Goal: Task Accomplishment & Management: Manage account settings

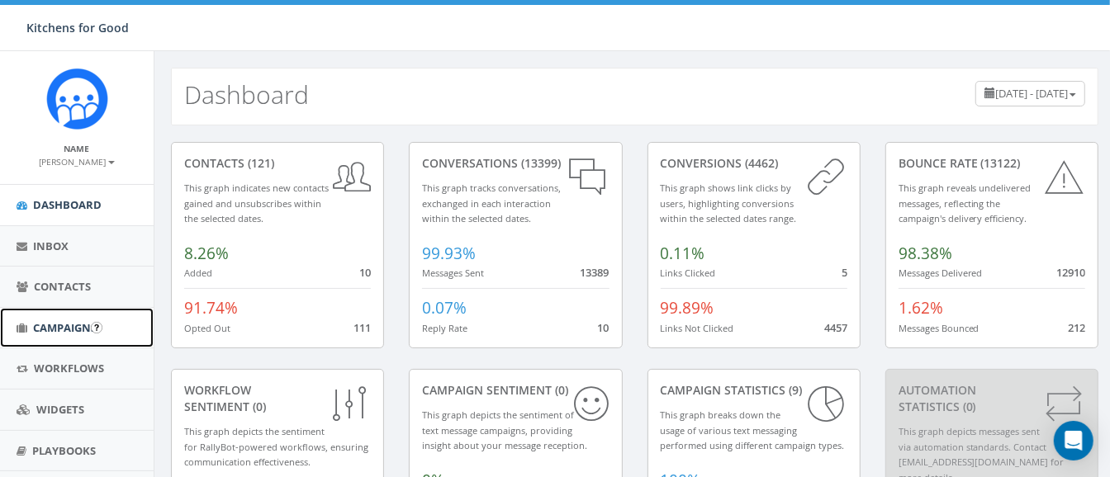
click at [63, 320] on span "Campaigns" at bounding box center [65, 327] width 64 height 15
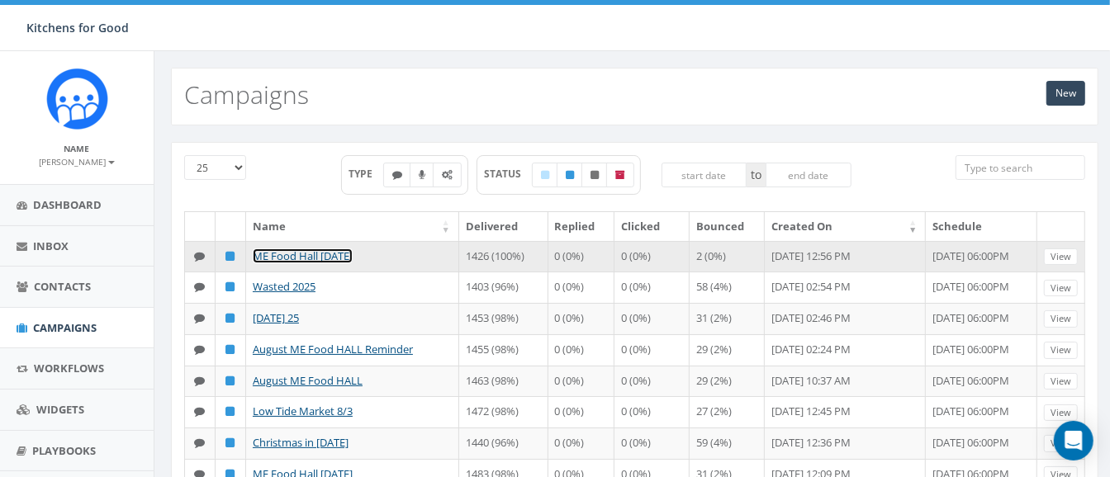
click at [288, 258] on link "ME Food Hall [DATE]" at bounding box center [303, 256] width 100 height 15
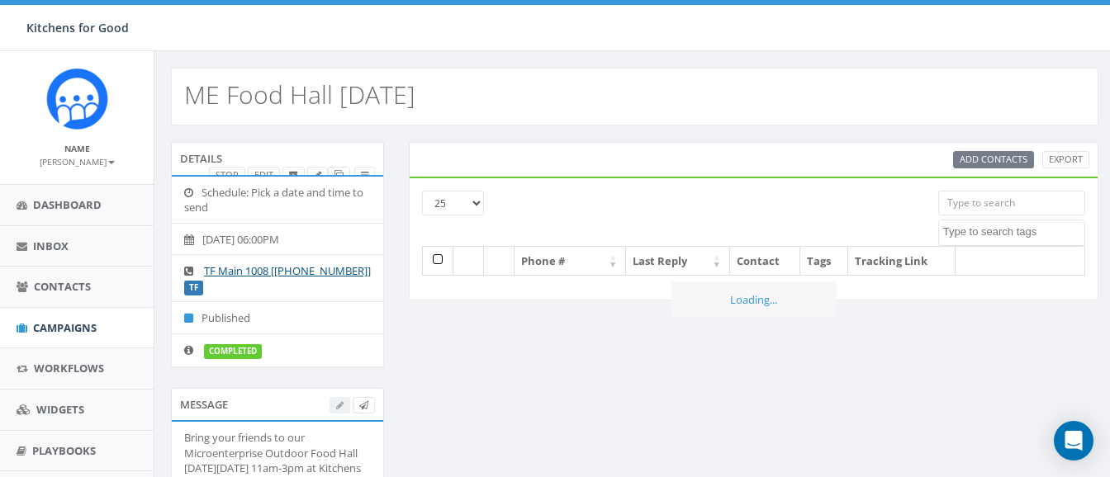
select select
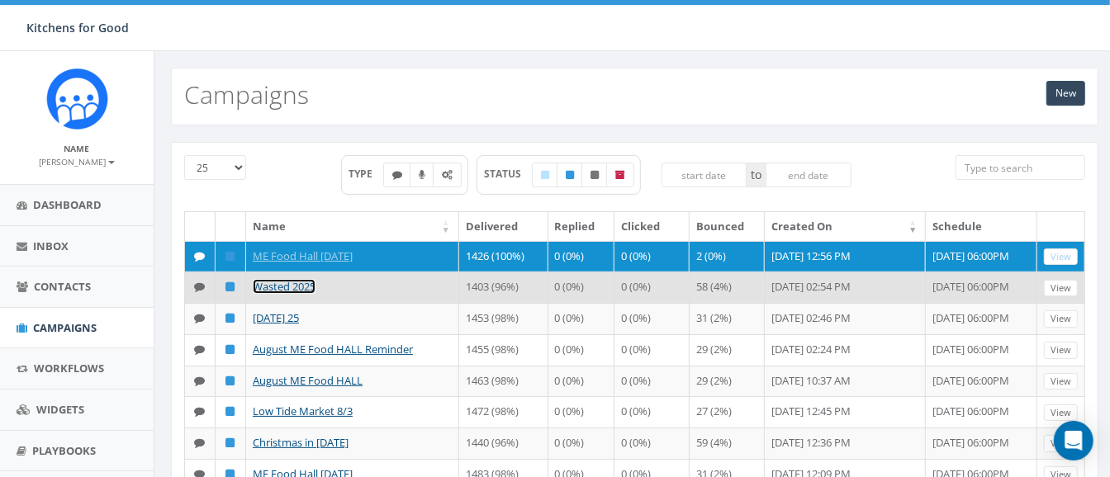
click at [301, 294] on link "Wasted 2025" at bounding box center [284, 286] width 63 height 15
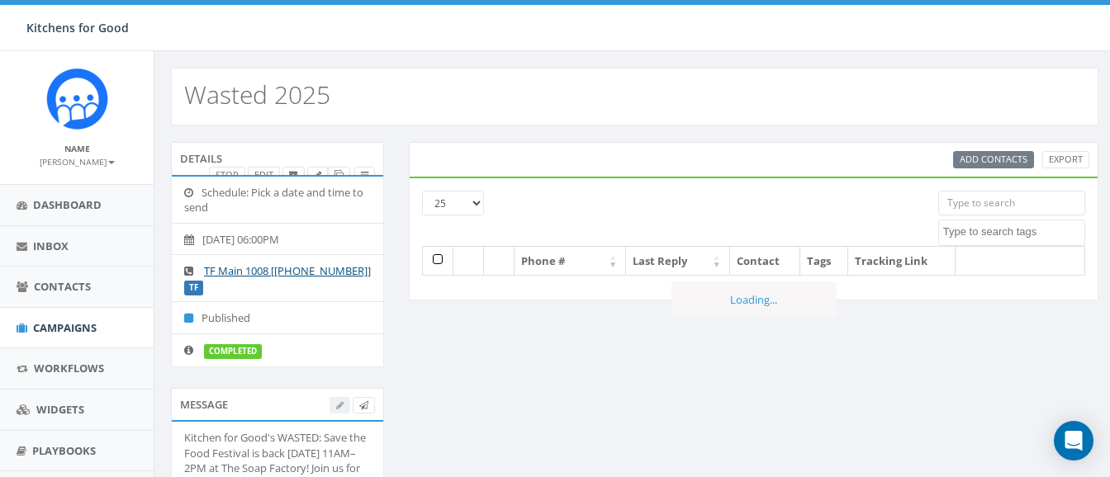
select select
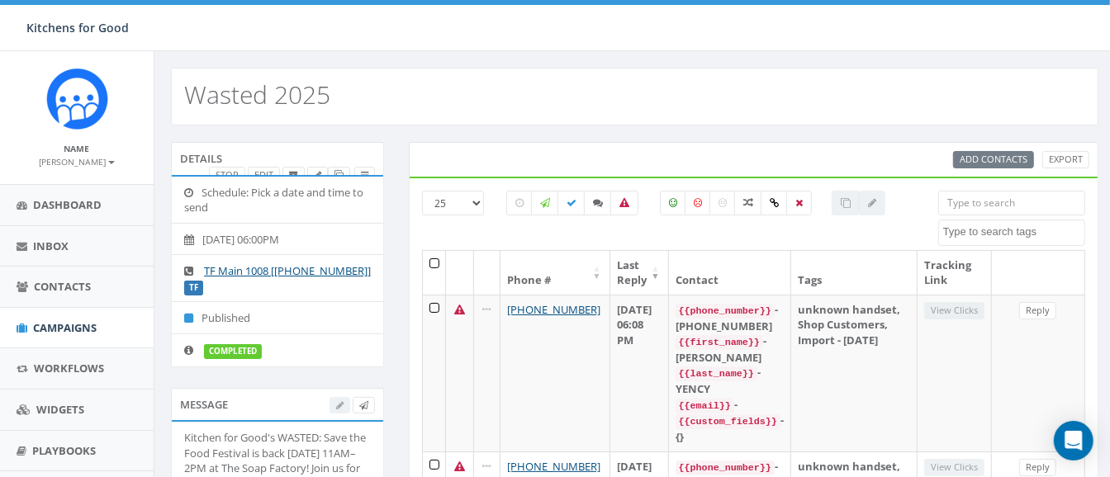
scroll to position [167, 0]
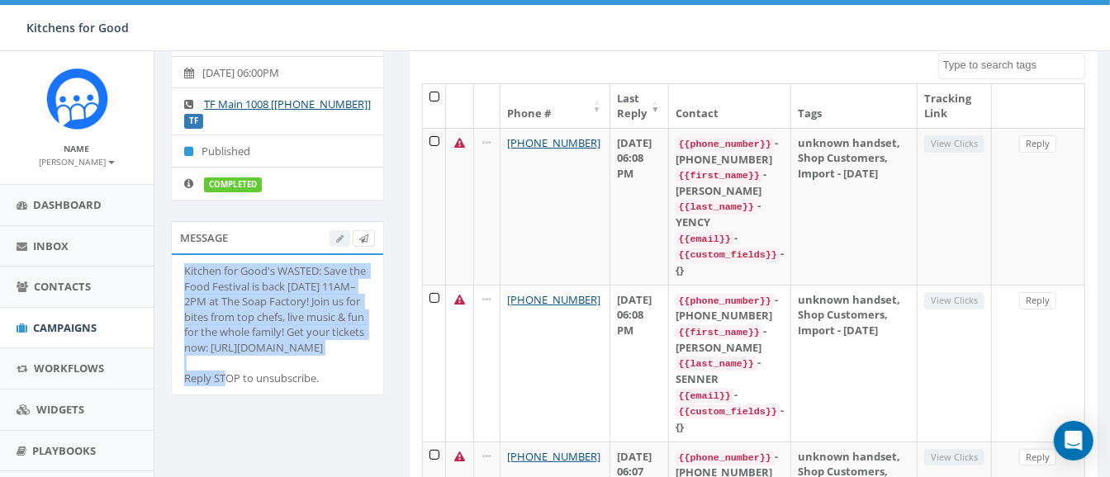
drag, startPoint x: 353, startPoint y: 343, endPoint x: 183, endPoint y: 270, distance: 184.2
click at [184, 270] on div "Kitchen for Good's WASTED: Save the Food Festival is back September 28, 11AM–2P…" at bounding box center [277, 324] width 187 height 123
copy div "Kitchen for Good's WASTED: Save the Food Festival is back September 28, 11AM–2P…"
click at [50, 320] on span "Campaigns" at bounding box center [65, 327] width 64 height 15
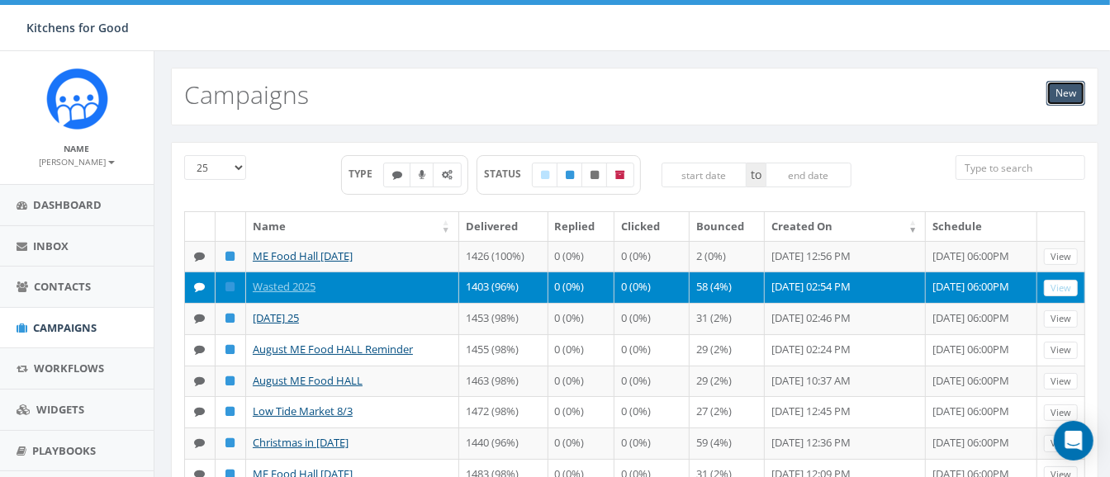
click at [1063, 93] on link "New" at bounding box center [1065, 93] width 39 height 25
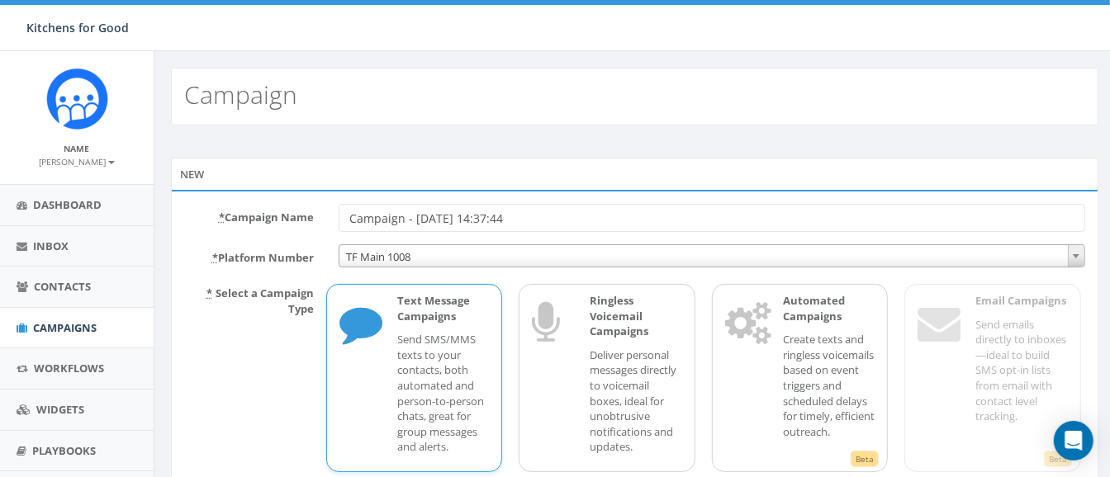
drag, startPoint x: 567, startPoint y: 211, endPoint x: 215, endPoint y: 220, distance: 351.8
click at [215, 220] on div "* Campaign Name Campaign - 09/25/2025, 14:37:44" at bounding box center [634, 218] width 925 height 28
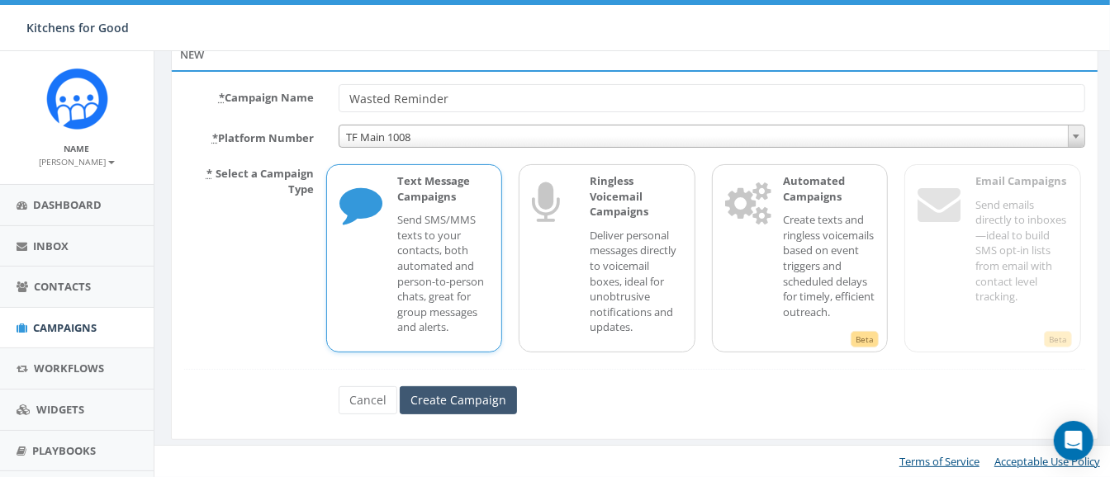
type input "Wasted Reminder"
click at [439, 386] on input "Create Campaign" at bounding box center [458, 400] width 117 height 28
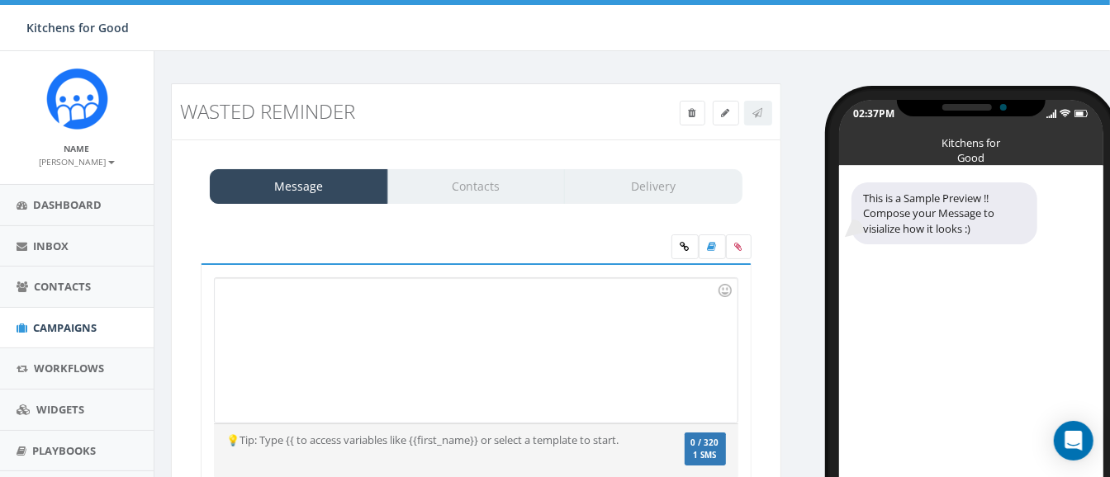
click at [405, 366] on div at bounding box center [476, 350] width 522 height 144
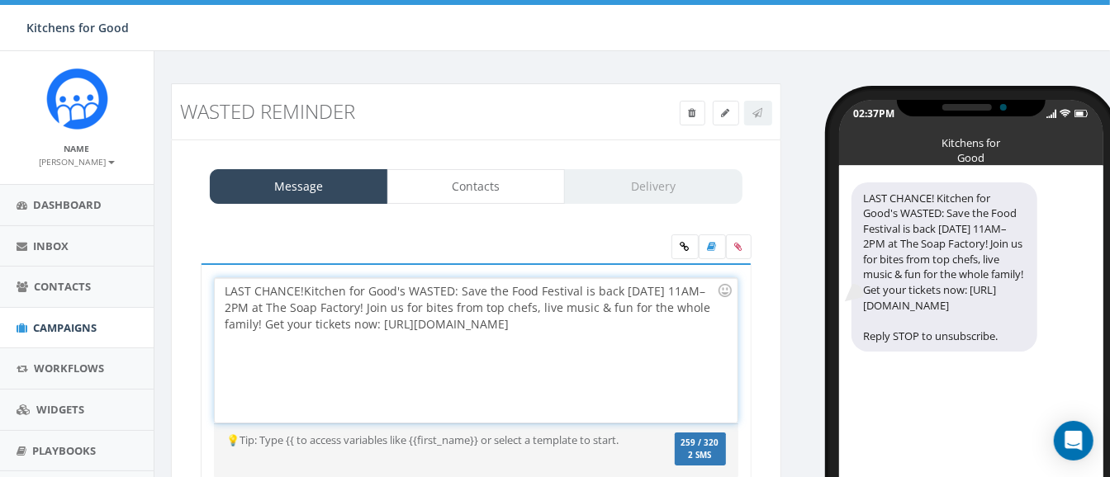
click at [305, 291] on div "LAST CHANCE! Kitchen for Good's WASTED: Save the Food Festival is back Septembe…" at bounding box center [476, 350] width 522 height 144
click at [610, 291] on div "LAST CHANCE to get Kitchen for Good's WASTED: Save the Food Festival is back Se…" at bounding box center [476, 350] width 522 height 144
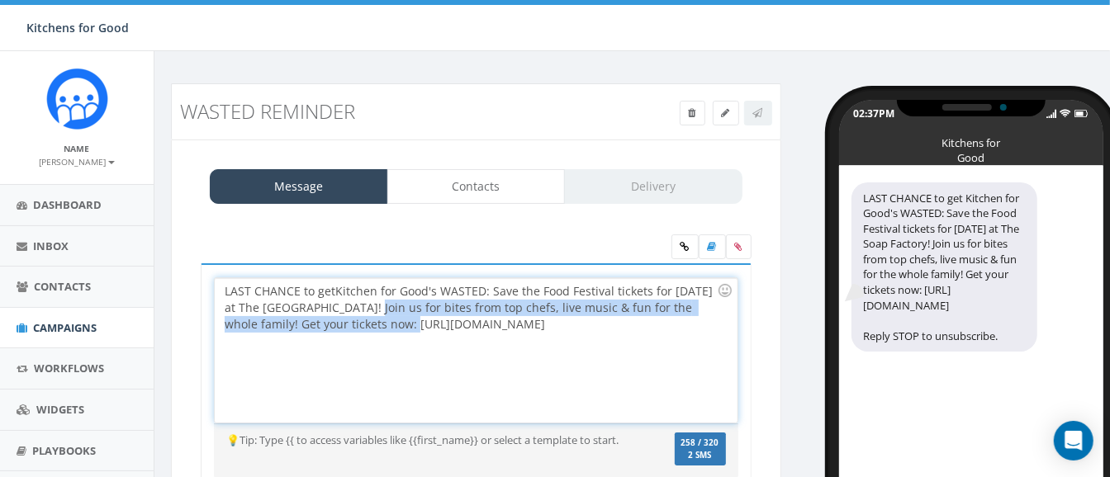
drag, startPoint x: 377, startPoint y: 321, endPoint x: 384, endPoint y: 310, distance: 13.3
click at [384, 310] on div "LAST CHANCE to get Kitchen for Good's WASTED: Save the Food Festival tickets fo…" at bounding box center [476, 350] width 522 height 144
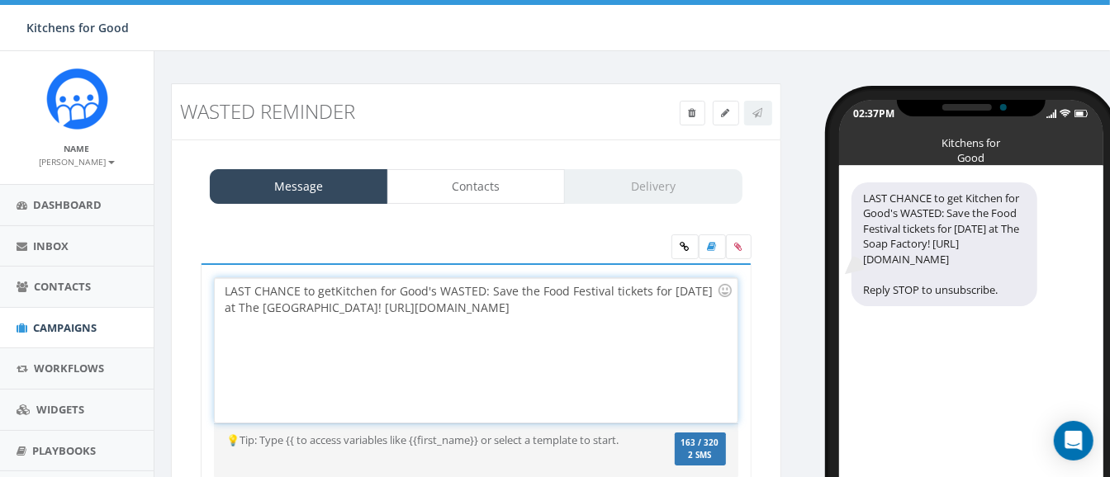
drag, startPoint x: 502, startPoint y: 302, endPoint x: 385, endPoint y: 304, distance: 117.2
click at [385, 304] on div "LAST CHANCE to get Kitchen for Good's WASTED: Save the Food Festival tickets fo…" at bounding box center [476, 350] width 522 height 144
copy div "http://bit.ly/4nq6Cpt"
click at [524, 317] on div "LAST CHANCE to get Kitchen for Good's WASTED: Save the Food Festival tickets fo…" at bounding box center [476, 350] width 522 height 144
click at [677, 249] on link at bounding box center [684, 246] width 27 height 25
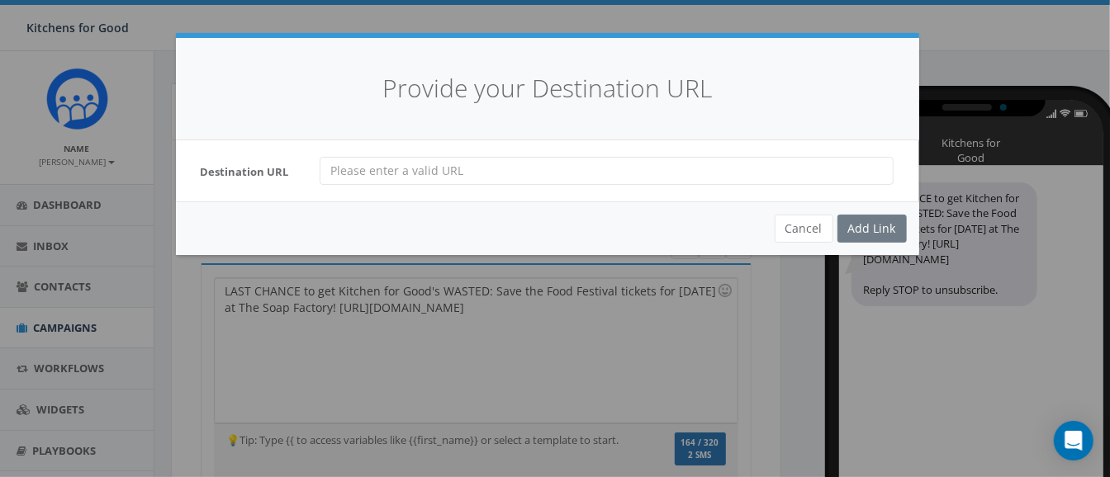
click at [516, 167] on input "url" at bounding box center [607, 171] width 574 height 28
paste input "https://www.eventbrite.com/e/wasted-save-the-food-festival-tickets-136090855712…"
type input "https://www.eventbrite.com/e/wasted-save-the-food-festival-tickets-136090855712…"
click at [864, 223] on div "Add Link" at bounding box center [871, 229] width 69 height 28
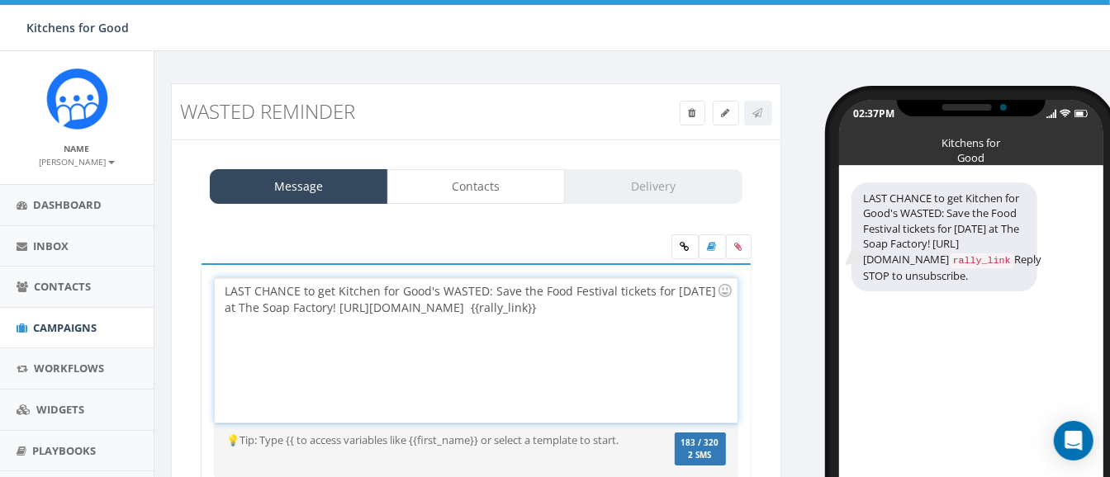
click at [495, 305] on div "LAST CHANCE to get Kitchen for Good's WASTED: Save the Food Festival tickets fo…" at bounding box center [476, 350] width 522 height 144
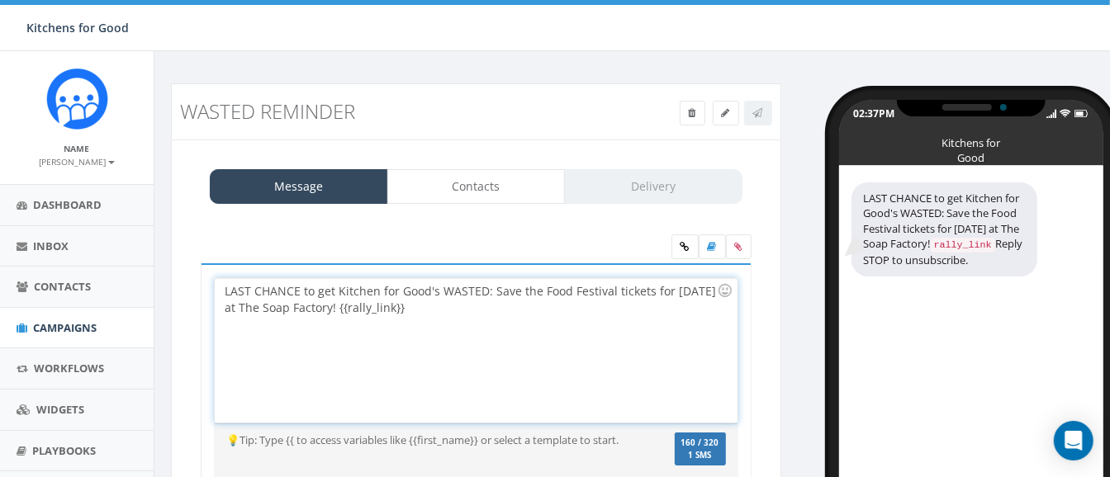
click at [330, 291] on div "LAST CHANCE to get Kitchen for Good's WASTED: Save the Food Festival tickets fo…" at bounding box center [476, 350] width 522 height 144
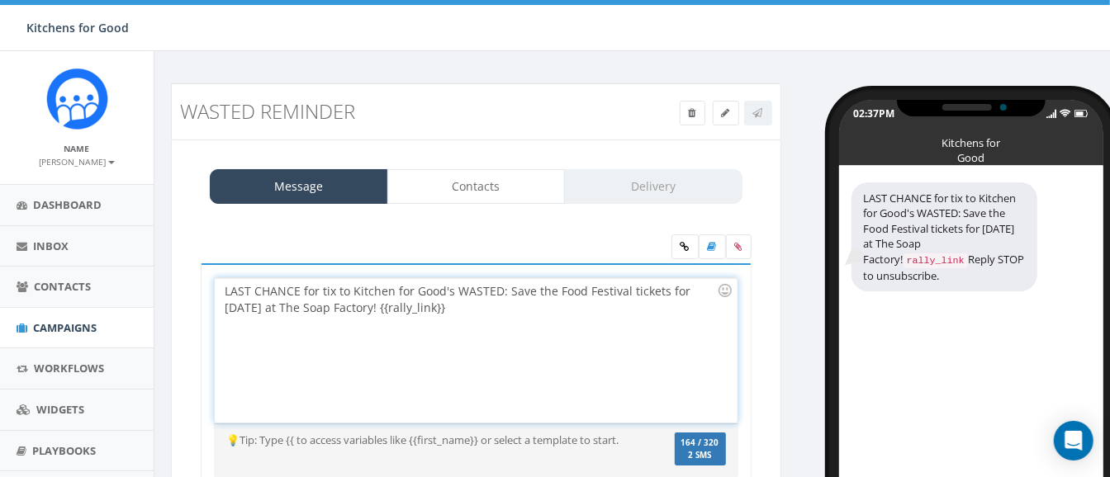
click at [666, 293] on div "LAST CHANCE for tix to Kitchen for Good's WASTED: Save the Food Festival ticket…" at bounding box center [476, 350] width 522 height 144
drag, startPoint x: 347, startPoint y: 291, endPoint x: 321, endPoint y: 288, distance: 25.7
click at [321, 288] on div "LAST CHANCE for tix to Kitchen for Good's WASTED: Save the Food Festival ticket…" at bounding box center [476, 350] width 522 height 144
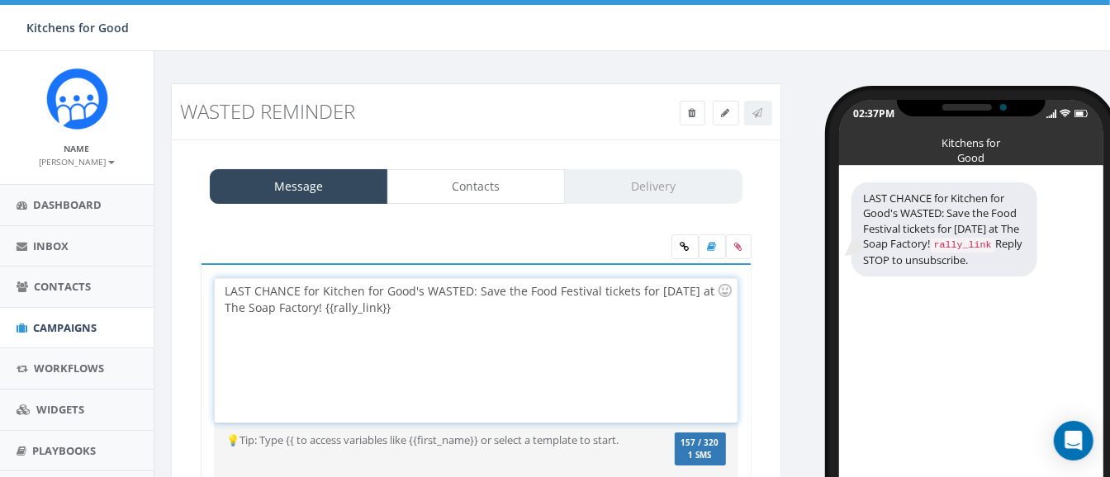
click at [640, 289] on div "LAST CHANCE for Kitchen for Good's WASTED: Save the Food Festival tickets for T…" at bounding box center [476, 350] width 522 height 144
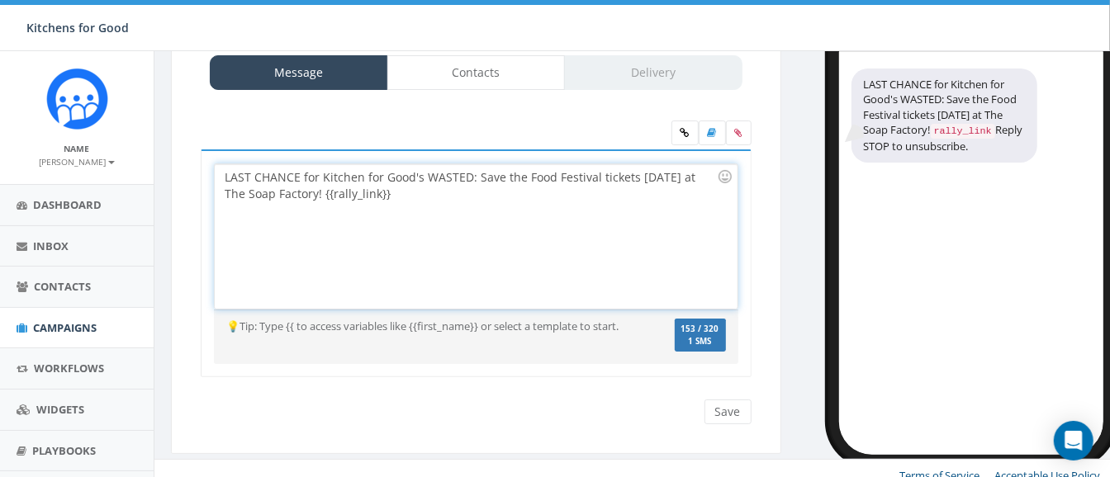
scroll to position [125, 0]
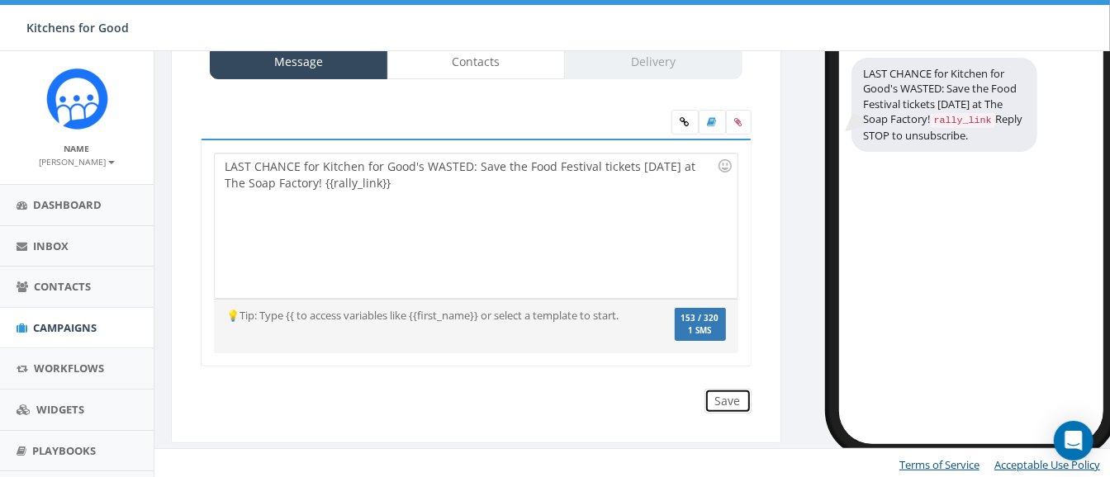
click at [720, 390] on input "Save" at bounding box center [727, 401] width 47 height 25
click at [495, 70] on link "Contacts" at bounding box center [476, 62] width 178 height 35
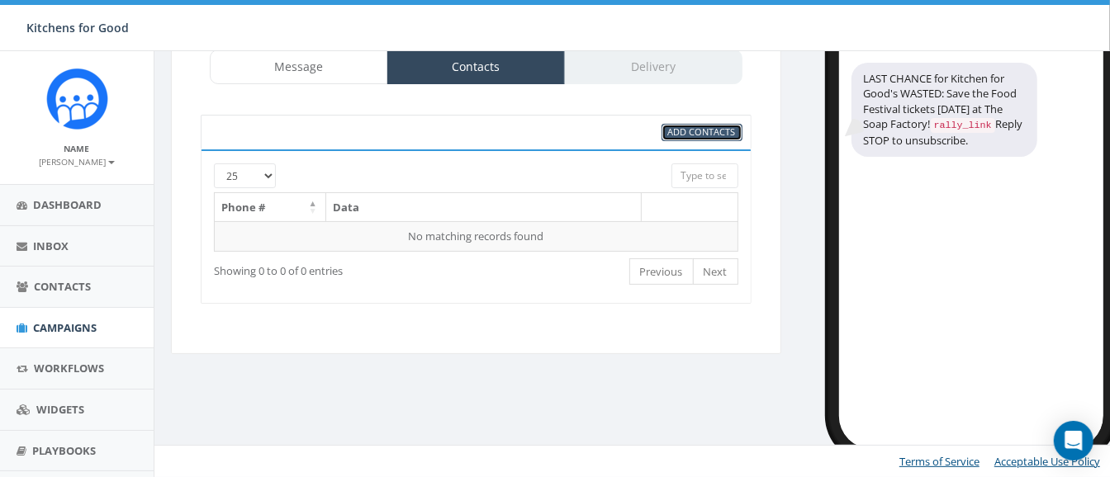
click at [683, 129] on span "Add Contacts" at bounding box center [702, 131] width 68 height 12
select select
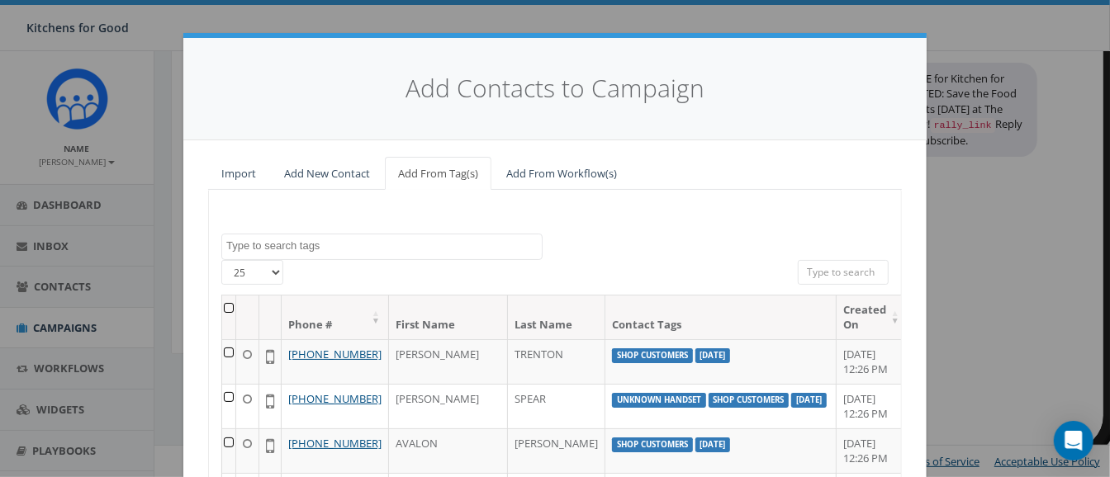
click at [244, 251] on textarea "Search" at bounding box center [383, 246] width 315 height 15
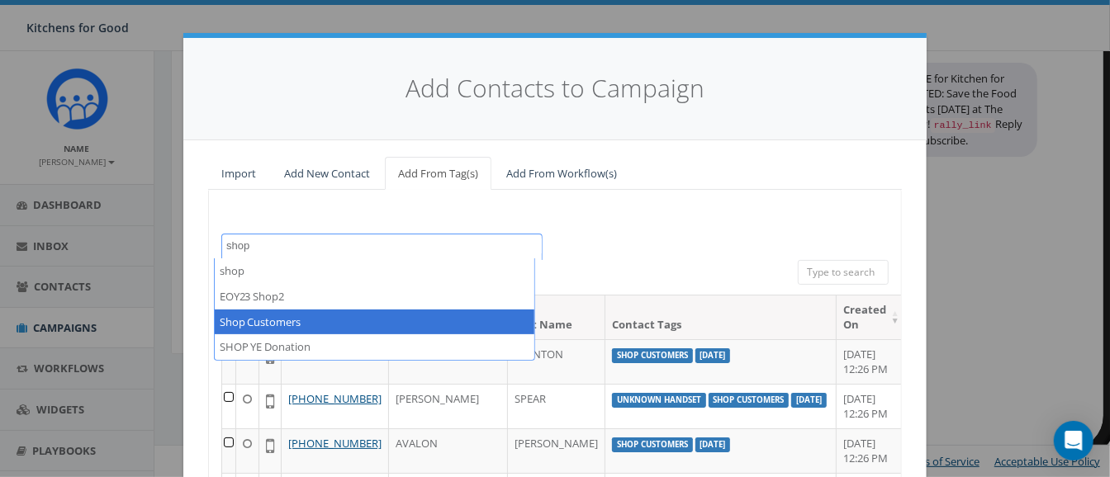
type textarea "shop"
select select "Shop Customers"
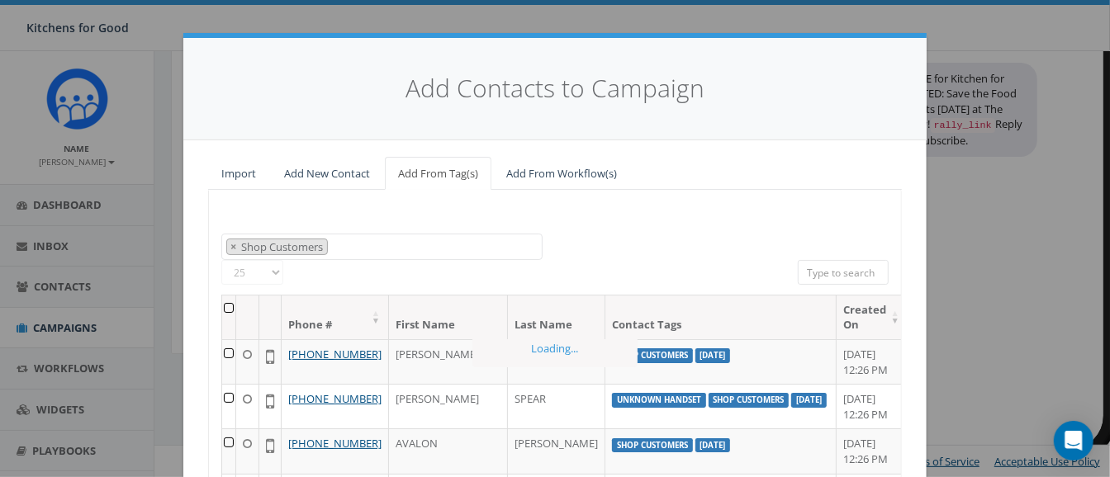
scroll to position [1006, 0]
click at [224, 305] on th at bounding box center [229, 318] width 14 height 44
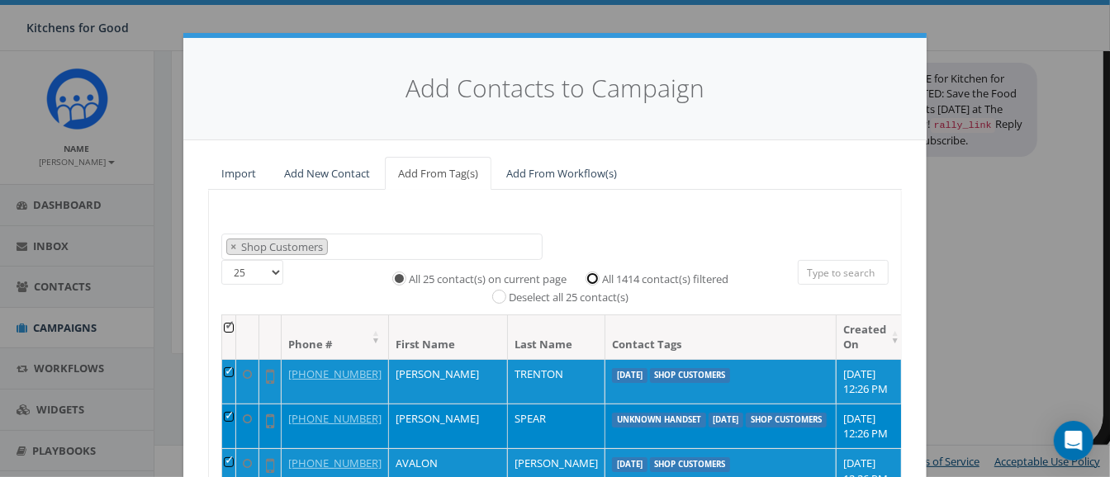
click at [591, 277] on input "All 1414 contact(s) filtered" at bounding box center [596, 277] width 11 height 11
radio input "true"
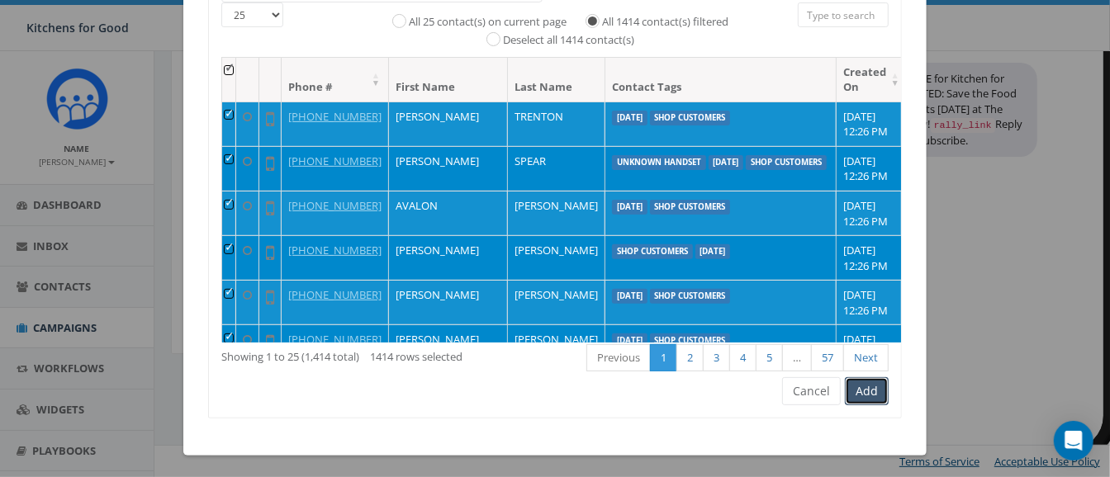
click at [850, 386] on button "Add" at bounding box center [867, 391] width 44 height 28
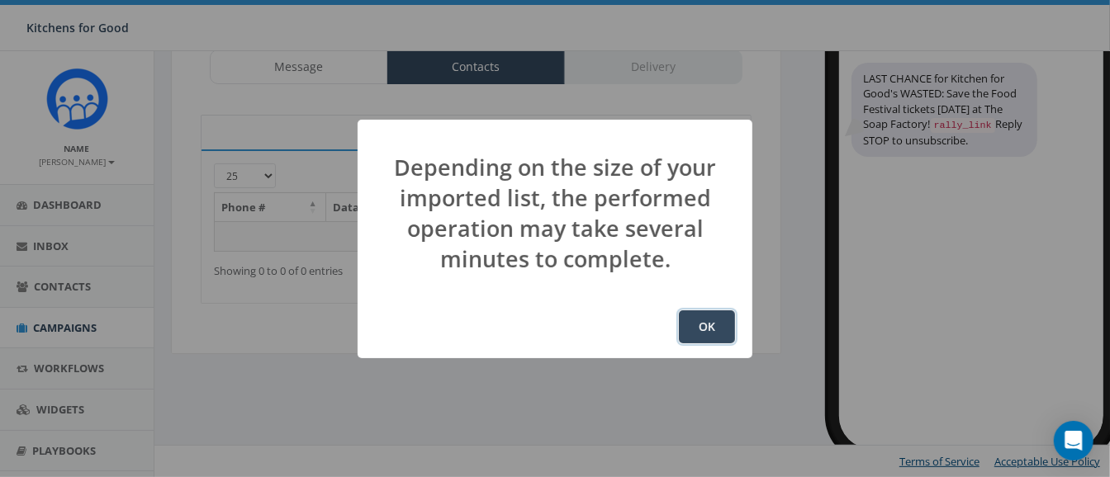
click at [710, 328] on button "OK" at bounding box center [707, 326] width 56 height 33
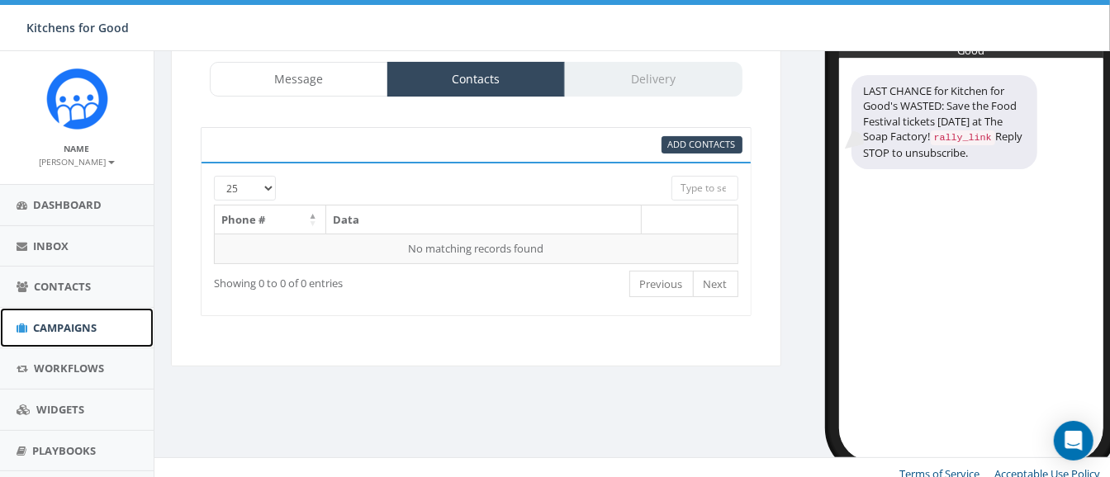
click at [51, 321] on span "Campaigns" at bounding box center [65, 327] width 64 height 15
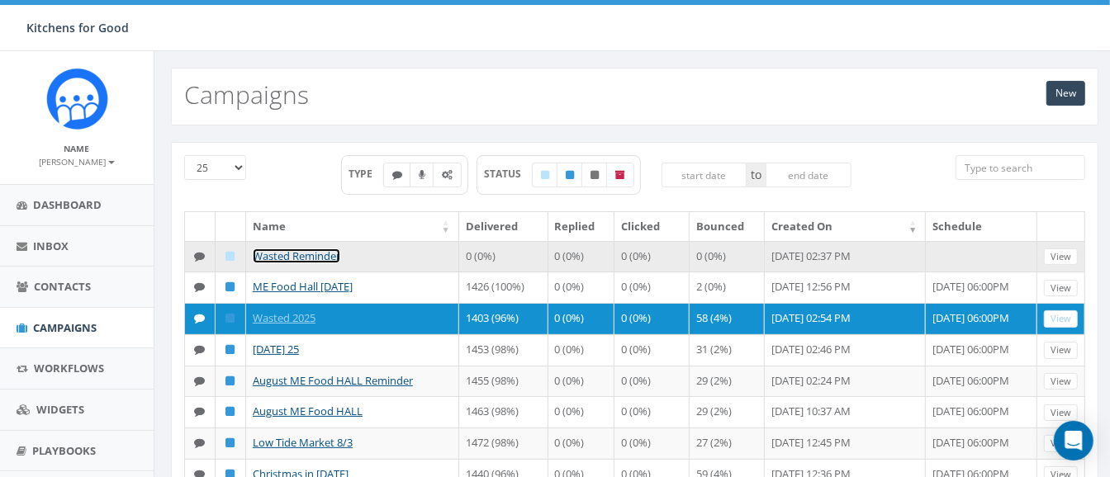
click at [289, 253] on link "Wasted Reminder" at bounding box center [297, 256] width 88 height 15
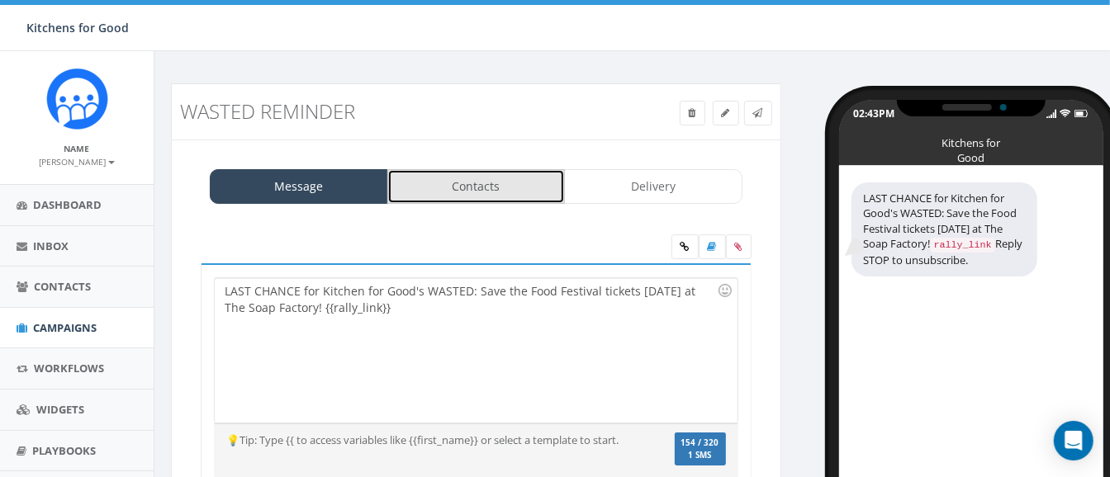
click at [497, 187] on link "Contacts" at bounding box center [476, 186] width 178 height 35
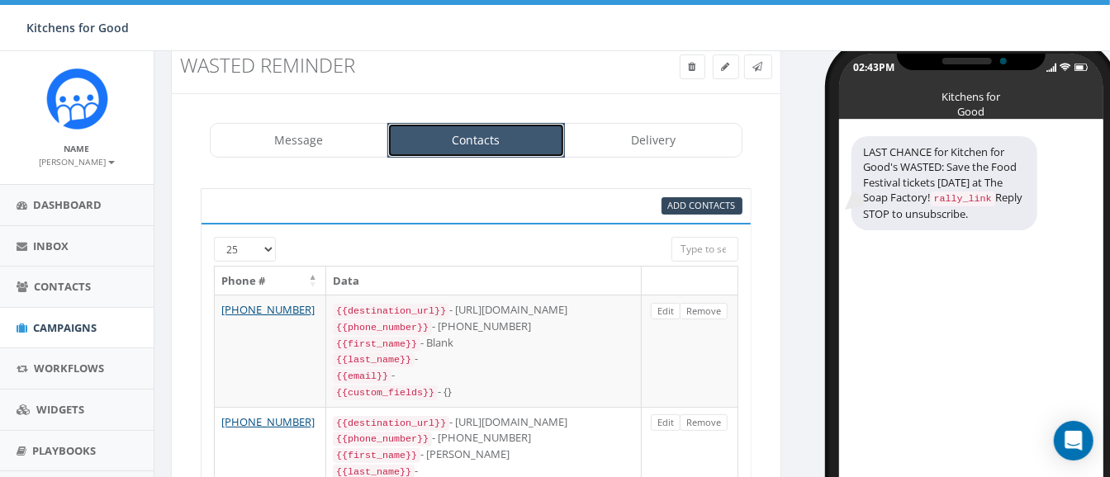
scroll to position [40, 0]
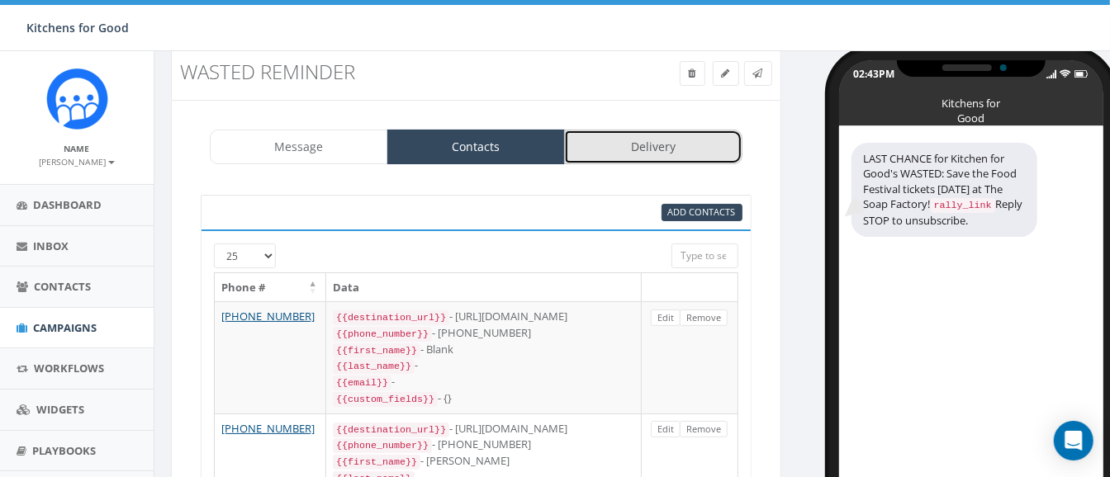
click at [632, 143] on link "Delivery" at bounding box center [653, 147] width 178 height 35
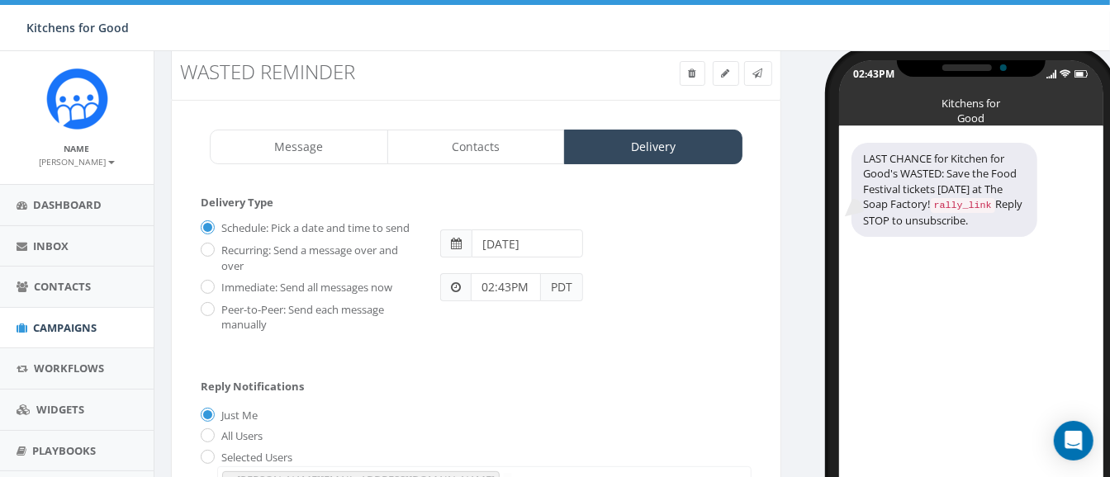
click at [501, 290] on input "02:43PM" at bounding box center [506, 287] width 70 height 28
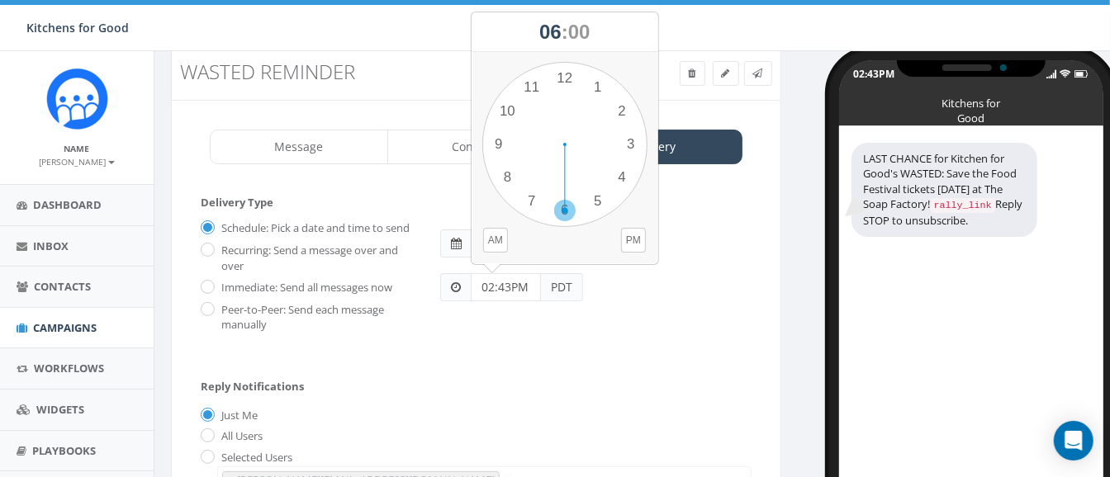
click at [563, 210] on div "1 2 3 4 5 6 7 8 9 10 11 12 00 05 10 15 20 25 30 35 40 45 50 55" at bounding box center [564, 144] width 165 height 165
click at [629, 234] on button "PM" at bounding box center [633, 240] width 25 height 25
click at [561, 83] on div "1 2 3 4 5 6 7 8 9 10 11 12 00 05 10 15 20 25 30 35 40 45 50 55" at bounding box center [564, 144] width 165 height 165
type input "06:00PM"
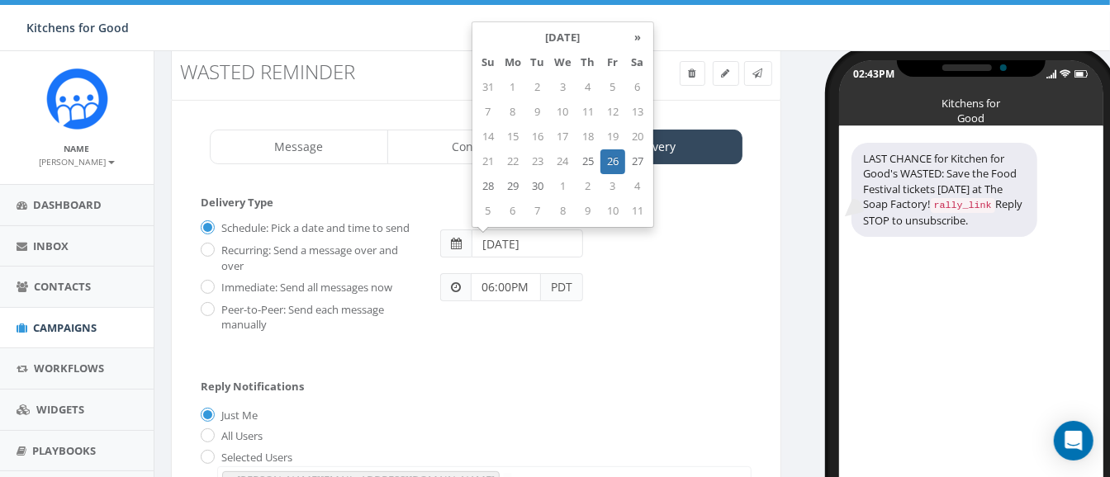
click at [521, 247] on input "2025-09-26" at bounding box center [526, 244] width 111 height 28
click at [582, 162] on td "25" at bounding box center [587, 161] width 25 height 25
type input "2025-09-25"
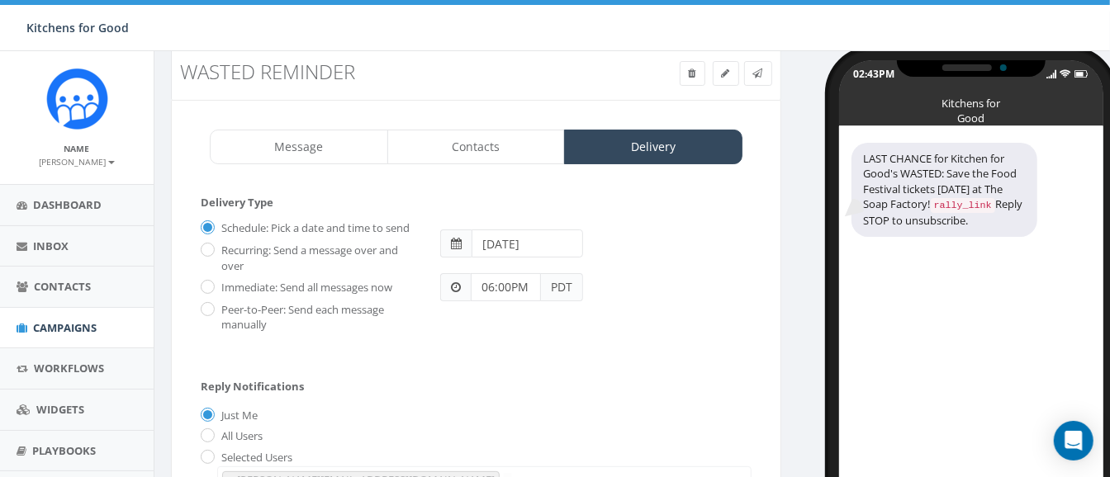
click at [641, 305] on div "Schedule: Pick a date and time to send Recurring: Send a message over and over …" at bounding box center [475, 274] width 575 height 118
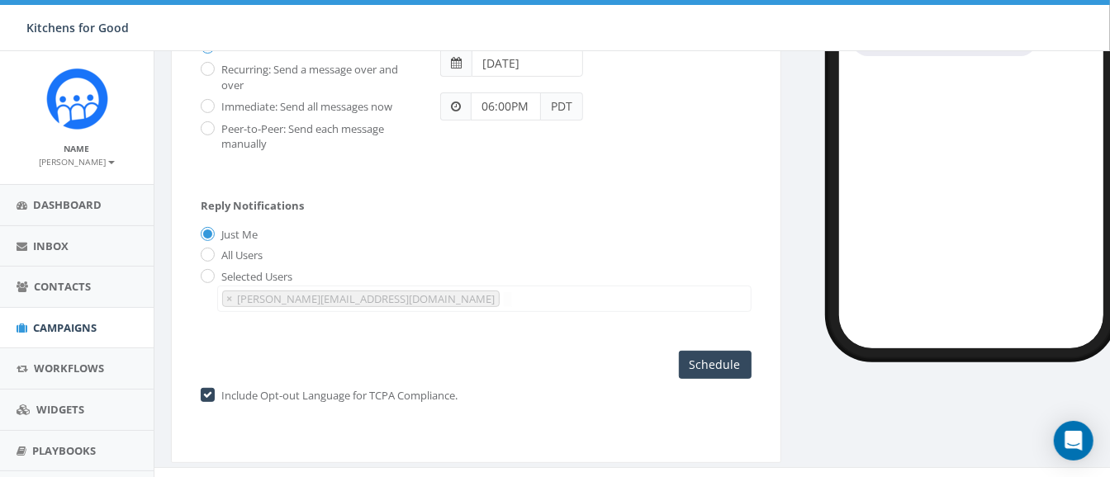
scroll to position [220, 0]
click at [699, 359] on input "Schedule" at bounding box center [715, 366] width 73 height 28
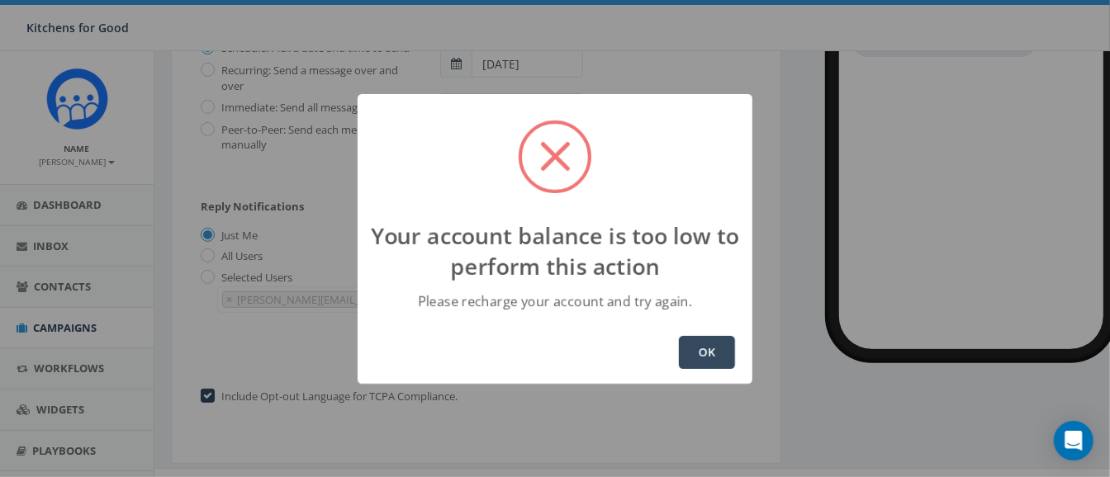
click at [708, 356] on button "OK" at bounding box center [707, 352] width 56 height 33
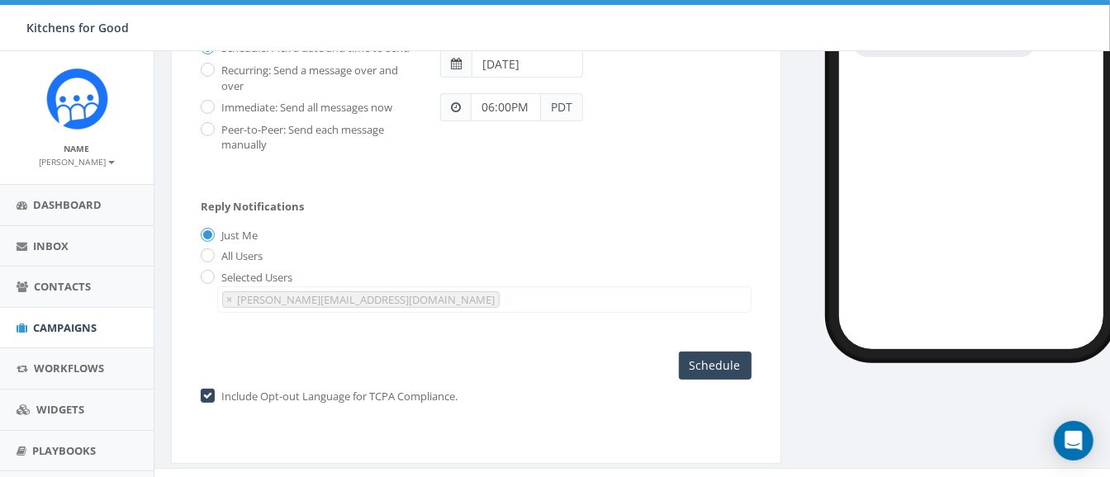
scroll to position [4, 0]
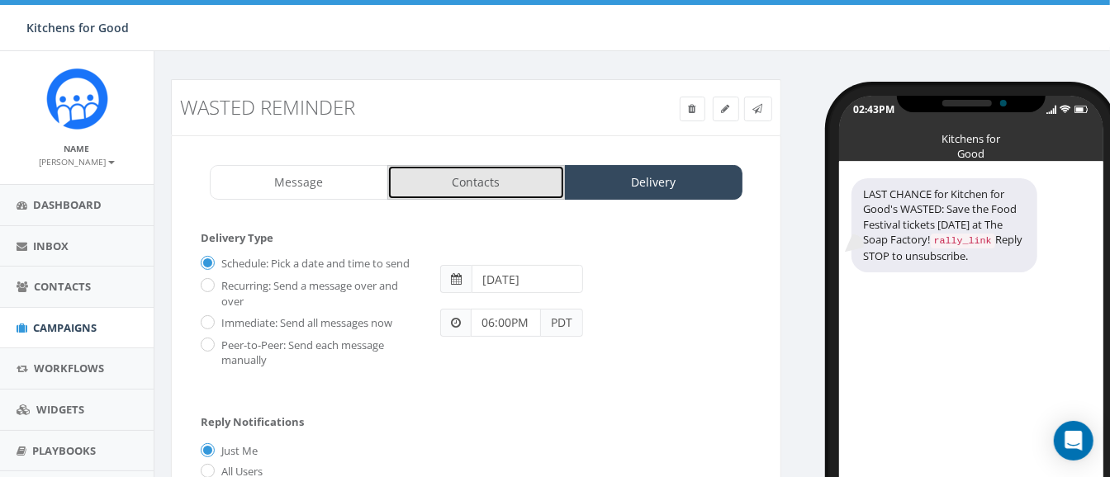
click at [475, 182] on link "Contacts" at bounding box center [476, 182] width 178 height 35
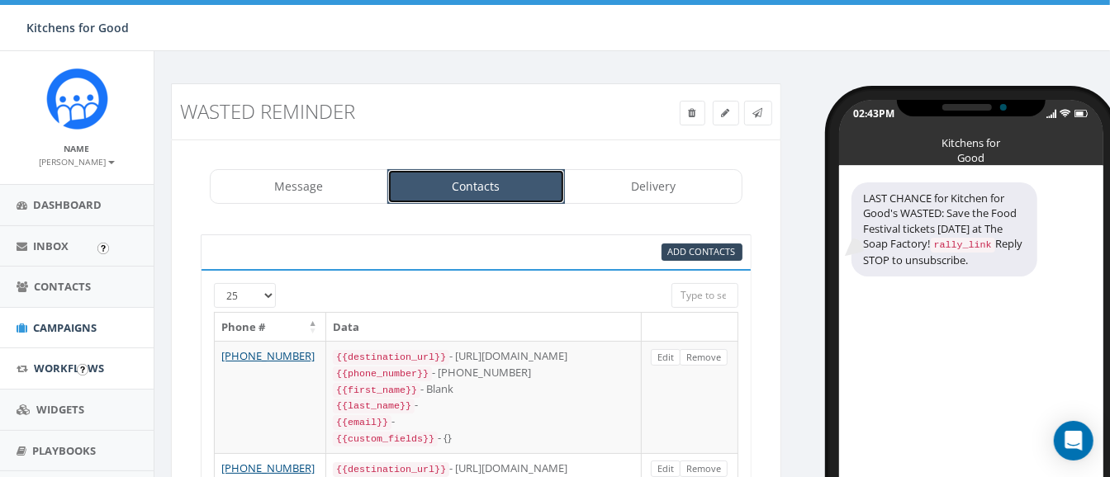
scroll to position [120, 0]
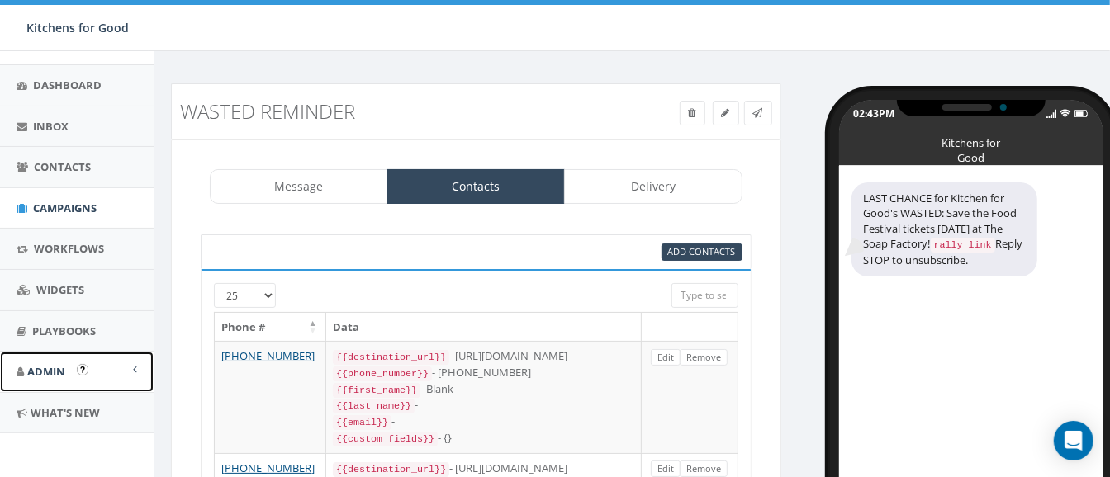
click at [56, 370] on span "Admin" at bounding box center [46, 371] width 38 height 15
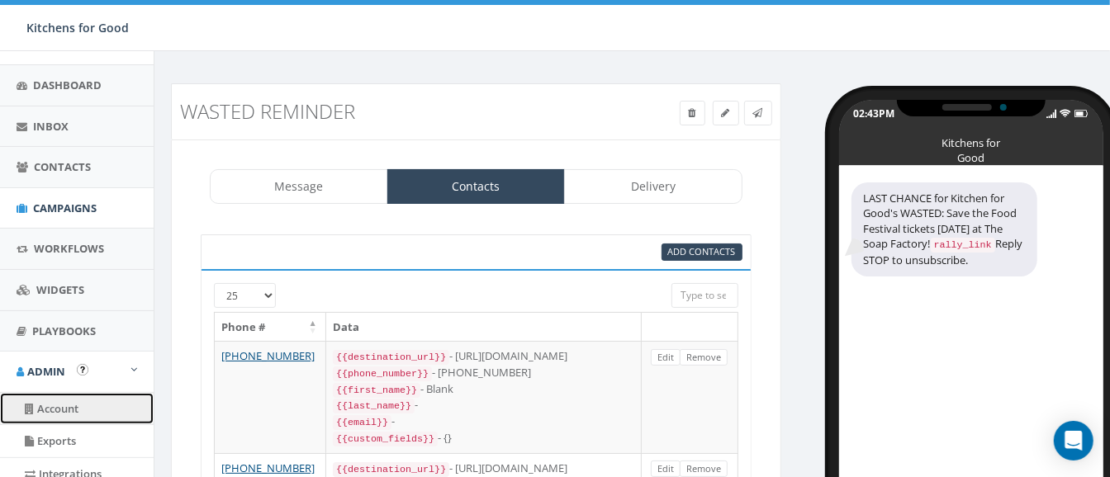
click at [64, 402] on link "Account" at bounding box center [77, 409] width 154 height 32
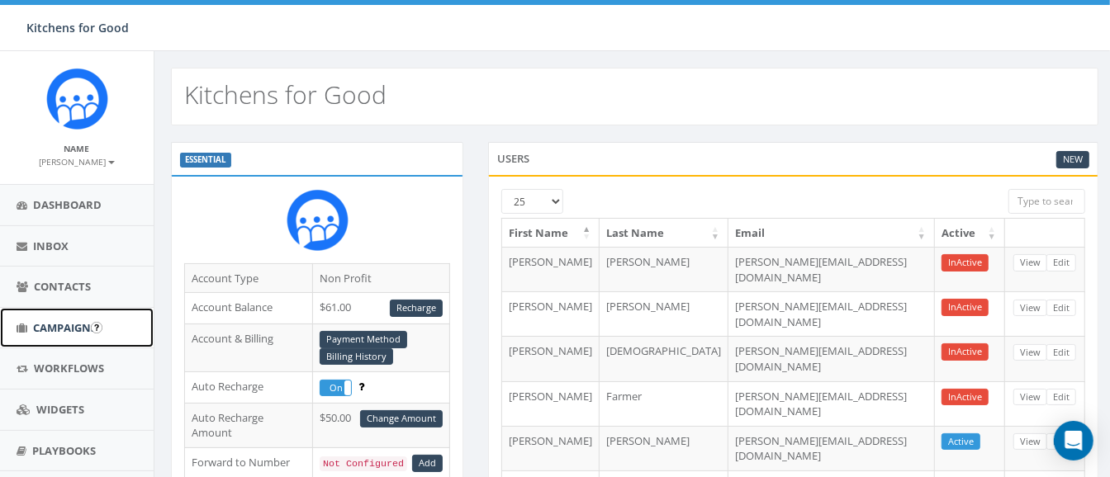
click at [54, 322] on span "Campaigns" at bounding box center [65, 327] width 64 height 15
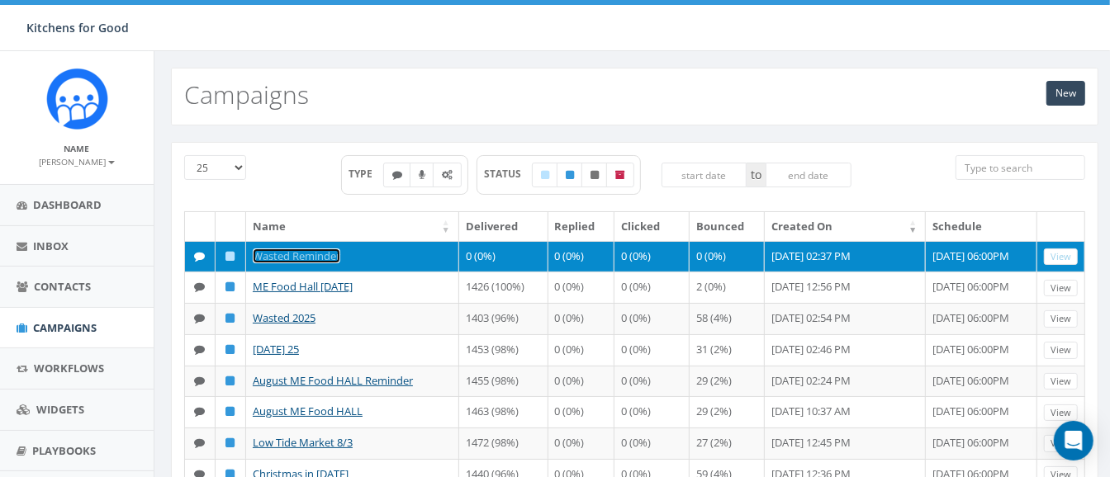
click at [333, 254] on link "Wasted Reminder" at bounding box center [297, 256] width 88 height 15
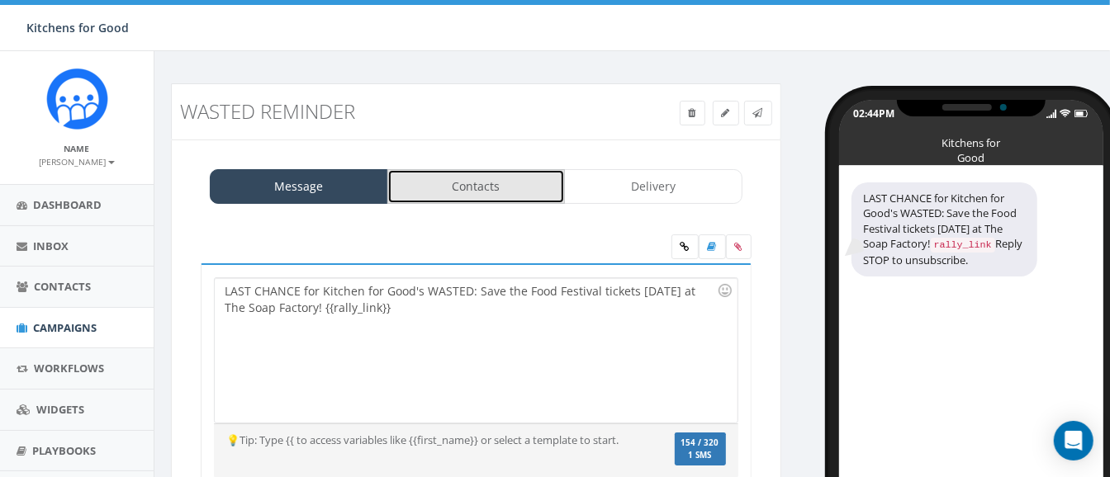
click at [475, 177] on link "Contacts" at bounding box center [476, 186] width 178 height 35
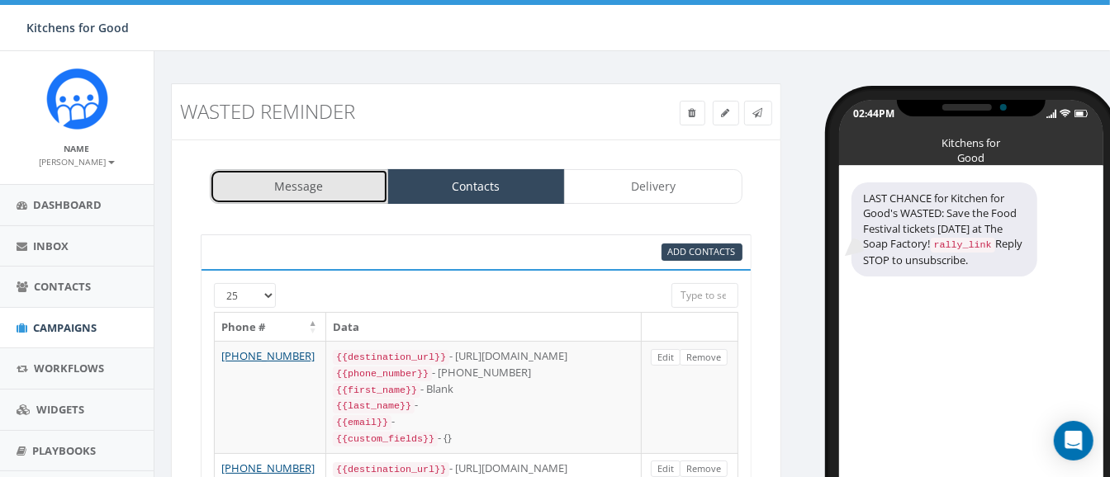
click at [327, 173] on link "Message" at bounding box center [299, 186] width 178 height 35
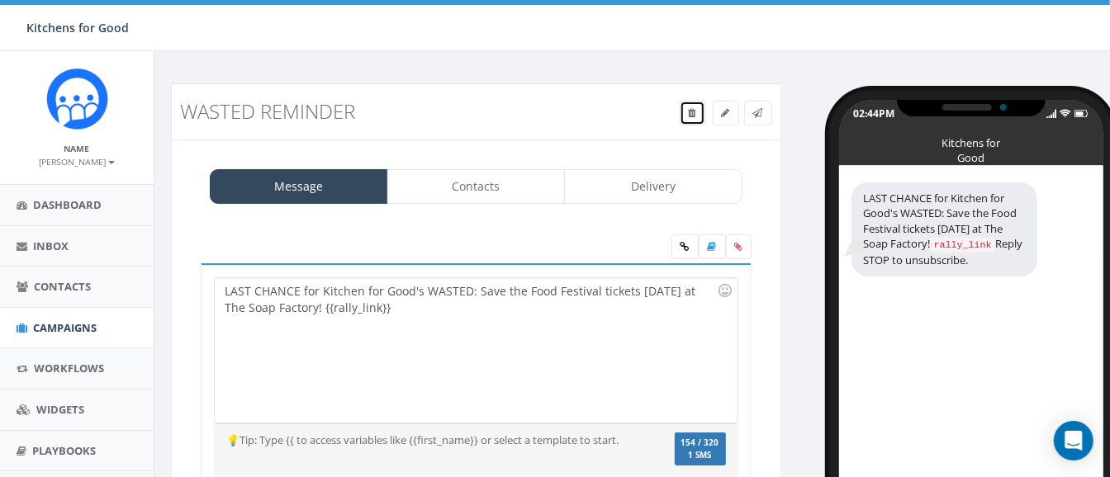
click at [689, 111] on icon at bounding box center [692, 113] width 7 height 10
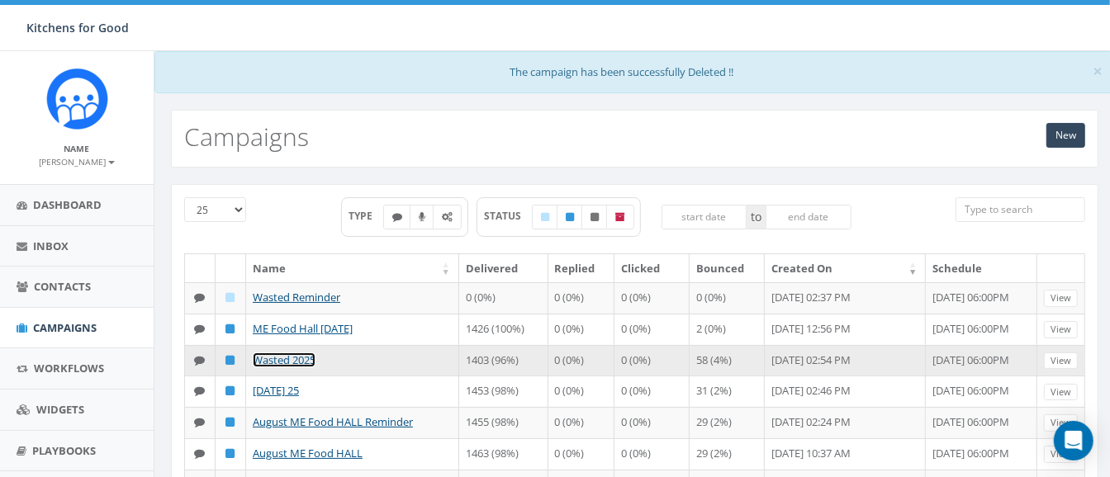
click at [288, 367] on link "Wasted 2025" at bounding box center [284, 360] width 63 height 15
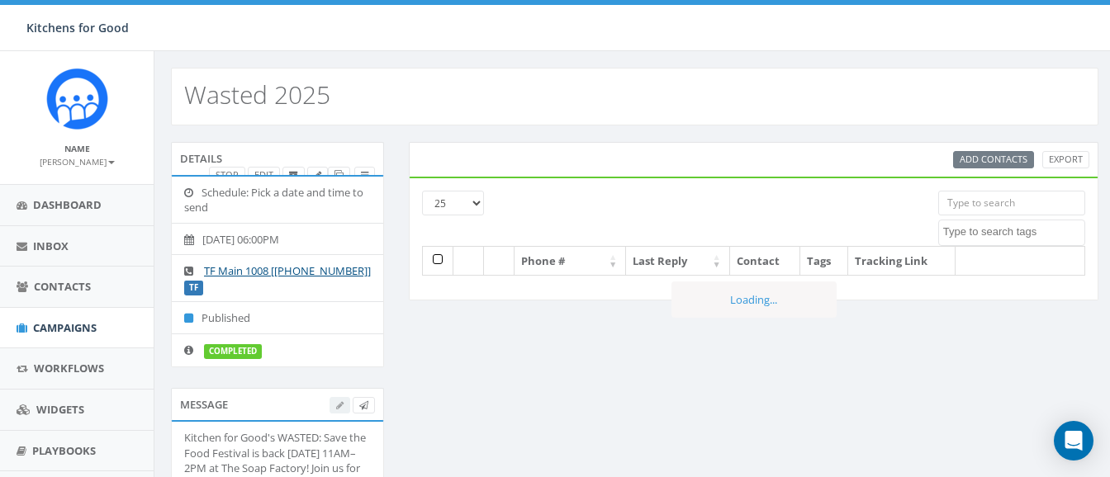
select select
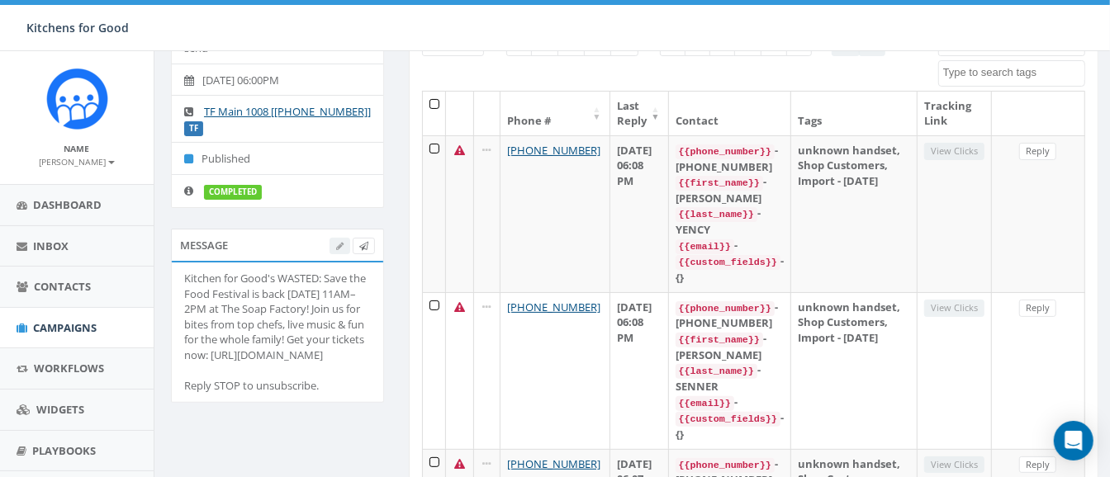
scroll to position [161, 0]
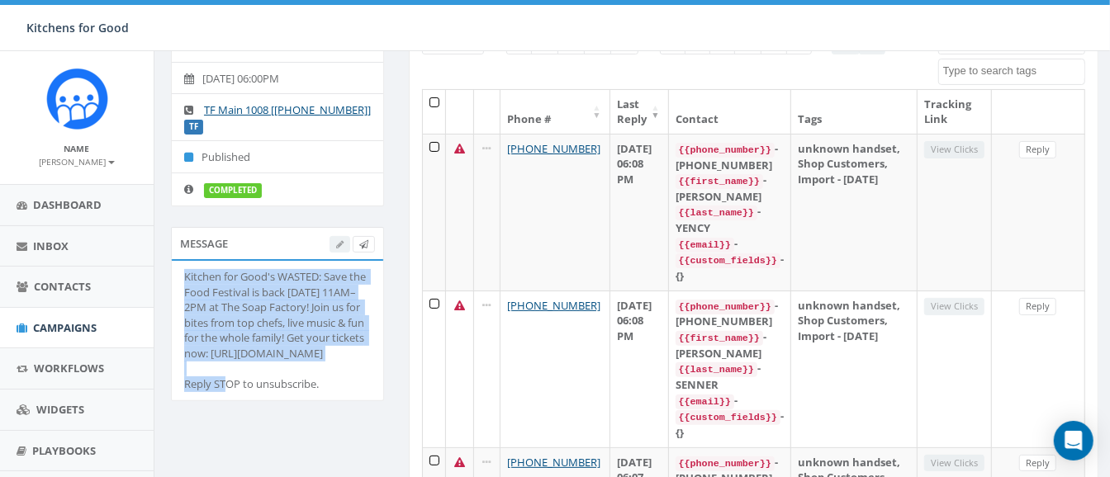
drag, startPoint x: 348, startPoint y: 351, endPoint x: 183, endPoint y: 273, distance: 181.7
click at [184, 273] on div "Kitchen for Good's WASTED: Save the Food Festival is back September 28, 11AM–2P…" at bounding box center [277, 330] width 187 height 123
copy div "Kitchen for Good's WASTED: Save the Food Festival is back September 28, 11AM–2P…"
click at [59, 321] on span "Campaigns" at bounding box center [65, 327] width 64 height 15
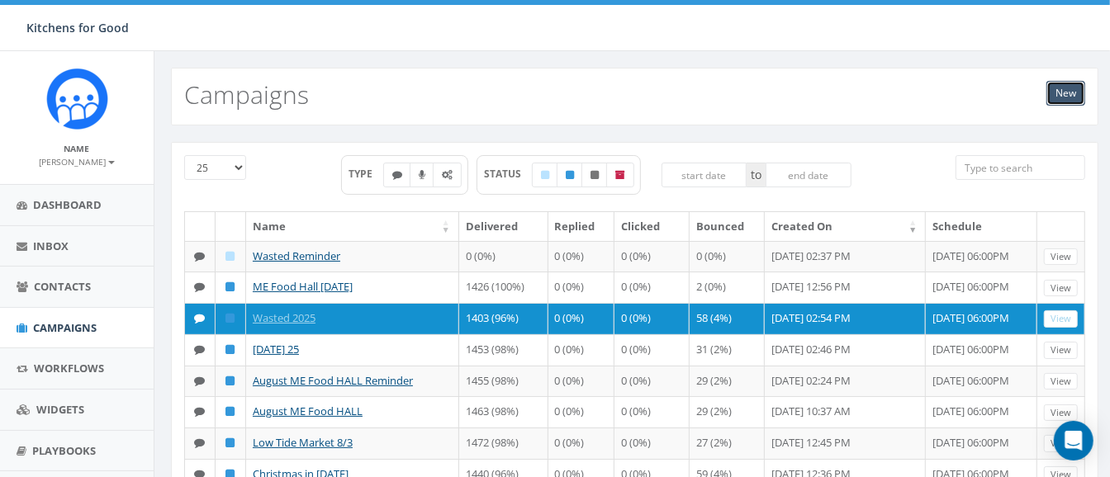
click at [1057, 93] on link "New" at bounding box center [1065, 93] width 39 height 25
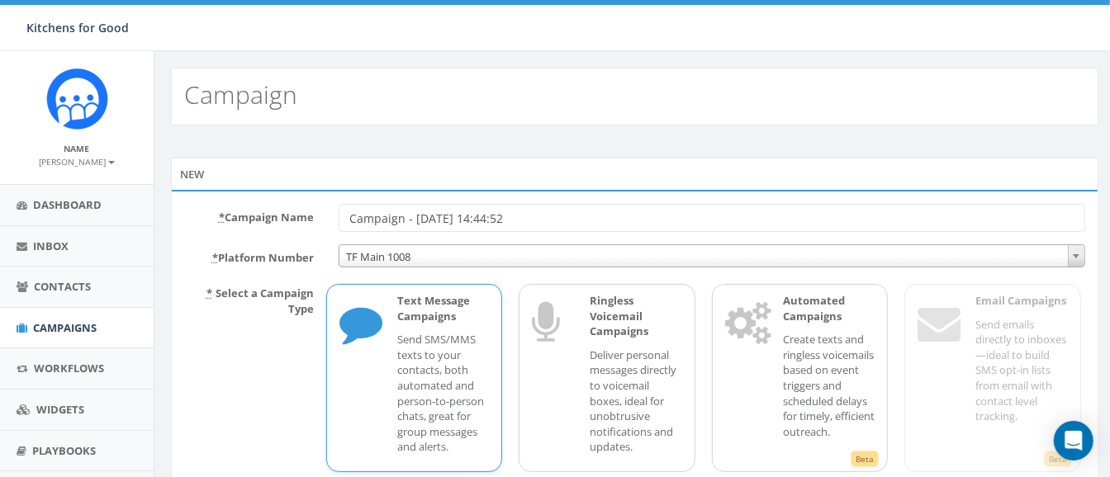
drag, startPoint x: 535, startPoint y: 208, endPoint x: 148, endPoint y: 244, distance: 388.9
click at [148, 244] on body "Kitchens for Good Kitchens for Good Profile Sign Out 62.11 % of Available Amoun…" at bounding box center [555, 238] width 1110 height 477
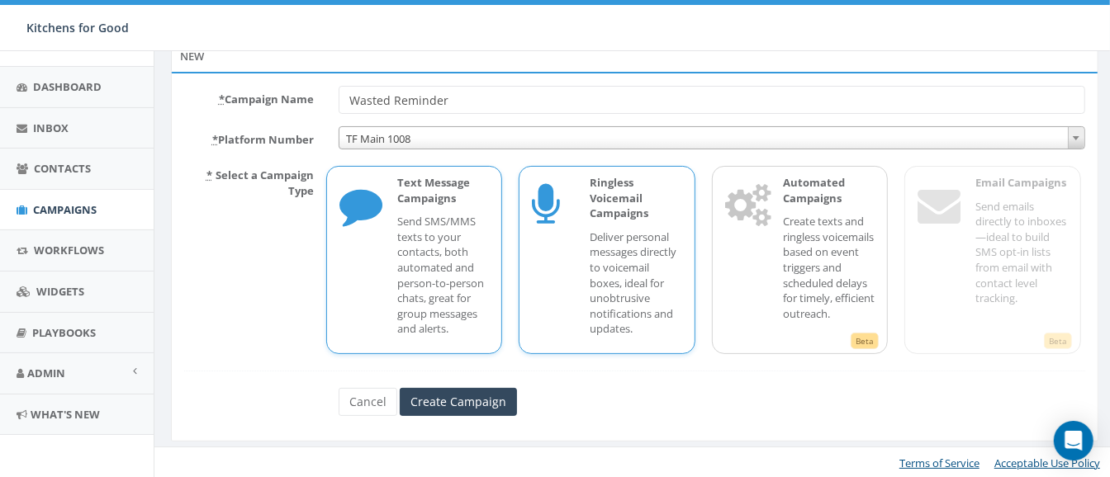
scroll to position [120, 0]
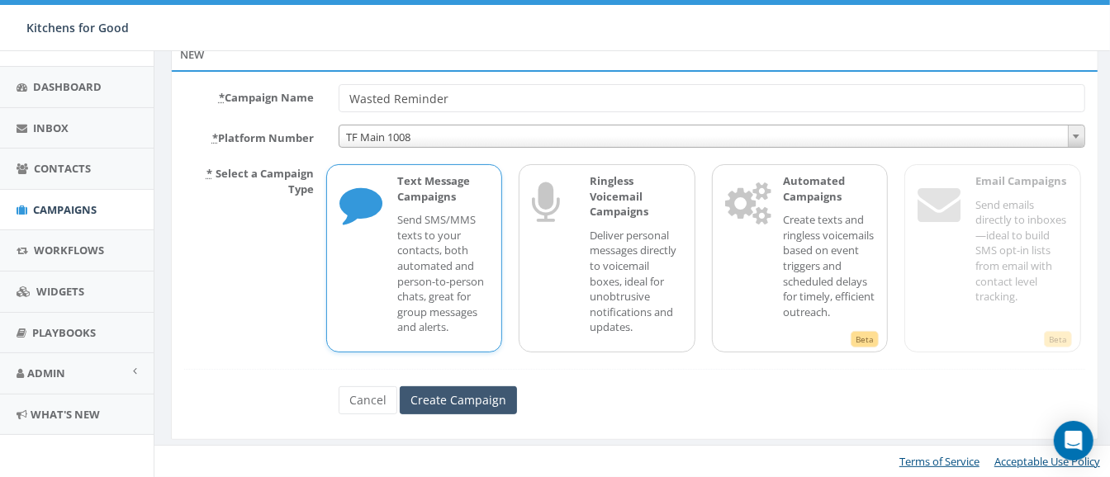
type input "Wasted Reminder"
click at [459, 396] on input "Create Campaign" at bounding box center [458, 400] width 117 height 28
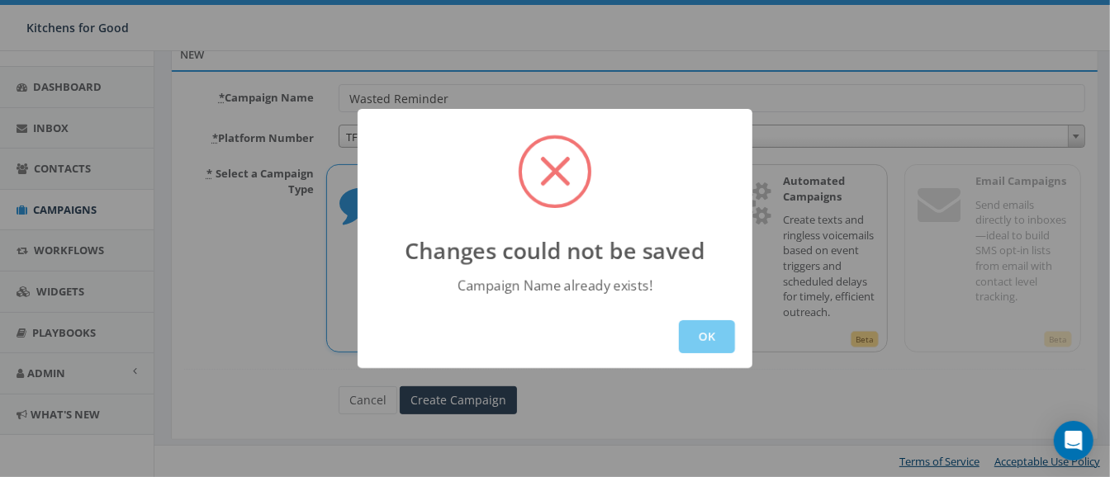
click at [702, 348] on button "OK" at bounding box center [707, 336] width 56 height 33
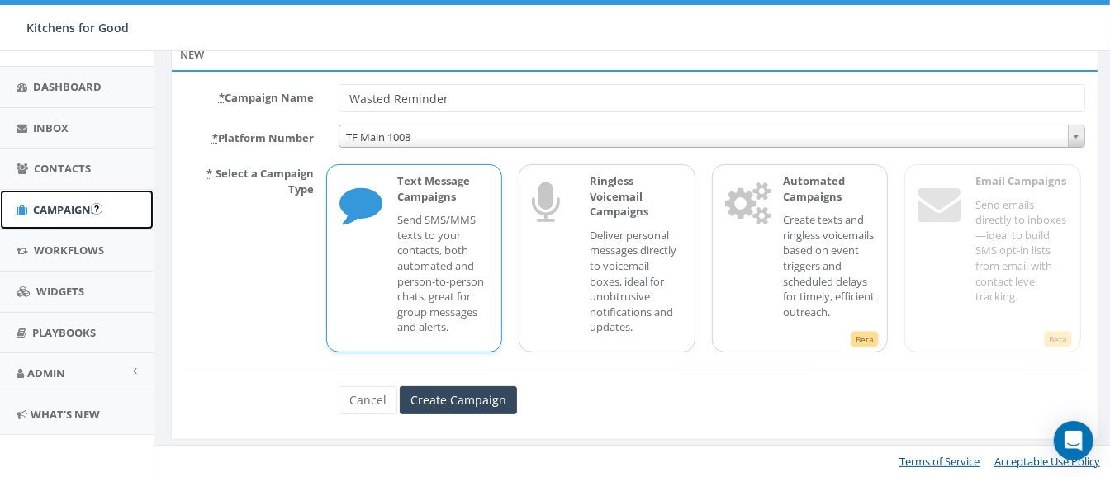
click at [67, 212] on span "Campaigns" at bounding box center [65, 209] width 64 height 15
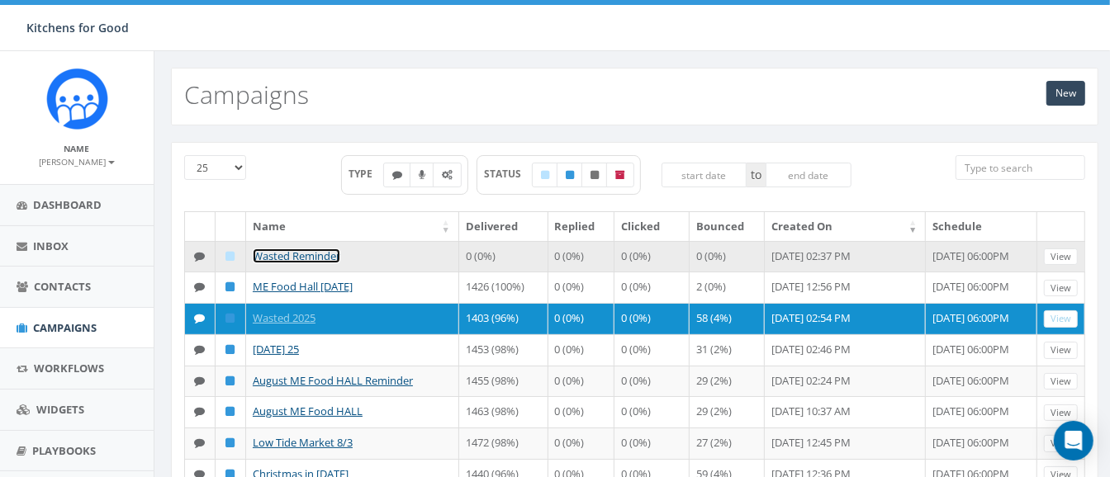
click at [295, 251] on link "Wasted Reminder" at bounding box center [297, 256] width 88 height 15
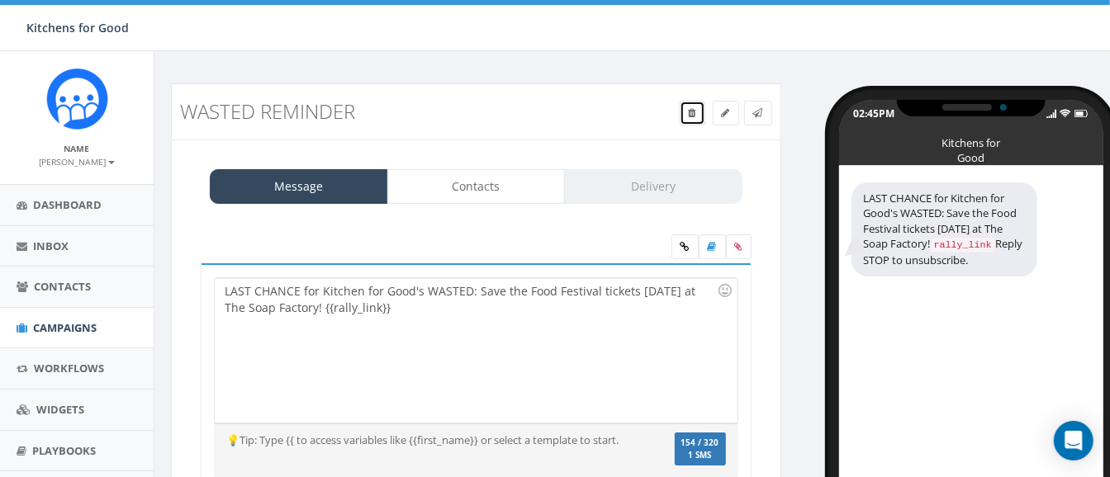
click at [689, 113] on icon at bounding box center [692, 113] width 7 height 10
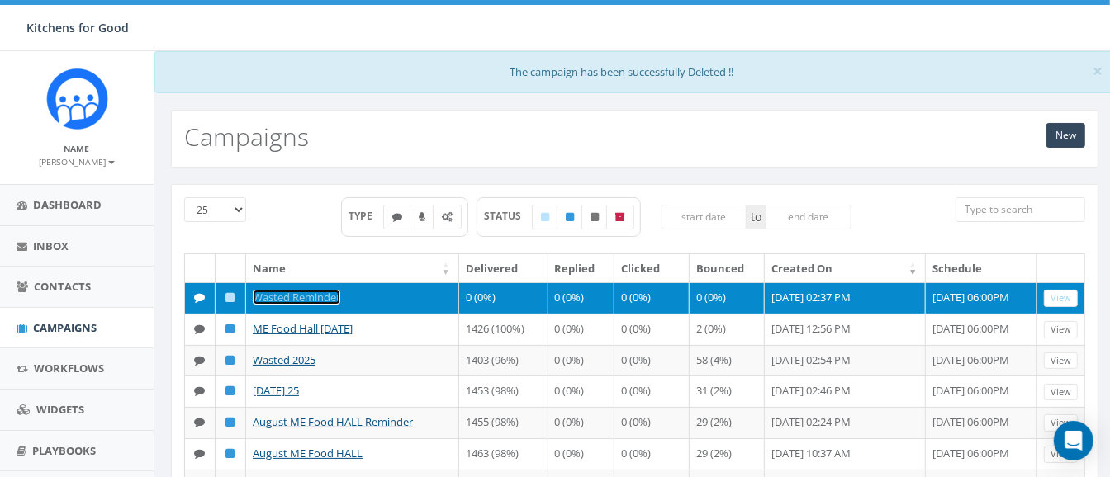
click at [310, 298] on link "Wasted Reminder" at bounding box center [297, 297] width 88 height 15
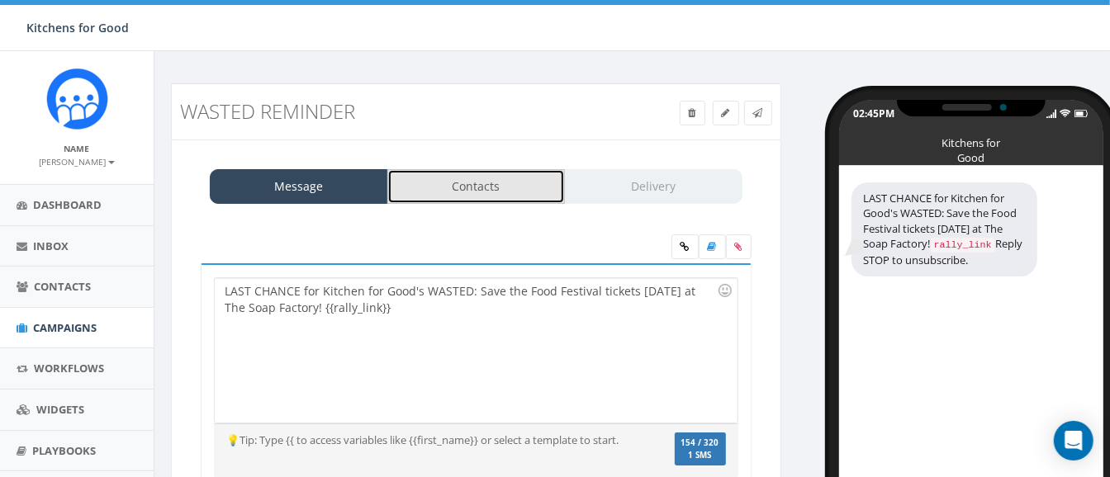
click at [485, 183] on link "Contacts" at bounding box center [476, 186] width 178 height 35
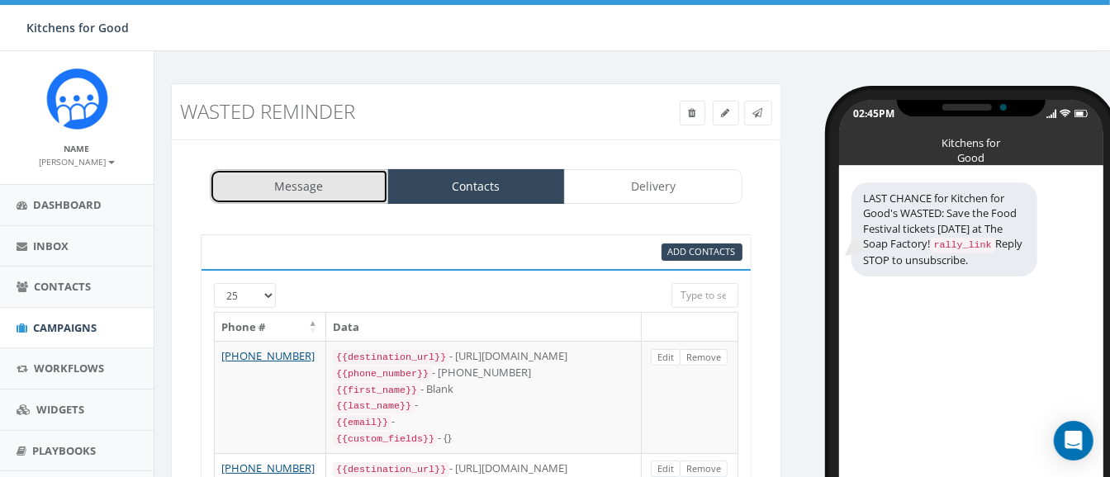
click at [322, 196] on link "Message" at bounding box center [299, 186] width 178 height 35
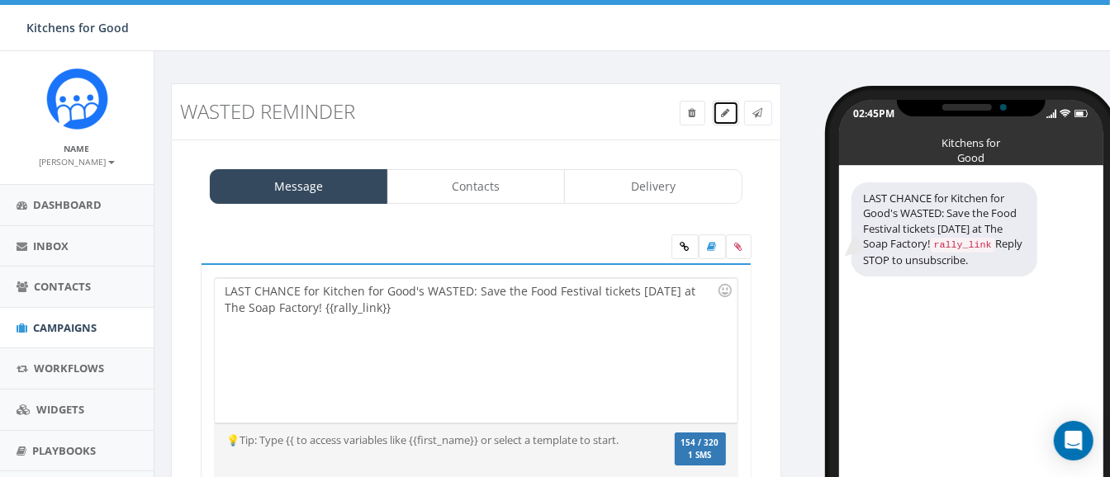
click at [727, 118] on span at bounding box center [726, 113] width 8 height 14
click at [689, 116] on icon at bounding box center [692, 113] width 7 height 10
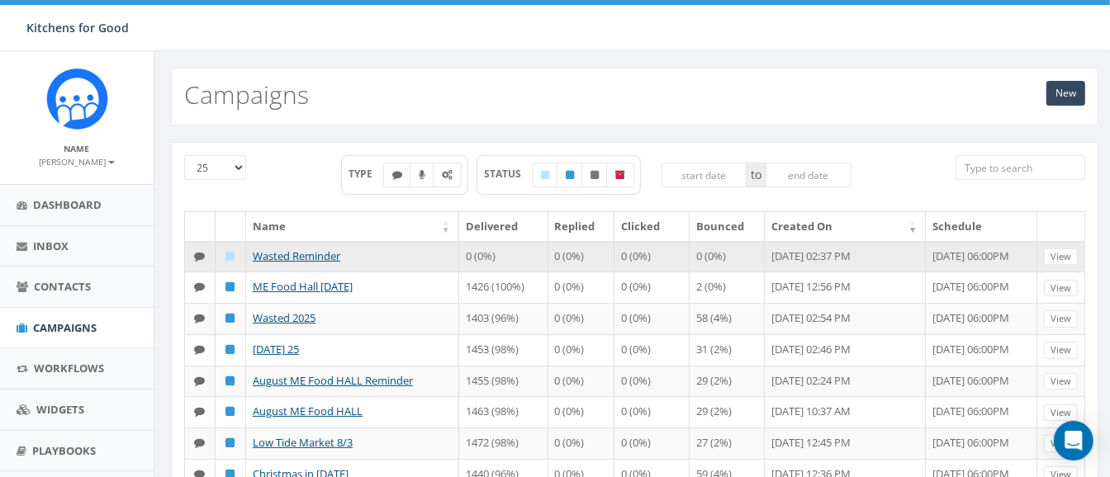
click at [714, 258] on td "0 (0%)" at bounding box center [727, 256] width 76 height 31
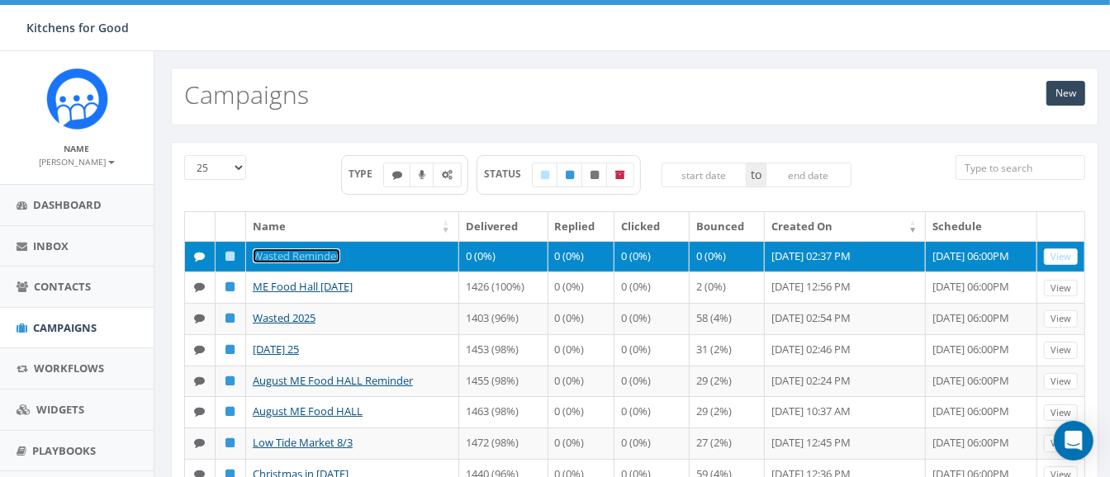
click at [267, 253] on link "Wasted Reminder" at bounding box center [297, 256] width 88 height 15
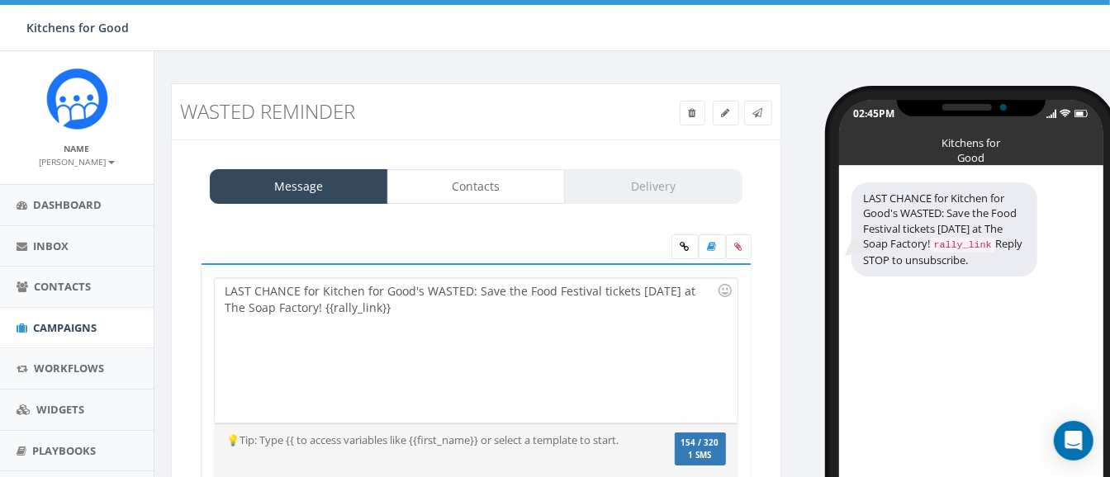
click at [640, 187] on div "Message Contacts Delivery" at bounding box center [476, 186] width 533 height 35
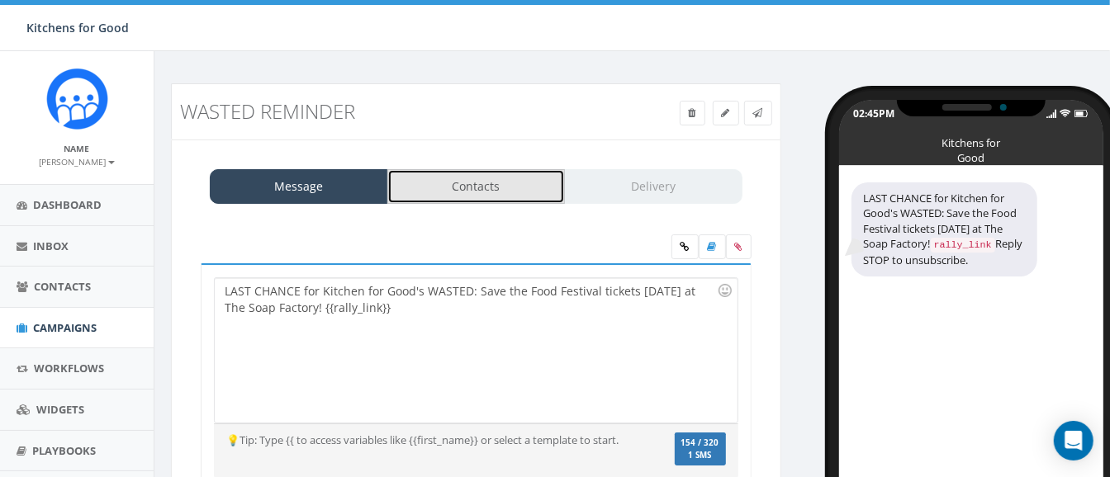
click at [501, 192] on link "Contacts" at bounding box center [476, 186] width 178 height 35
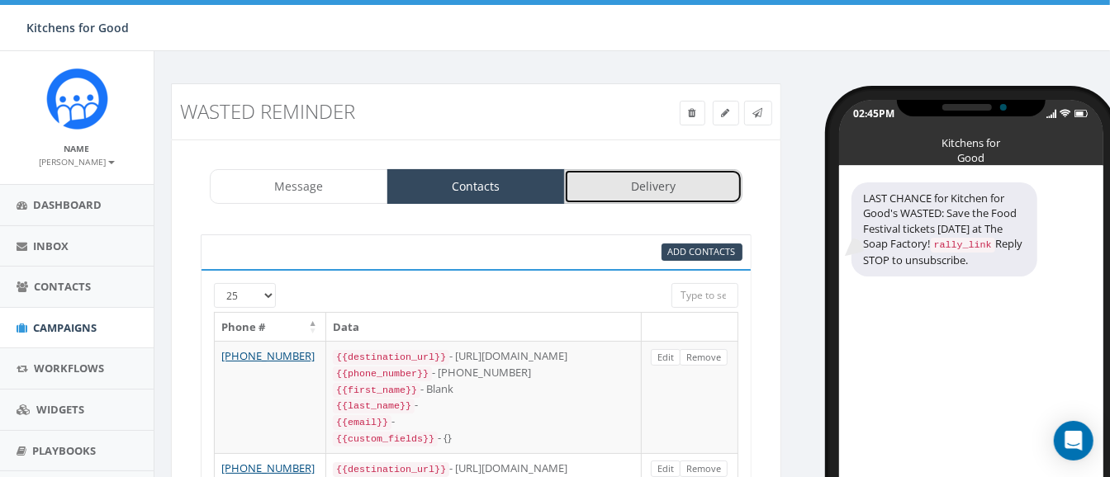
click at [641, 198] on link "Delivery" at bounding box center [653, 186] width 178 height 35
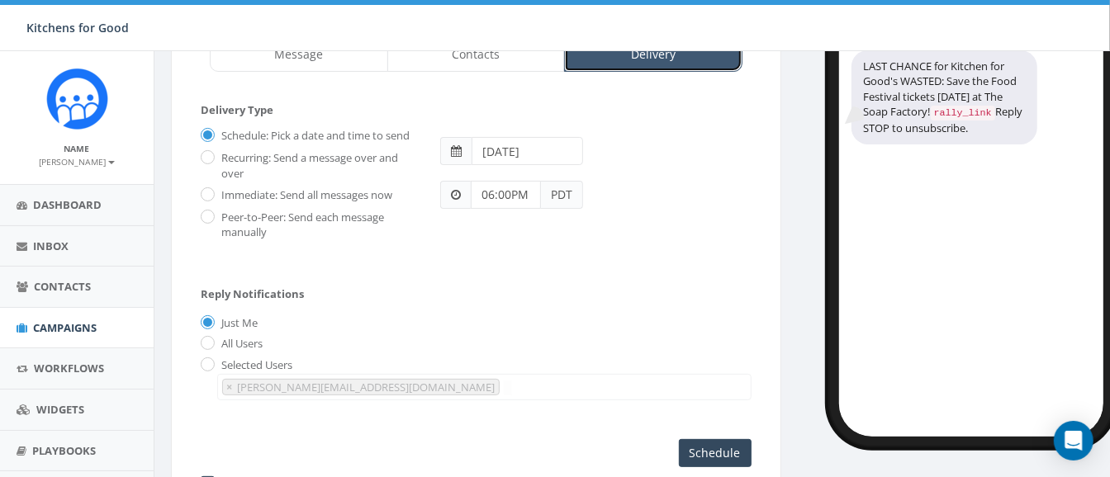
scroll to position [38, 0]
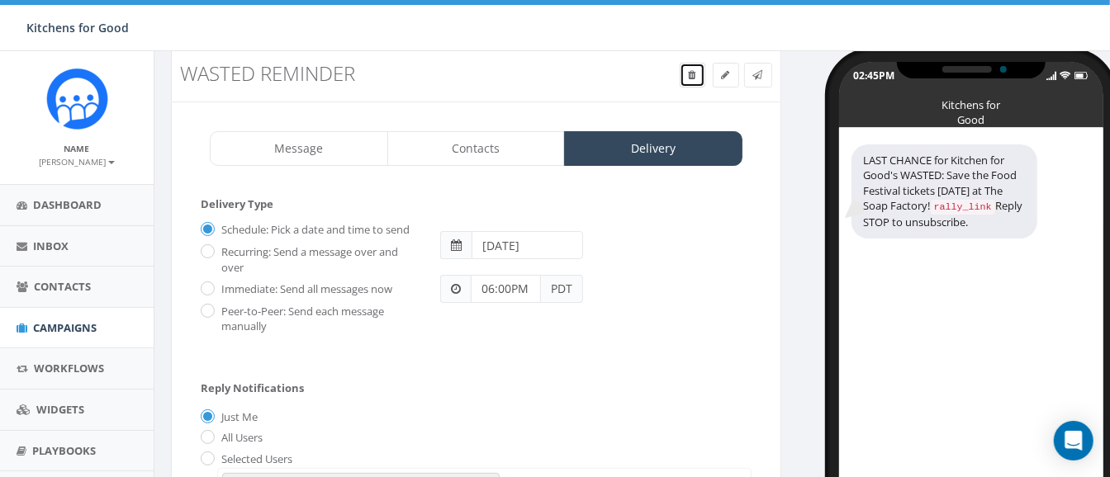
click at [691, 78] on icon at bounding box center [692, 75] width 7 height 10
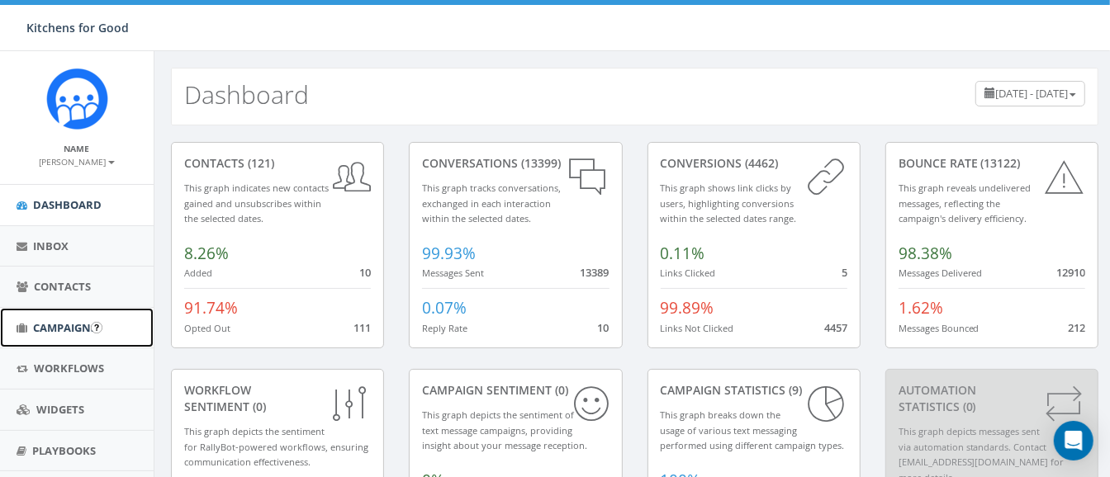
click at [64, 332] on span "Campaigns" at bounding box center [65, 327] width 64 height 15
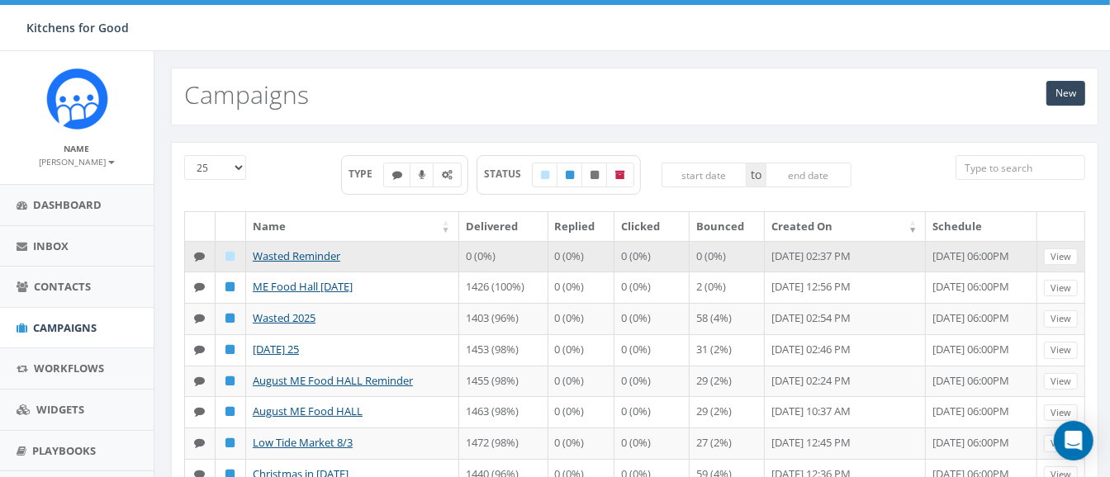
click at [614, 263] on td "0 (0%)" at bounding box center [651, 256] width 74 height 31
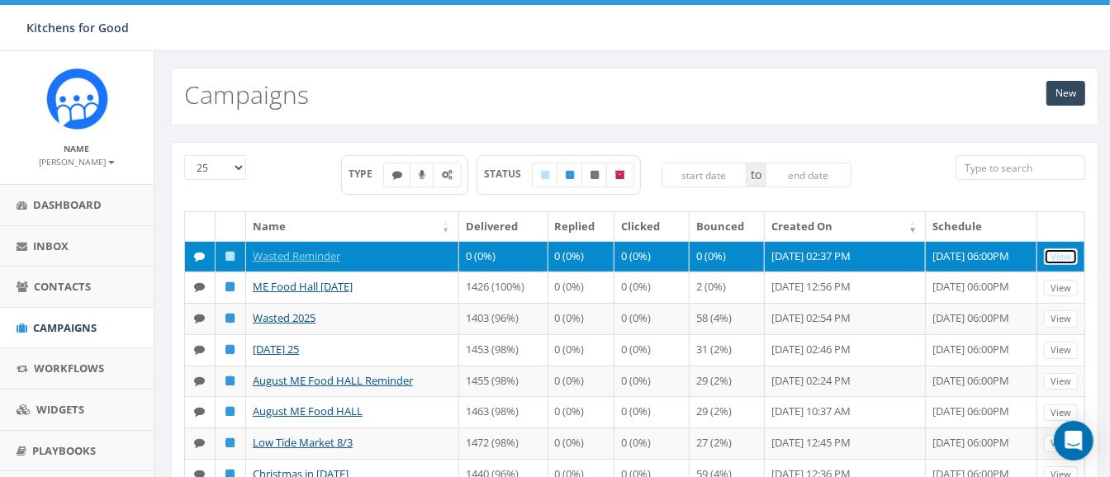
click at [1061, 253] on link "View" at bounding box center [1061, 257] width 34 height 17
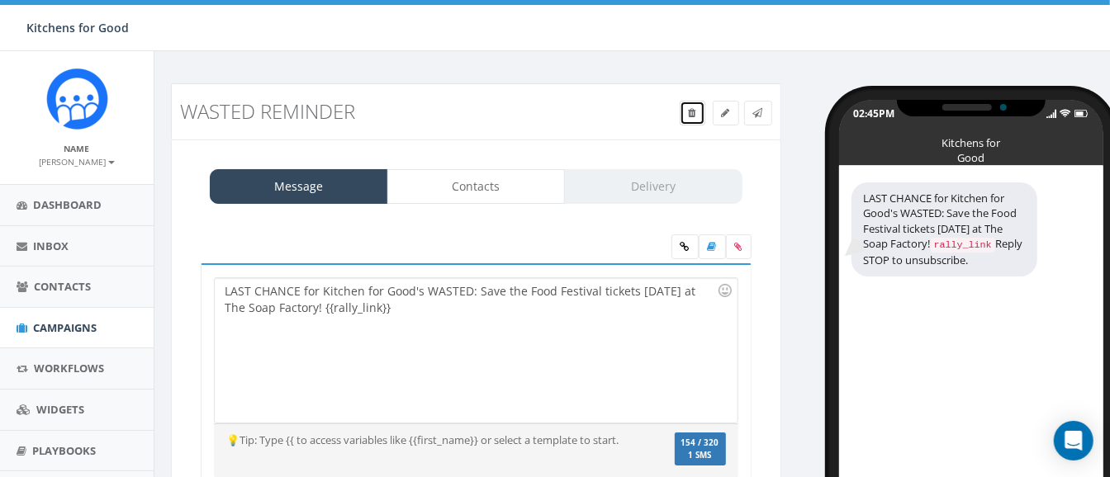
click at [689, 107] on span at bounding box center [692, 113] width 7 height 14
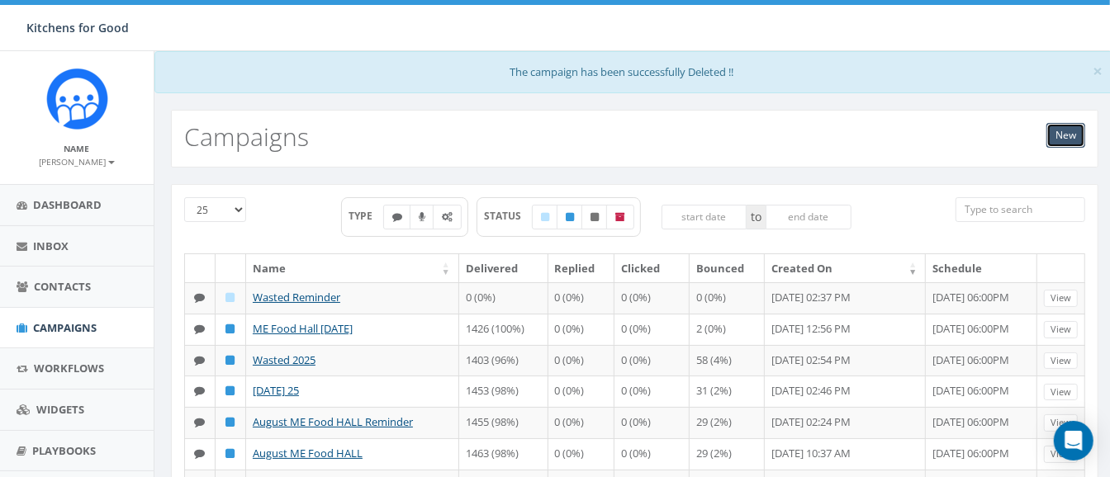
click at [1073, 131] on link "New" at bounding box center [1065, 135] width 39 height 25
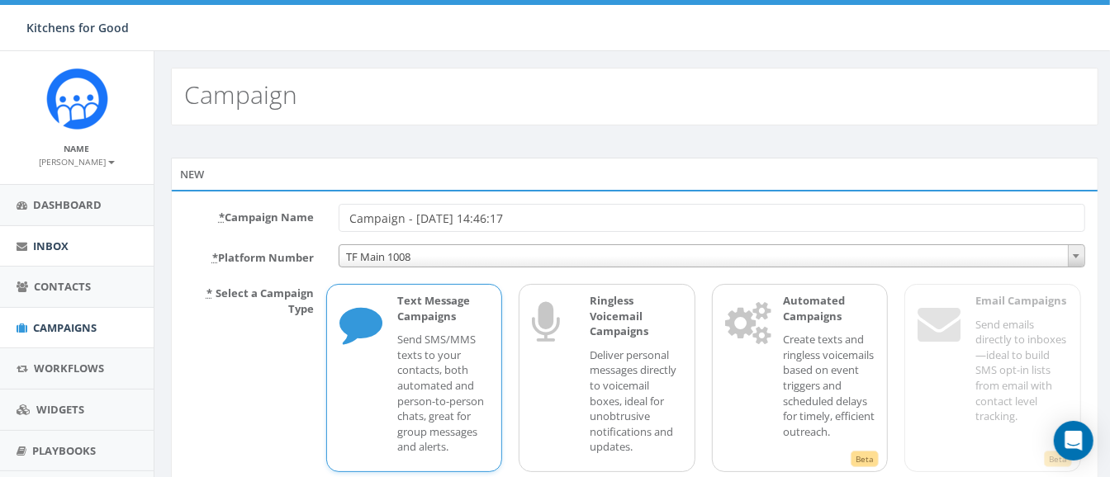
drag, startPoint x: 622, startPoint y: 223, endPoint x: 0, endPoint y: 244, distance: 622.9
click at [0, 245] on html "Kitchens for Good Kitchens for Good Profile Sign Out 62.11 % of Available Amoun…" at bounding box center [555, 238] width 1110 height 477
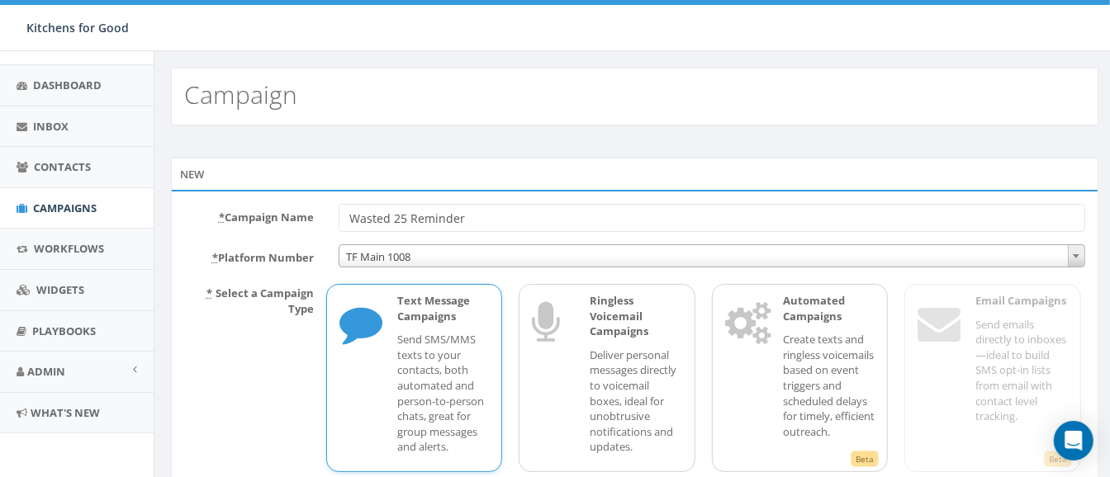
scroll to position [120, 0]
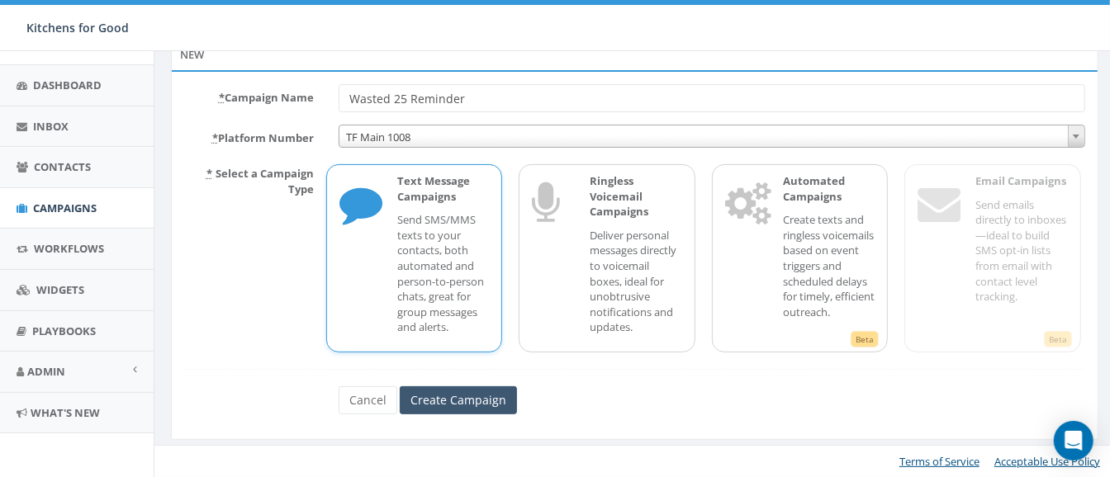
type input "Wasted 25 Reminder"
click at [456, 392] on input "Create Campaign" at bounding box center [458, 400] width 117 height 28
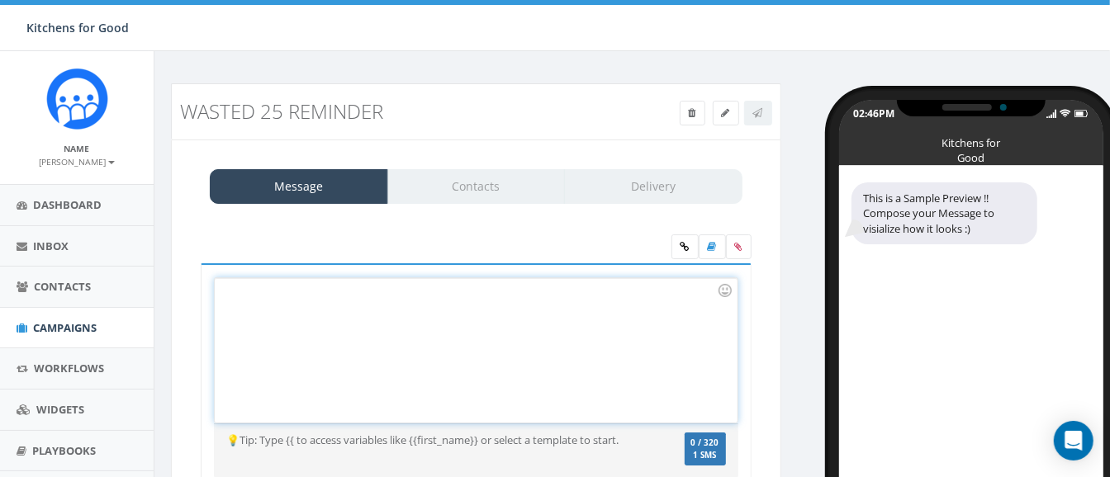
click at [460, 348] on div at bounding box center [476, 350] width 522 height 144
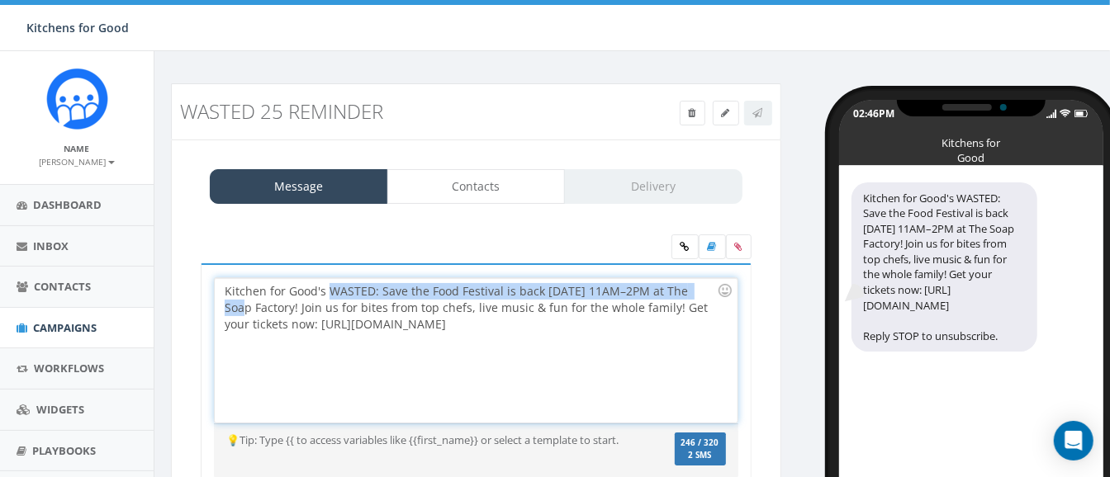
drag, startPoint x: 327, startPoint y: 287, endPoint x: 40, endPoint y: 310, distance: 288.2
click at [40, 310] on body "Kitchens for Good Kitchens for Good Profile Sign Out 62.11 % of Available Amoun…" at bounding box center [555, 238] width 1110 height 477
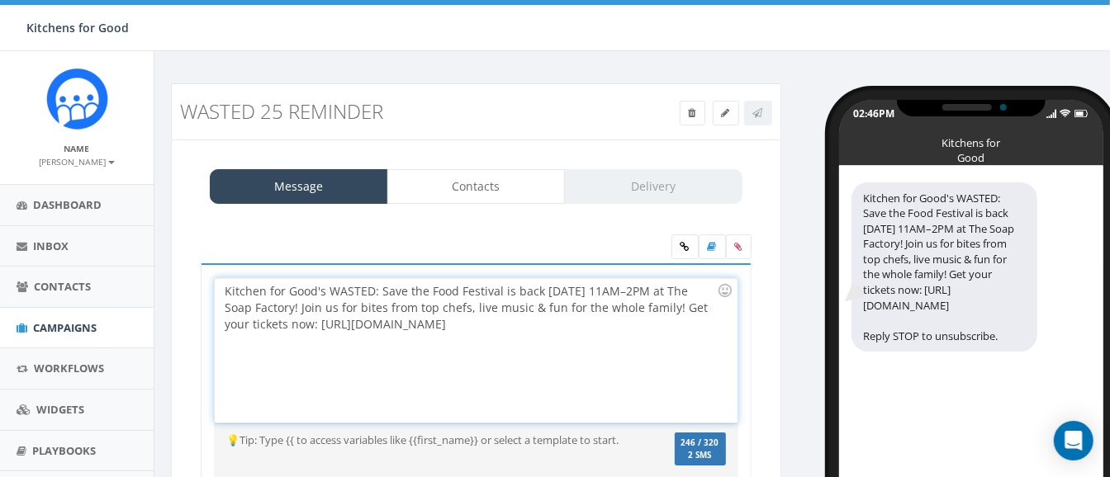
click at [314, 298] on div "Kitchen for Good's WASTED: Save the Food Festival is back September 28, 11AM–2P…" at bounding box center [476, 350] width 522 height 144
drag, startPoint x: 329, startPoint y: 291, endPoint x: 94, endPoint y: 290, distance: 235.3
click at [94, 290] on body "Kitchens for Good Kitchens for Good Profile Sign Out 62.11 % of Available Amoun…" at bounding box center [555, 238] width 1110 height 477
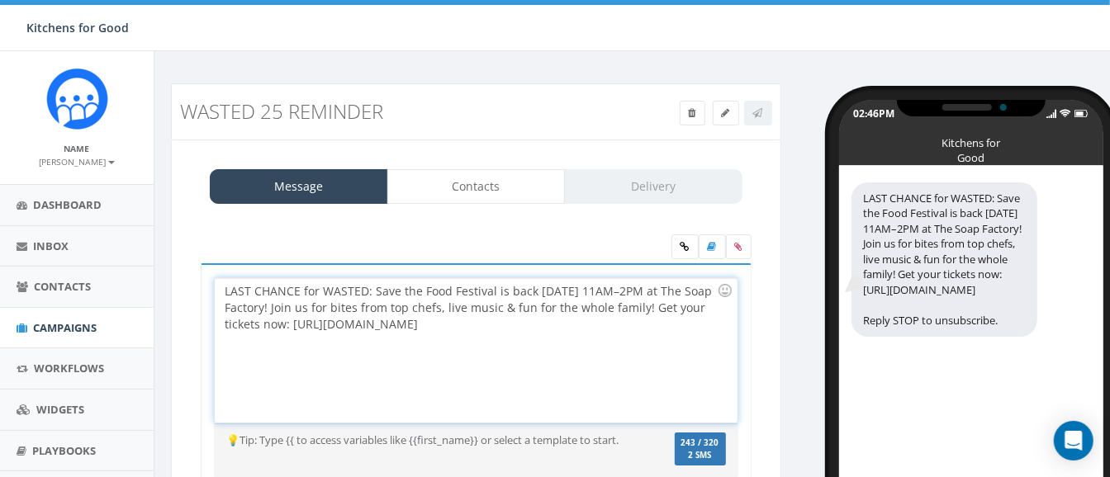
click at [491, 290] on div "LAST CHANCE for WASTED: Save the Food Festival is back September 28, 11AM–2PM a…" at bounding box center [476, 350] width 522 height 144
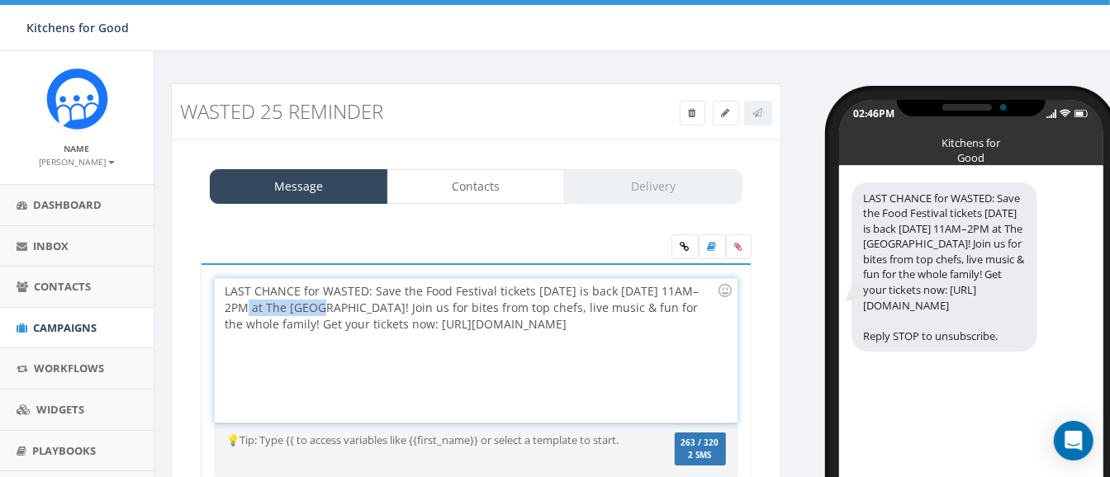
drag, startPoint x: 306, startPoint y: 302, endPoint x: 199, endPoint y: 310, distance: 107.6
click at [199, 310] on div "LAST CHANCE for WASTED: Save the Food Festival tickets THIS SUNDAY is back Sept…" at bounding box center [475, 387] width 575 height 249
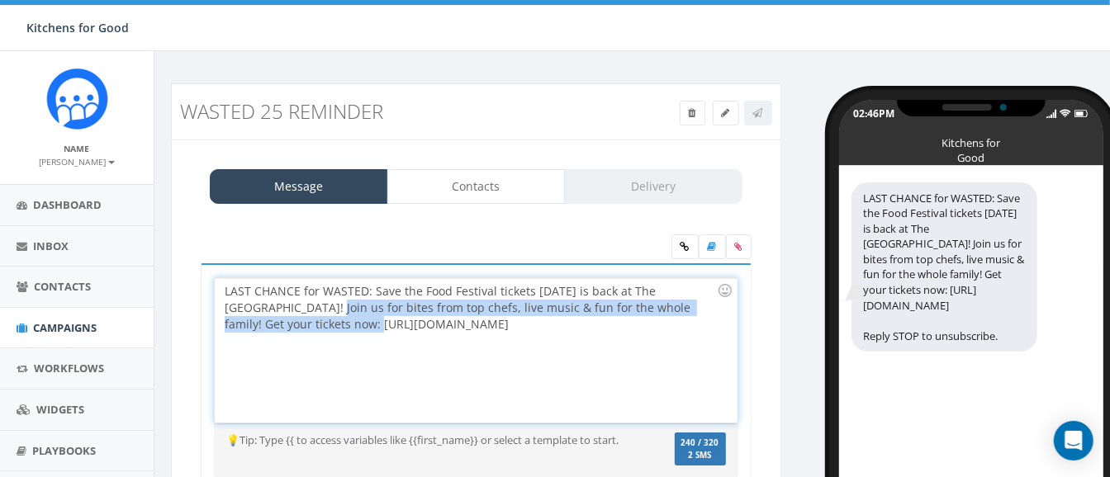
drag, startPoint x: 290, startPoint y: 326, endPoint x: 270, endPoint y: 310, distance: 25.3
click at [270, 310] on div "LAST CHANCE for WASTED: Save the Food Festival tickets THIS SUNDAY is back at T…" at bounding box center [476, 350] width 522 height 144
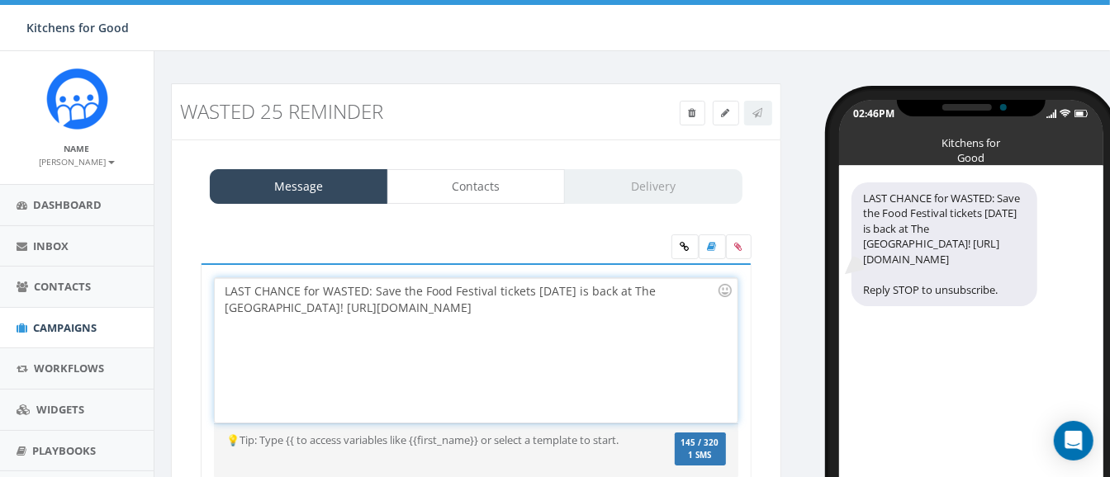
drag, startPoint x: 390, startPoint y: 302, endPoint x: 270, endPoint y: 306, distance: 119.8
click at [270, 306] on div "LAST CHANCE for WASTED: Save the Food Festival tickets THIS SUNDAY is back at T…" at bounding box center [476, 350] width 522 height 144
drag, startPoint x: 391, startPoint y: 311, endPoint x: 270, endPoint y: 304, distance: 120.8
click at [270, 304] on div "LAST CHANCE for WASTED: Save the Food Festival tickets THIS SUNDAY is back at T…" at bounding box center [476, 350] width 522 height 144
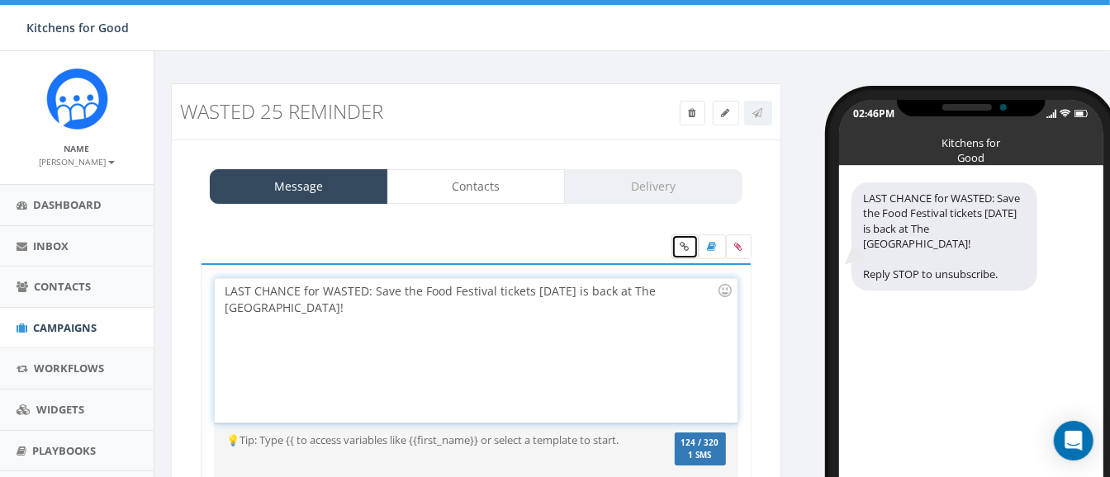
click at [685, 249] on icon at bounding box center [684, 247] width 9 height 10
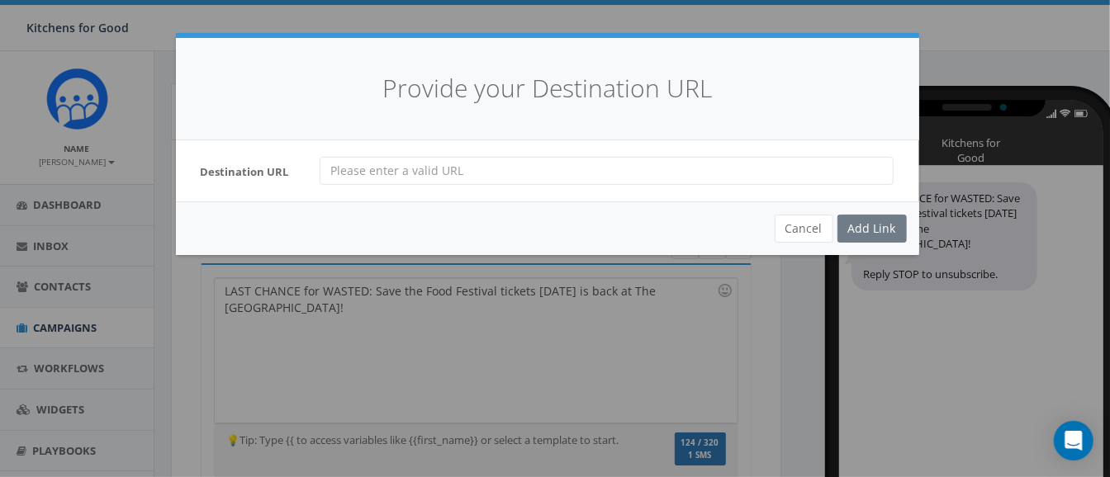
click at [707, 159] on input "url" at bounding box center [607, 171] width 574 height 28
paste input "https://www.eventbrite.com/e/wasted-save-the-food-festival-tickets-136090855712…"
type input "https://www.eventbrite.com/e/wasted-save-the-food-festival-tickets-136090855712…"
click at [882, 224] on div "Add Link" at bounding box center [871, 229] width 69 height 28
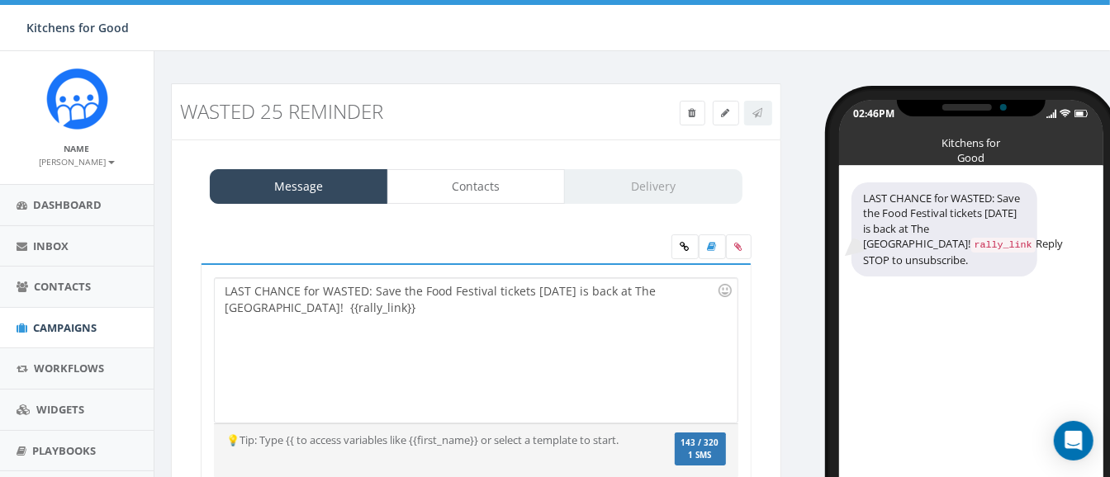
click at [531, 291] on div "LAST CHANCE for WASTED: Save the Food Festival tickets THIS SUNDAY is back at T…" at bounding box center [476, 350] width 522 height 144
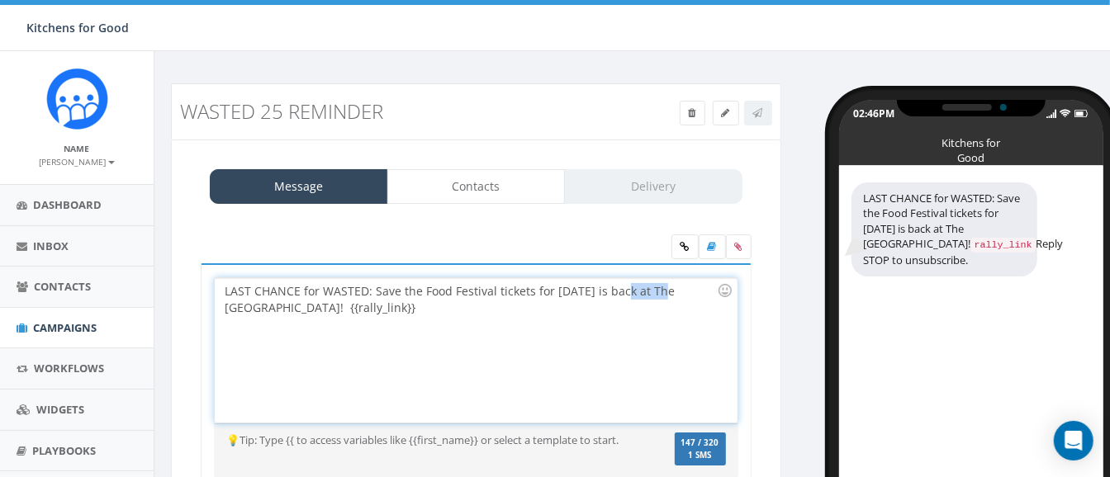
drag, startPoint x: 665, startPoint y: 291, endPoint x: 626, endPoint y: 291, distance: 38.8
click at [626, 291] on div "LAST CHANCE for WASTED: Save the Food Festival tickets for THIS SUNDAY is back …" at bounding box center [476, 350] width 522 height 144
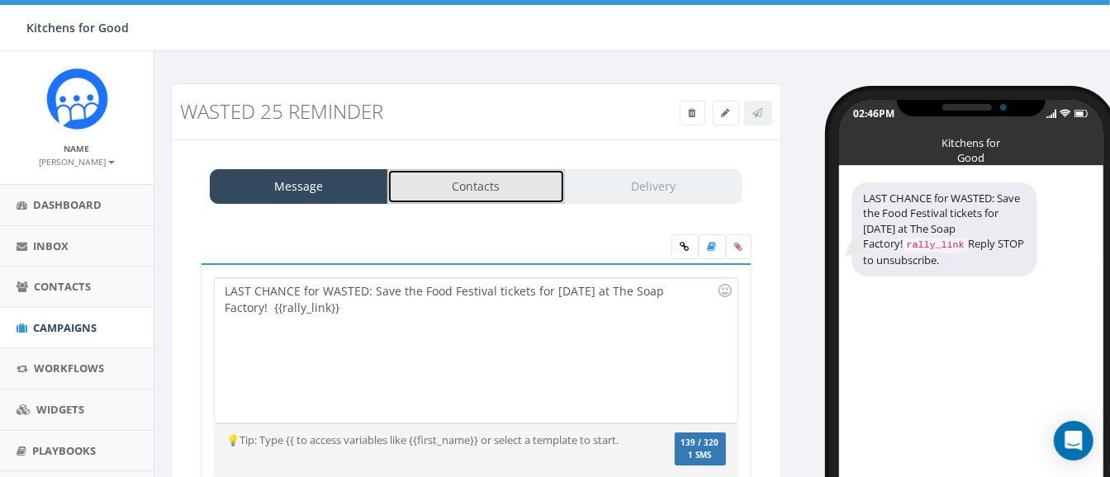
click at [509, 182] on link "Contacts" at bounding box center [476, 186] width 178 height 35
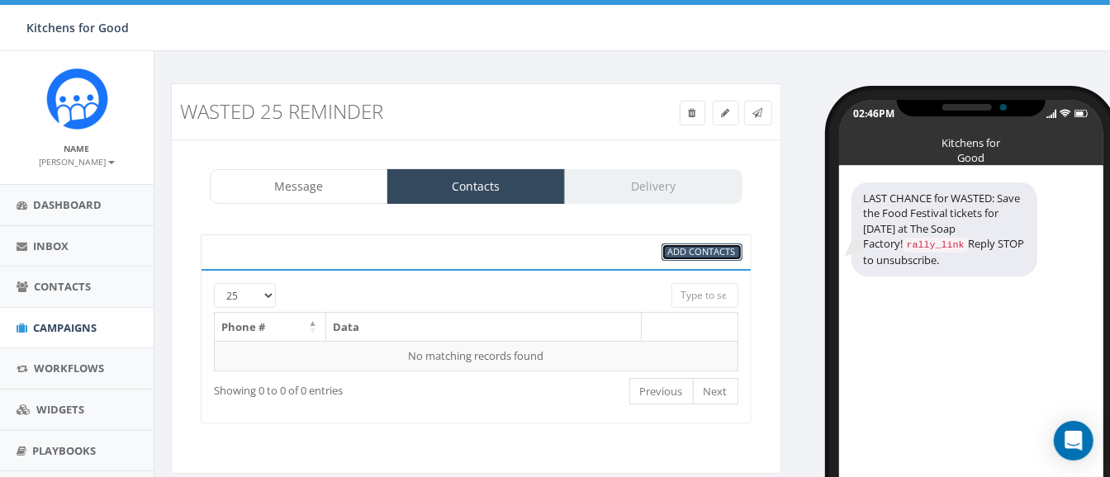
click at [677, 249] on span "Add Contacts" at bounding box center [702, 251] width 68 height 12
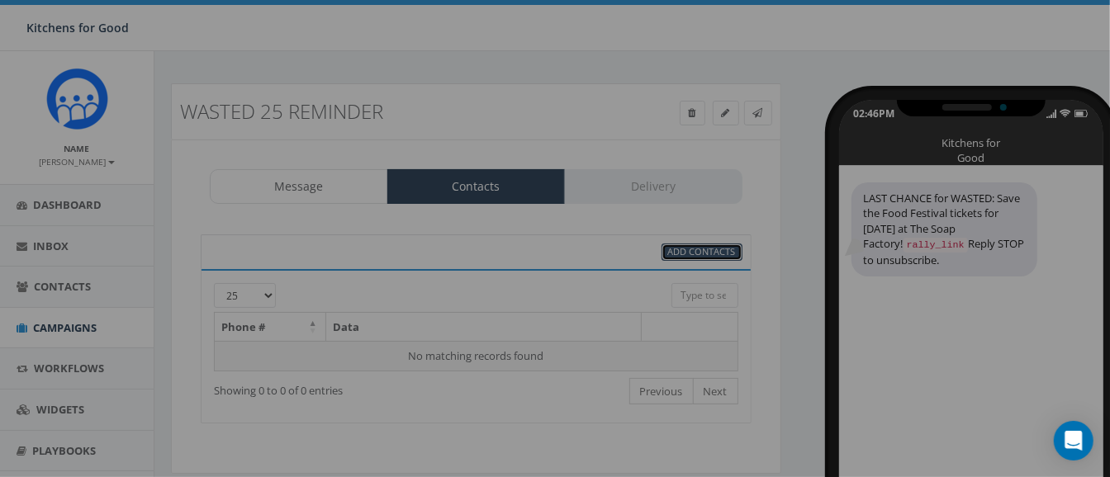
select select
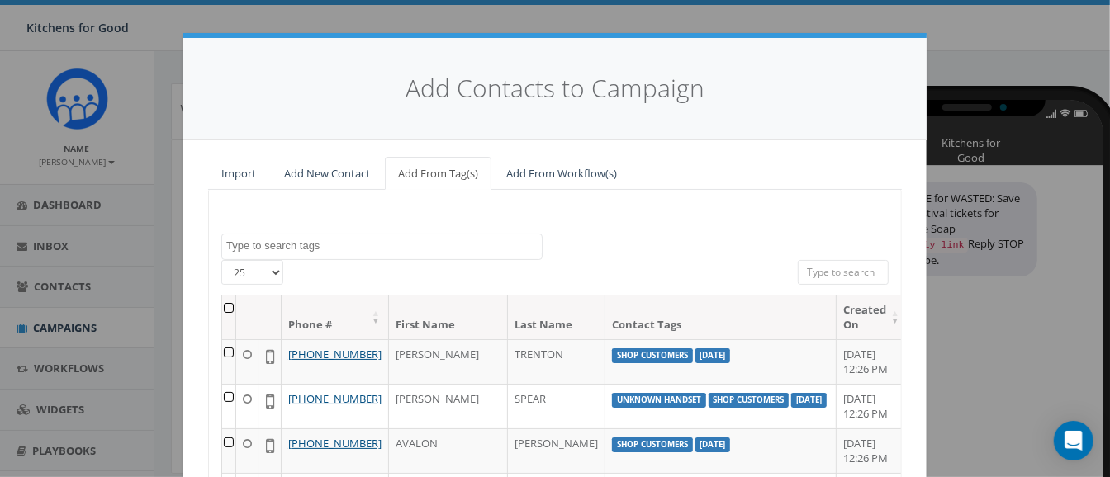
click at [426, 255] on span at bounding box center [381, 247] width 321 height 26
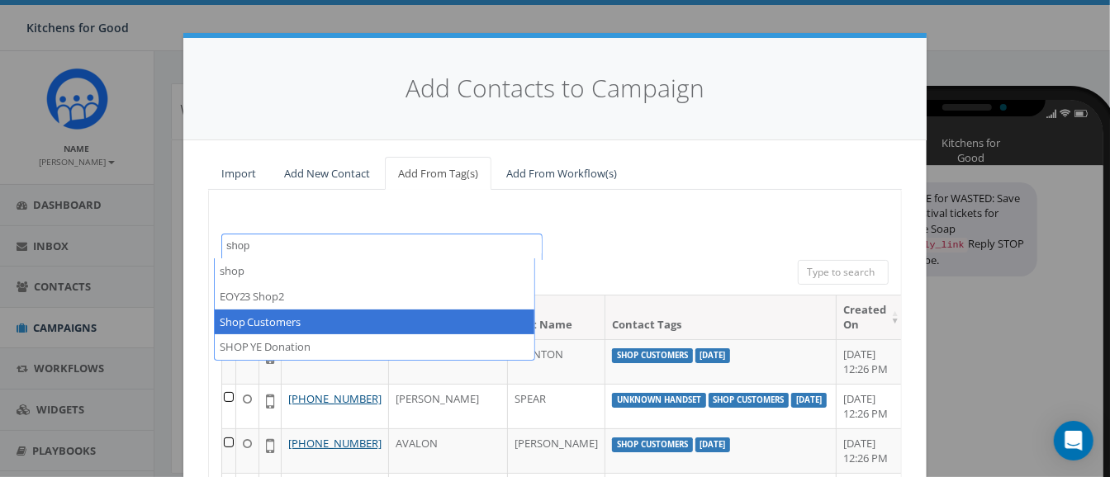
type textarea "shop"
select select "Shop Customers"
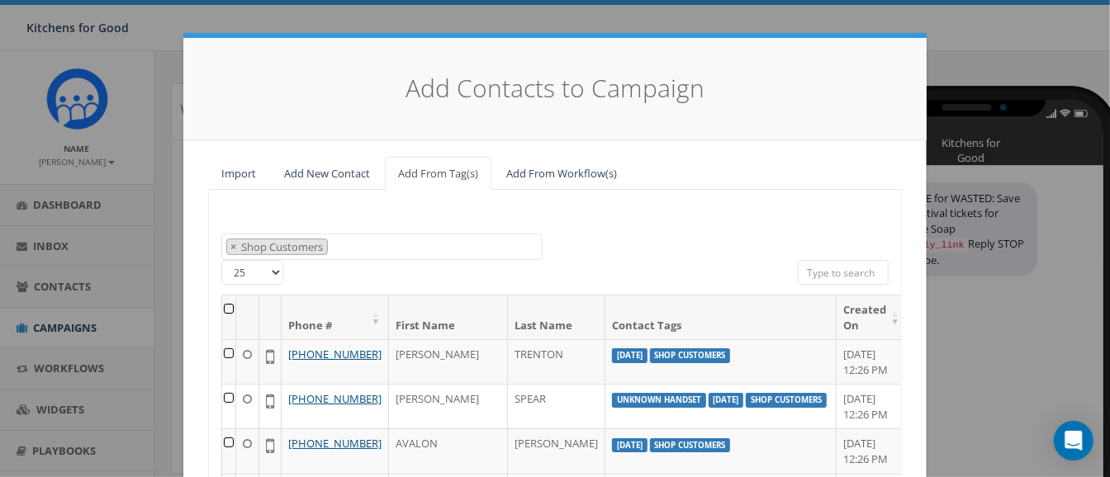
click at [223, 305] on th at bounding box center [229, 318] width 14 height 44
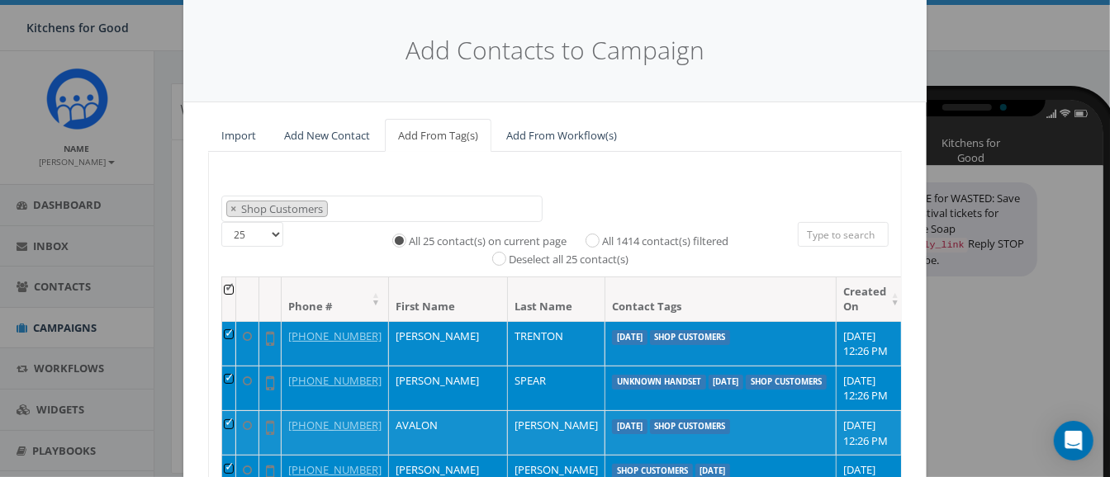
scroll to position [51, 0]
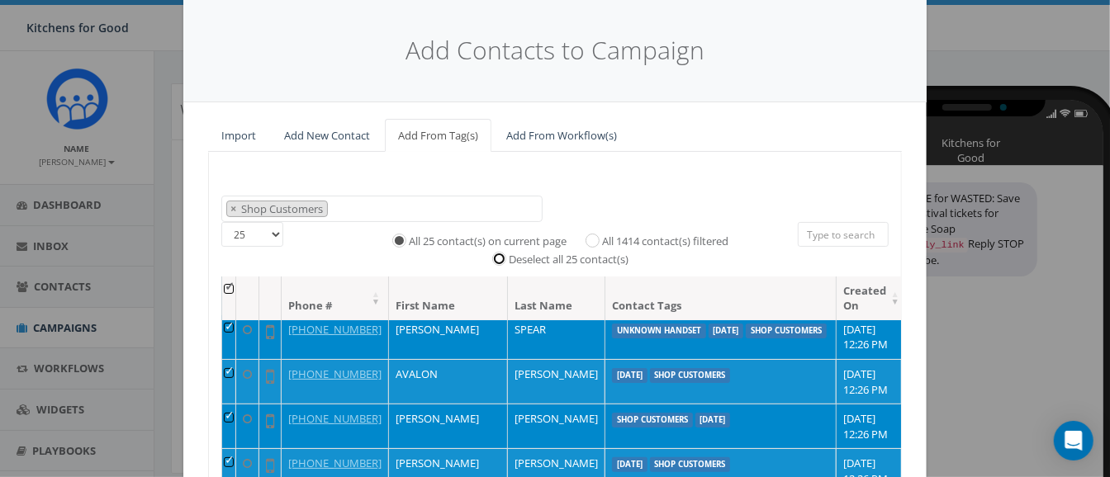
click at [498, 256] on input "Deselect all 25 contact(s)" at bounding box center [503, 257] width 11 height 11
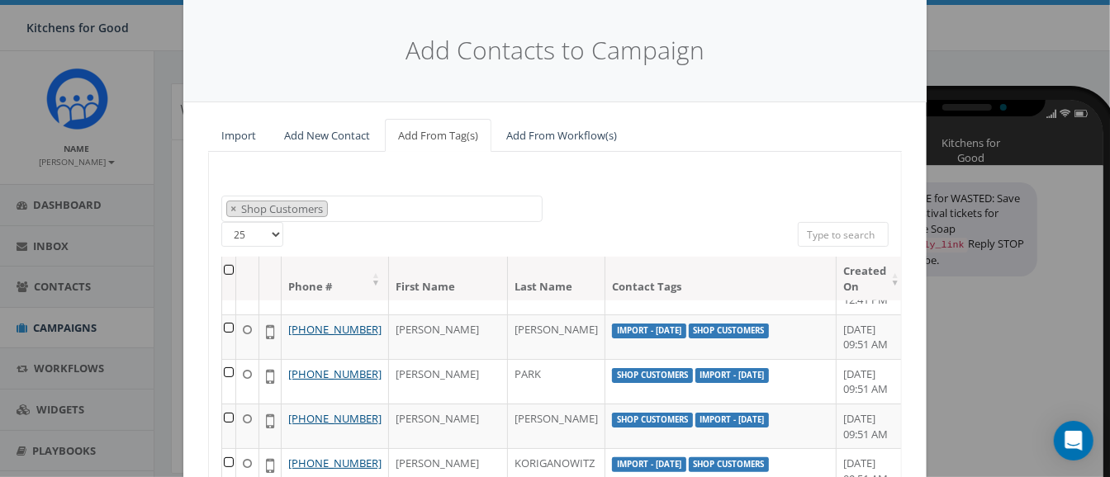
scroll to position [238, 0]
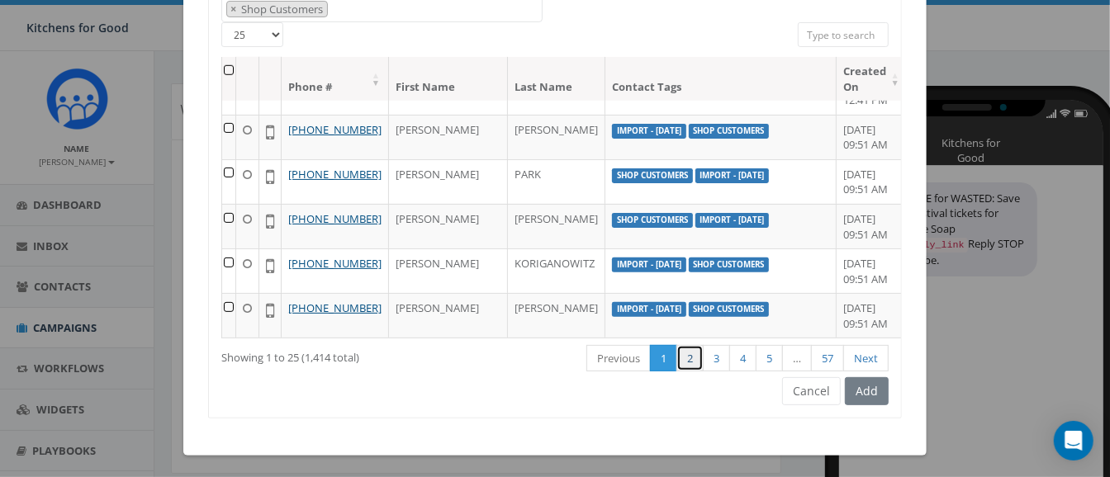
click at [681, 348] on link "2" at bounding box center [689, 358] width 27 height 27
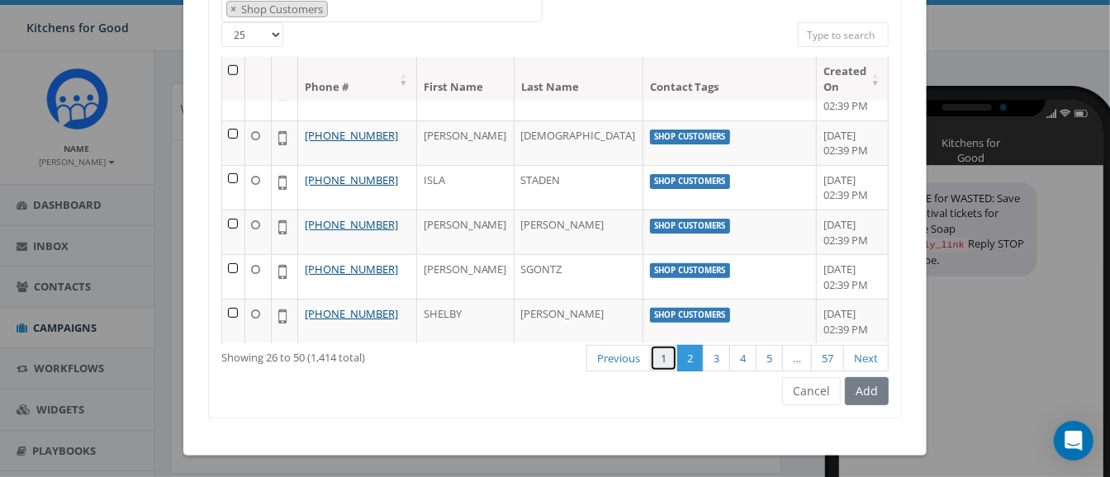
click at [661, 365] on link "1" at bounding box center [663, 358] width 27 height 27
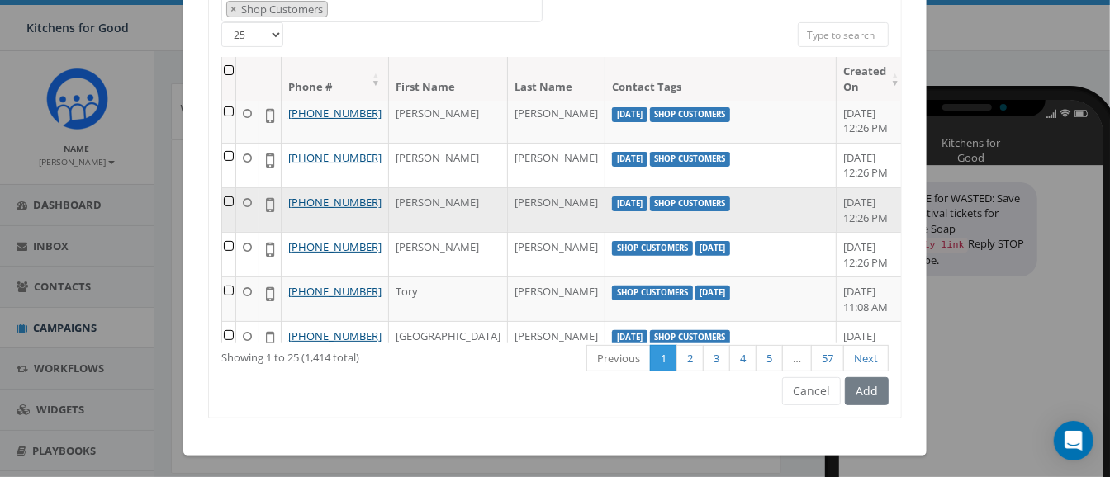
scroll to position [175, 0]
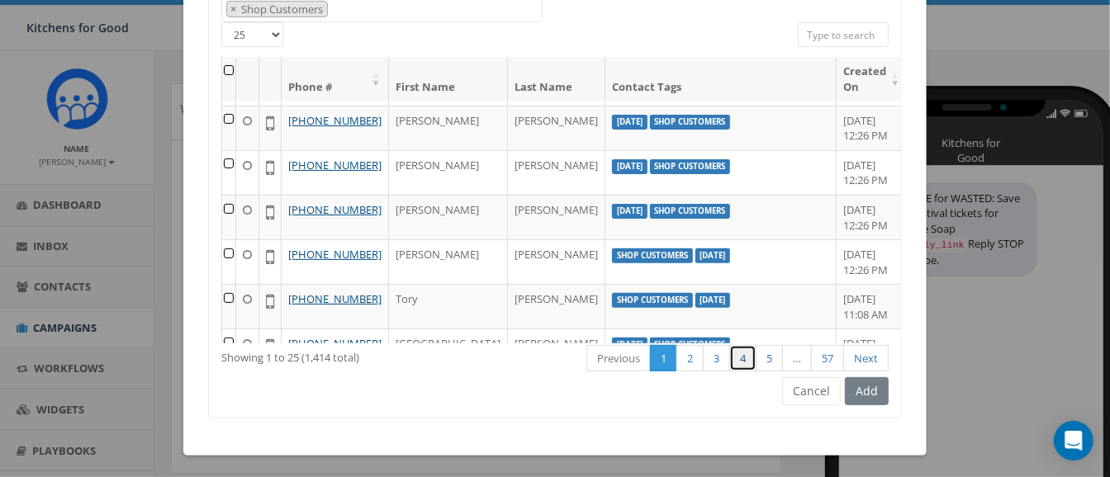
click at [736, 348] on link "4" at bounding box center [742, 358] width 27 height 27
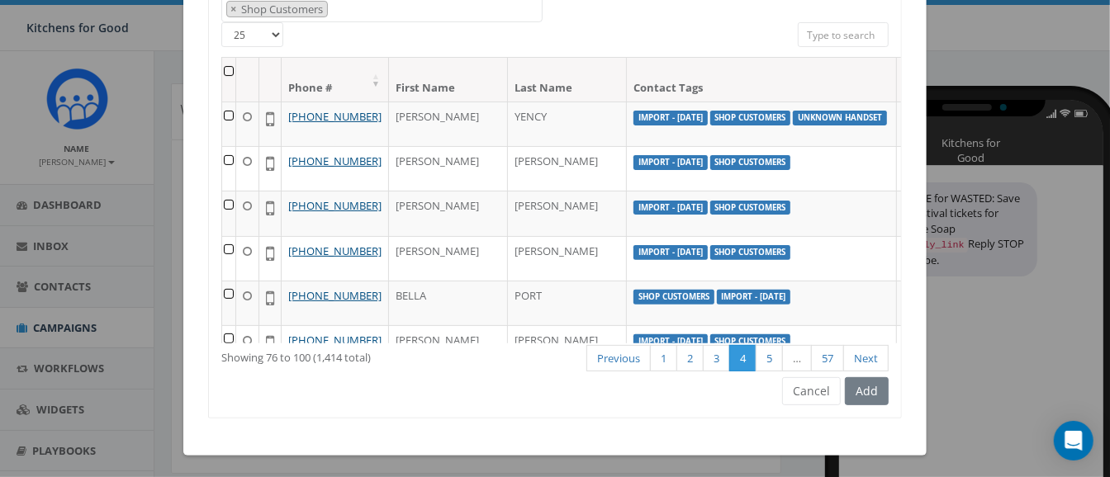
scroll to position [0, 0]
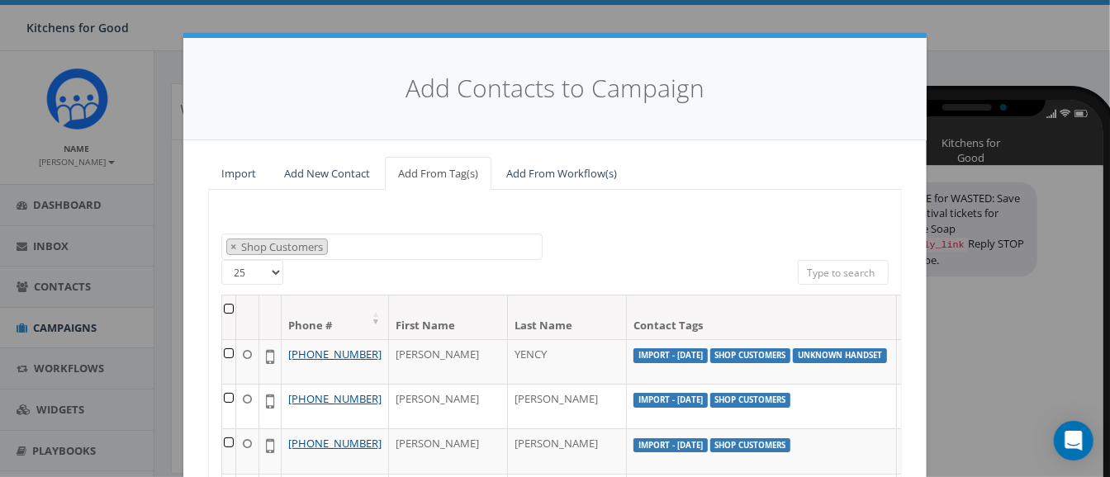
click at [223, 310] on th at bounding box center [229, 318] width 14 height 44
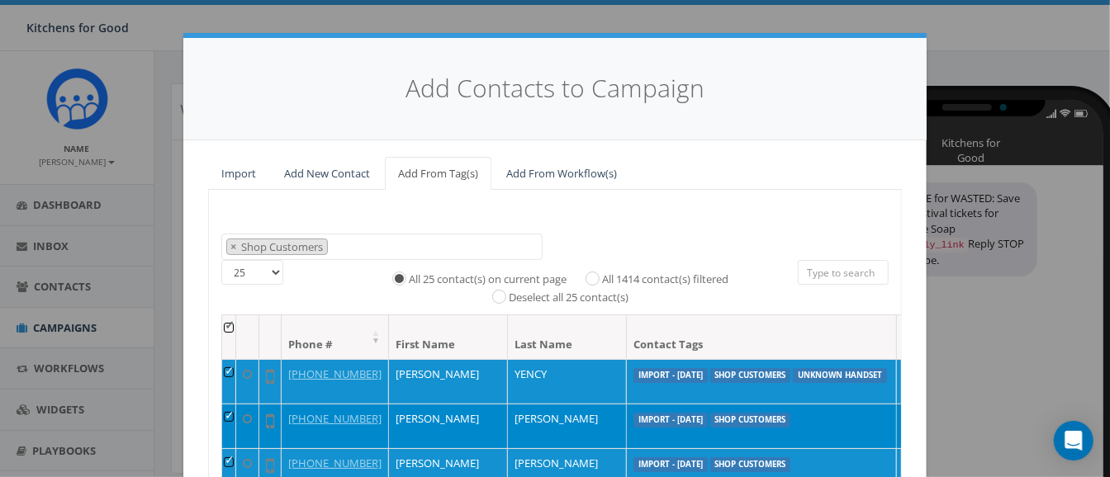
scroll to position [124, 0]
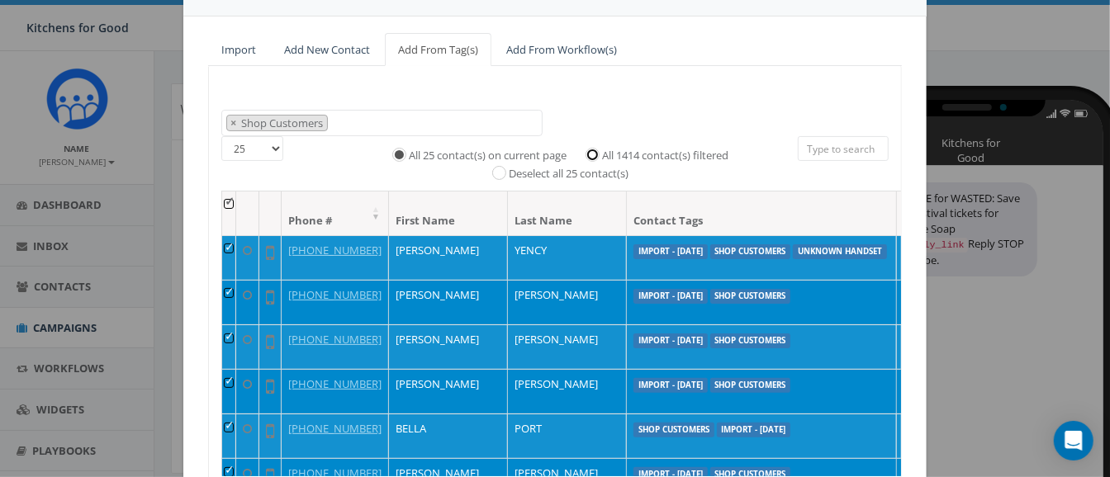
click at [591, 153] on input "All 1414 contact(s) filtered" at bounding box center [596, 153] width 11 height 11
radio input "true"
click at [992, 83] on div "Add Contacts to Campaign Import Add New Contact Add From Tag(s) Add From Workfl…" at bounding box center [555, 238] width 1110 height 477
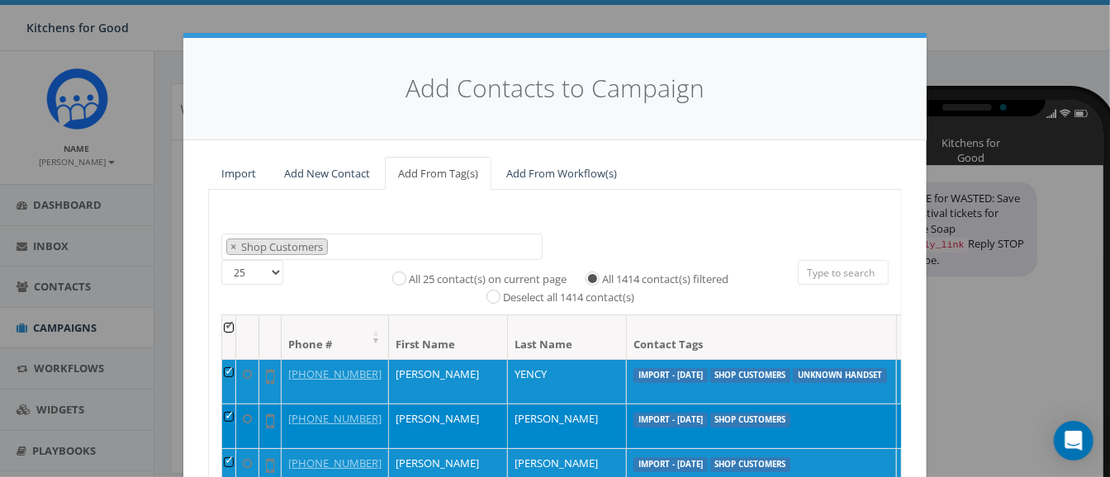
scroll to position [258, 0]
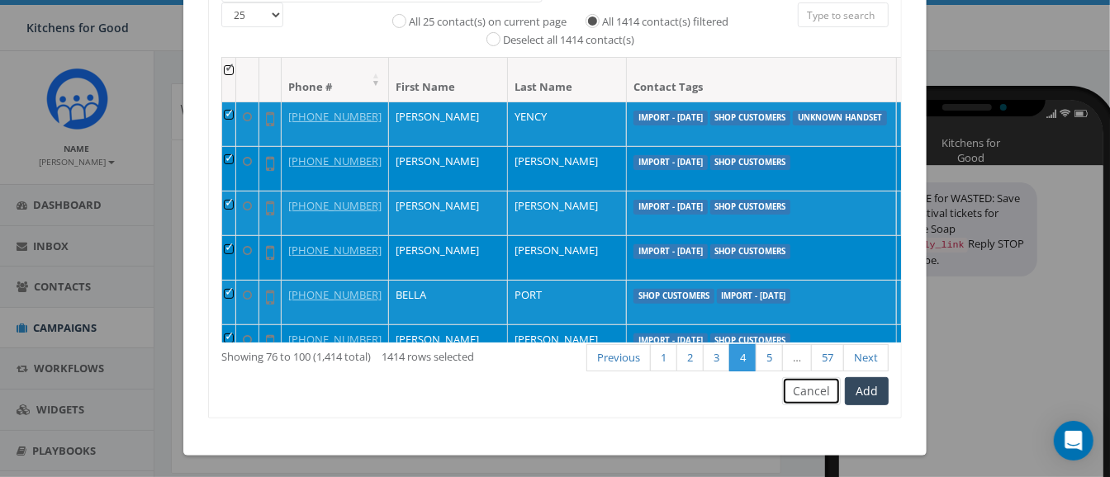
click at [798, 399] on button "Cancel" at bounding box center [811, 391] width 59 height 28
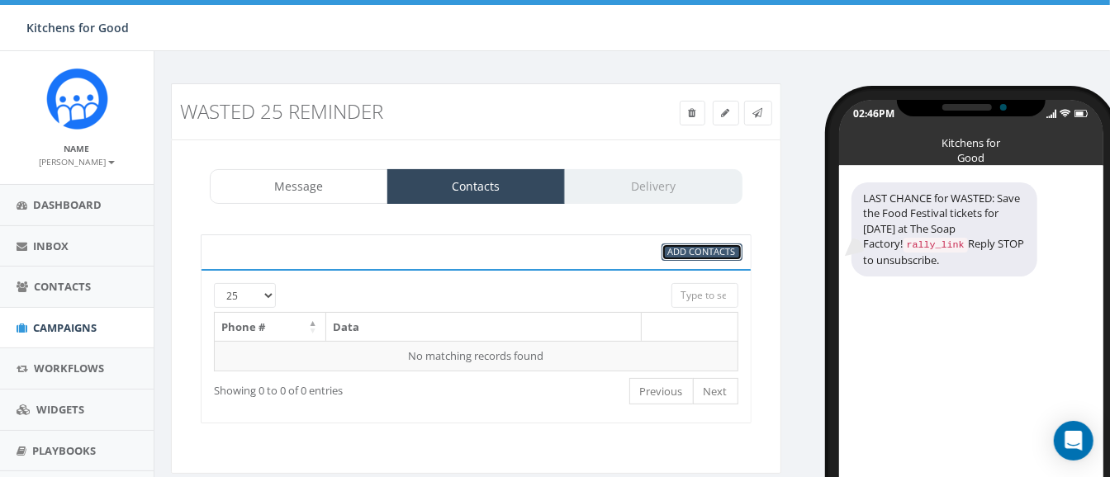
click at [698, 245] on span "Add Contacts" at bounding box center [702, 251] width 68 height 12
select select
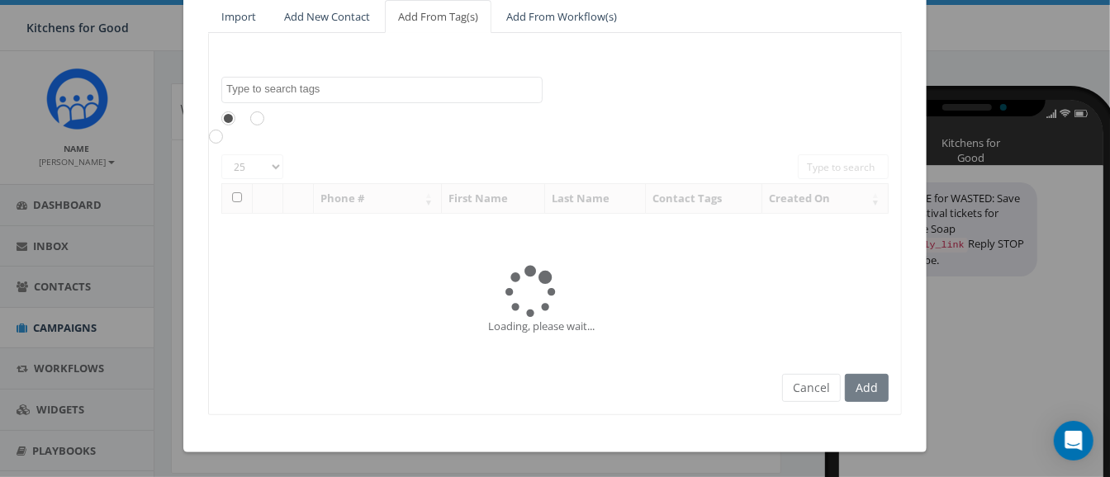
scroll to position [0, 0]
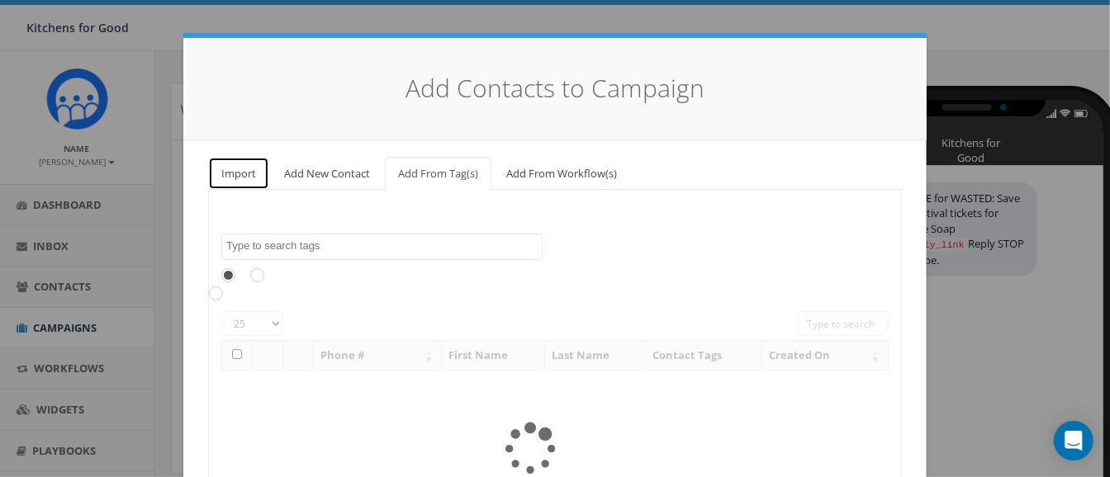
click at [225, 178] on link "Import" at bounding box center [238, 174] width 61 height 34
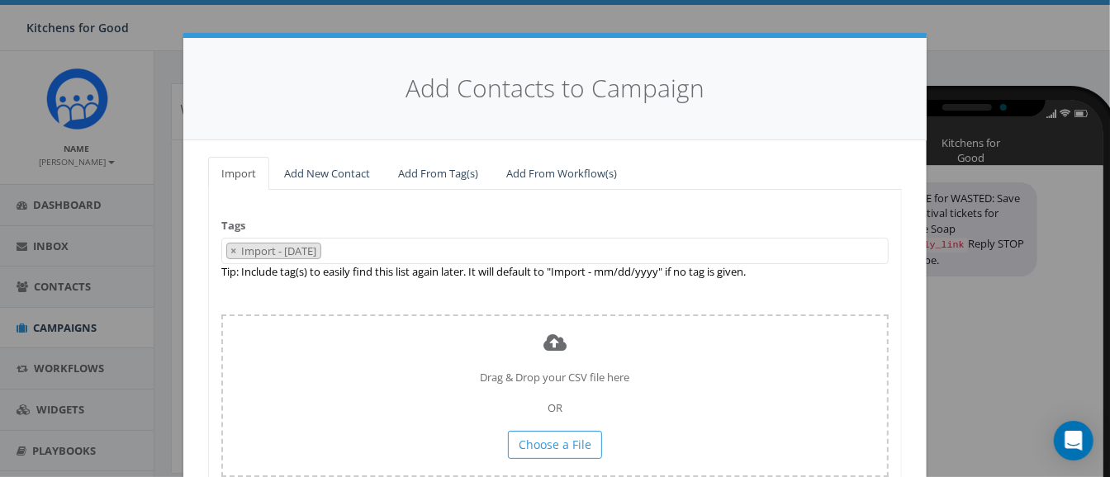
click at [364, 245] on span "× Import - 09/25/2025" at bounding box center [554, 251] width 667 height 27
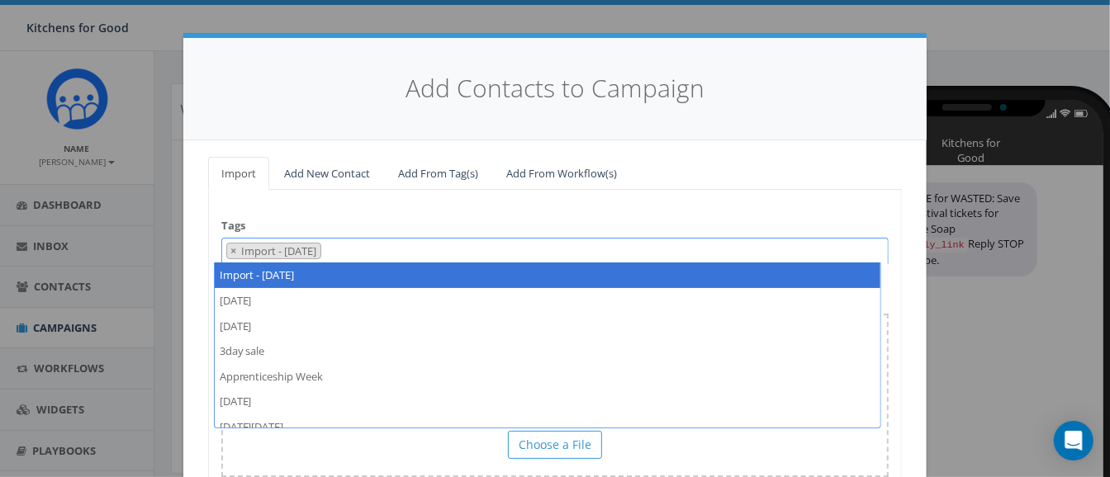
select select
type textarea "Import - 09/25/2025"
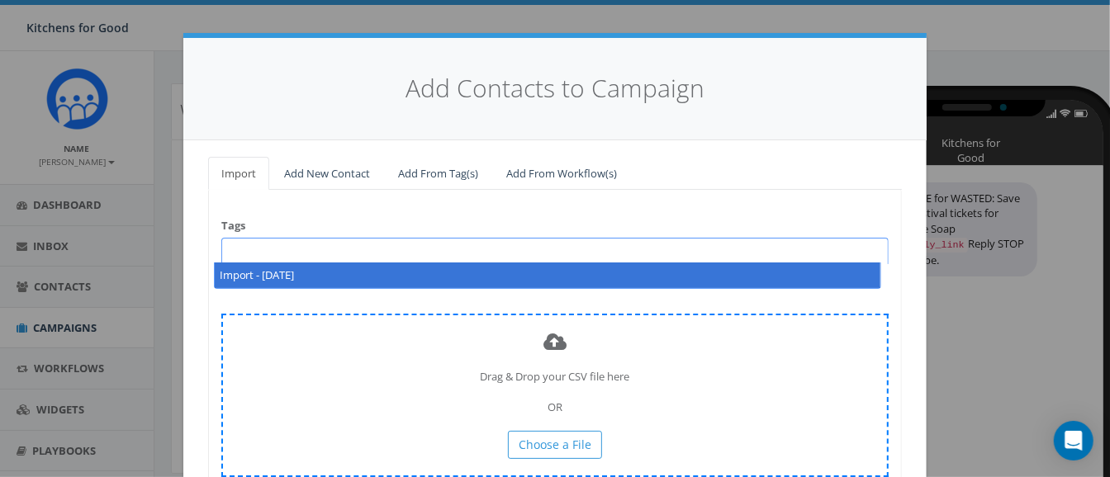
click at [532, 427] on div "Drag & Drop your CSV file here OR Choose a File" at bounding box center [554, 395] width 667 height 163
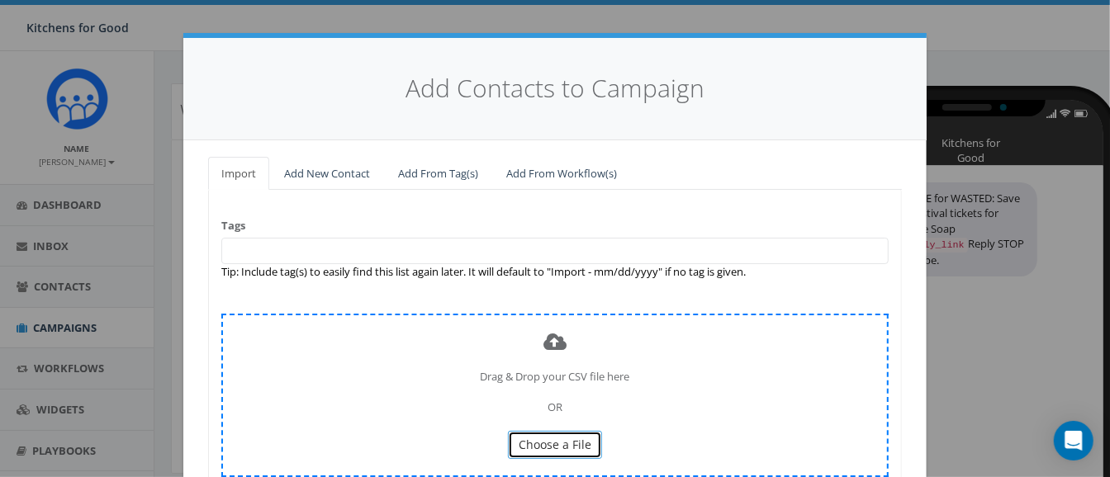
click at [532, 438] on span "Choose a File" at bounding box center [554, 445] width 73 height 16
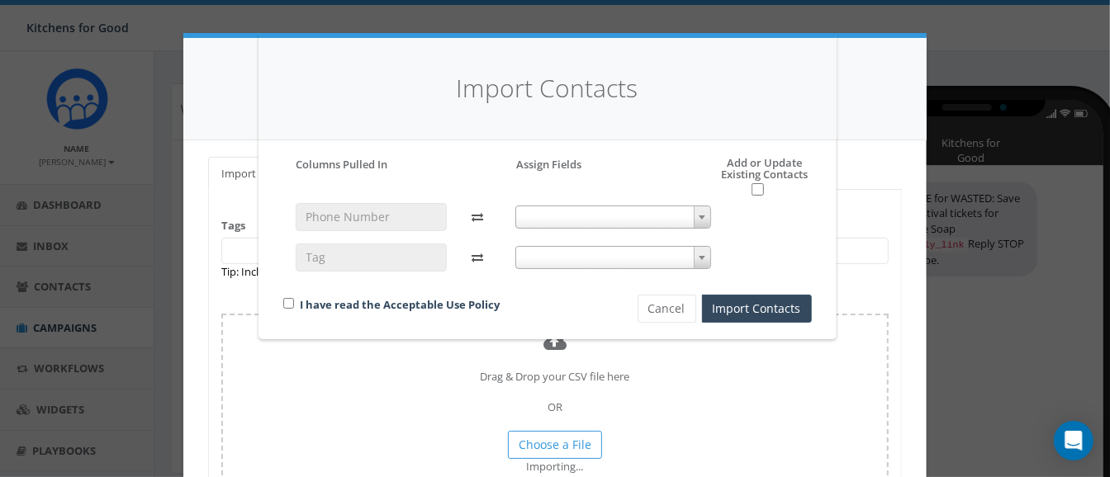
click at [660, 222] on span at bounding box center [613, 217] width 196 height 23
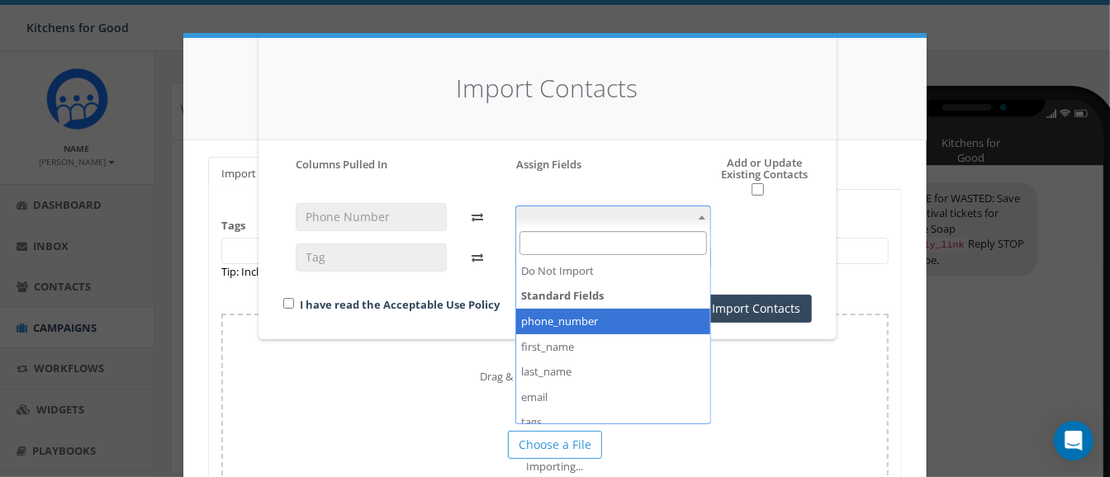
select select "phone_number"
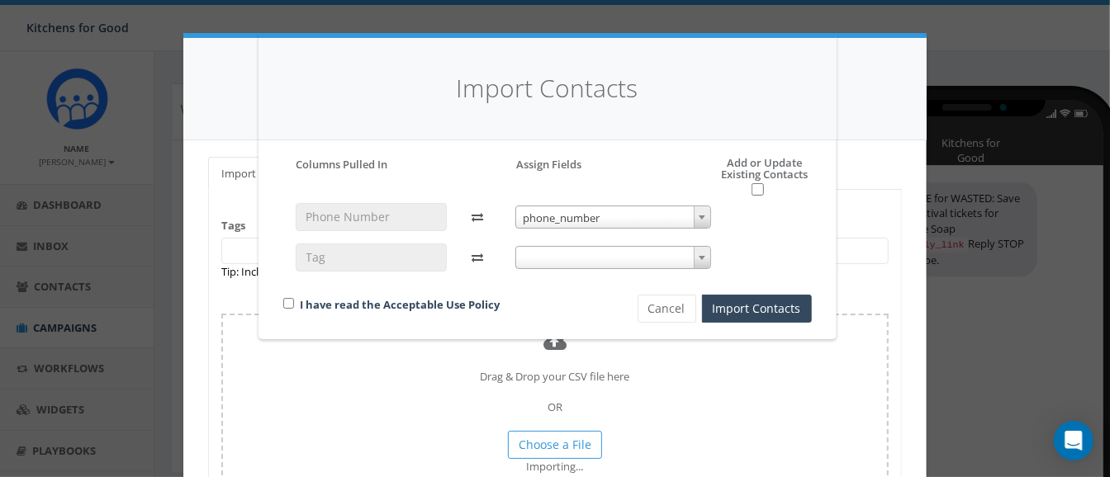
click at [582, 258] on span at bounding box center [613, 257] width 196 height 23
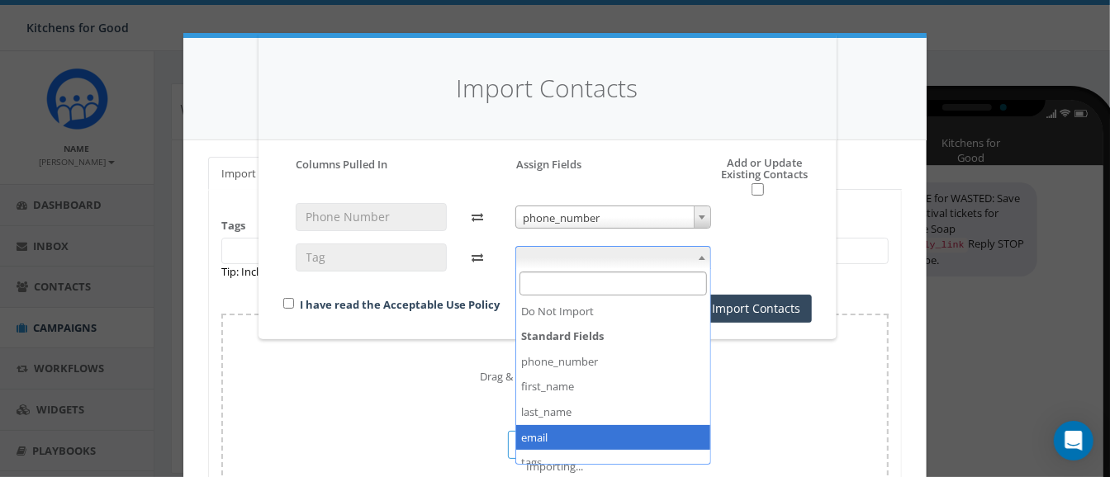
scroll to position [60, 0]
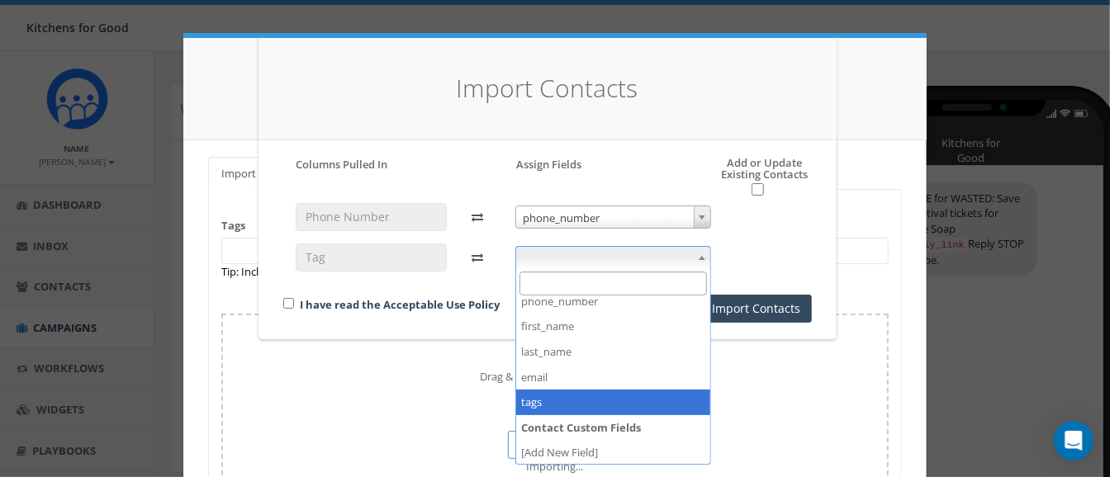
select select "tags"
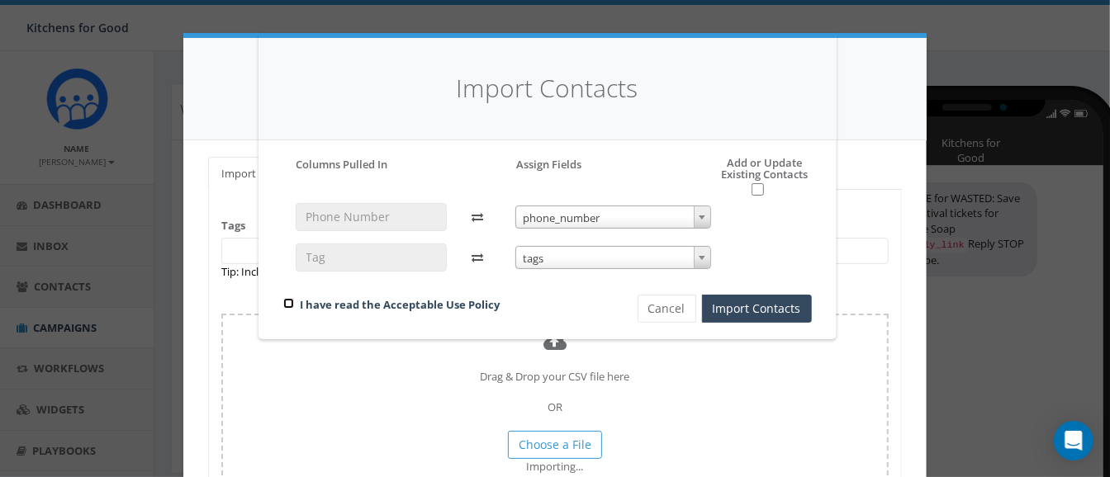
click at [286, 303] on input "checkbox" at bounding box center [288, 303] width 11 height 11
checkbox input "true"
click at [768, 315] on button "Import Contacts" at bounding box center [757, 309] width 110 height 28
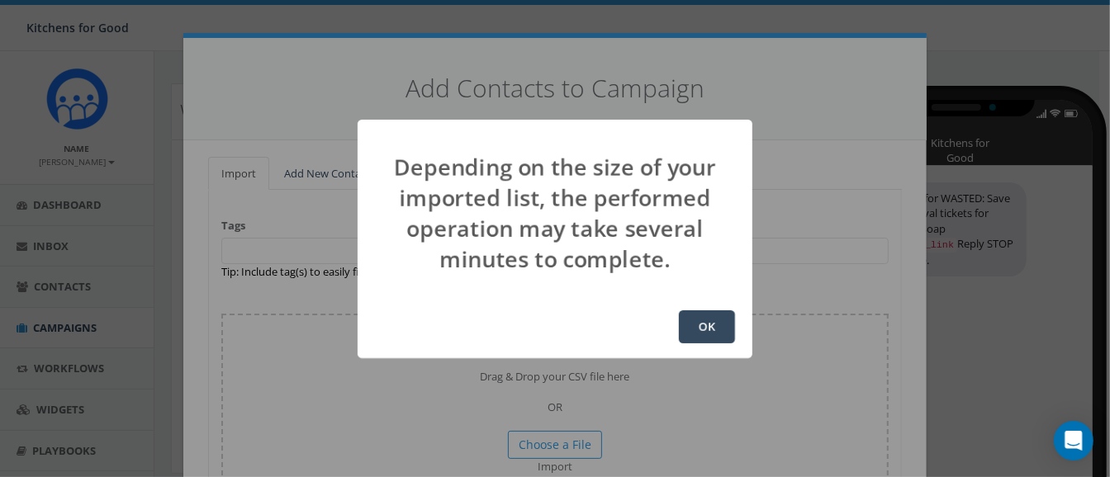
click at [708, 314] on button "OK" at bounding box center [707, 326] width 56 height 33
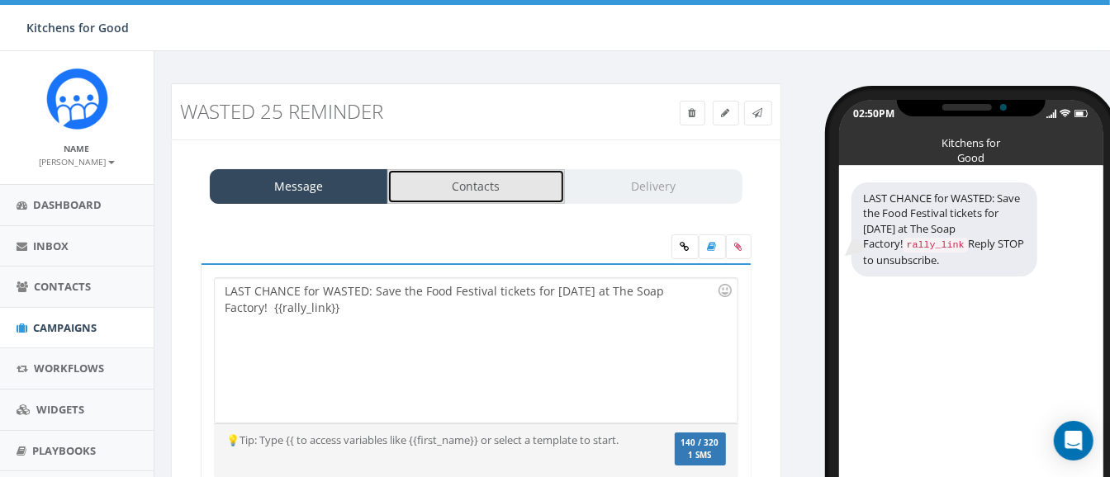
click at [489, 182] on link "Contacts" at bounding box center [476, 186] width 178 height 35
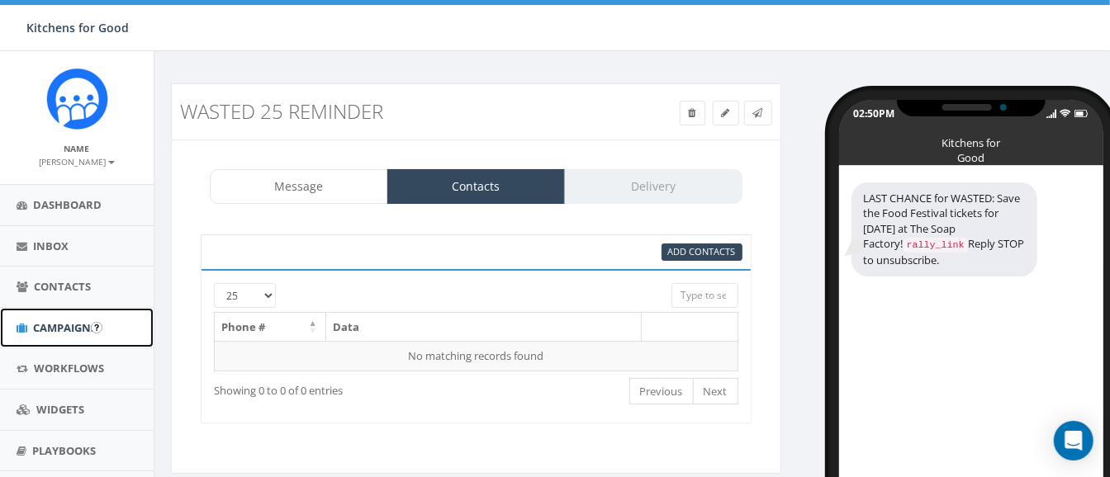
click at [72, 320] on span "Campaigns" at bounding box center [65, 327] width 64 height 15
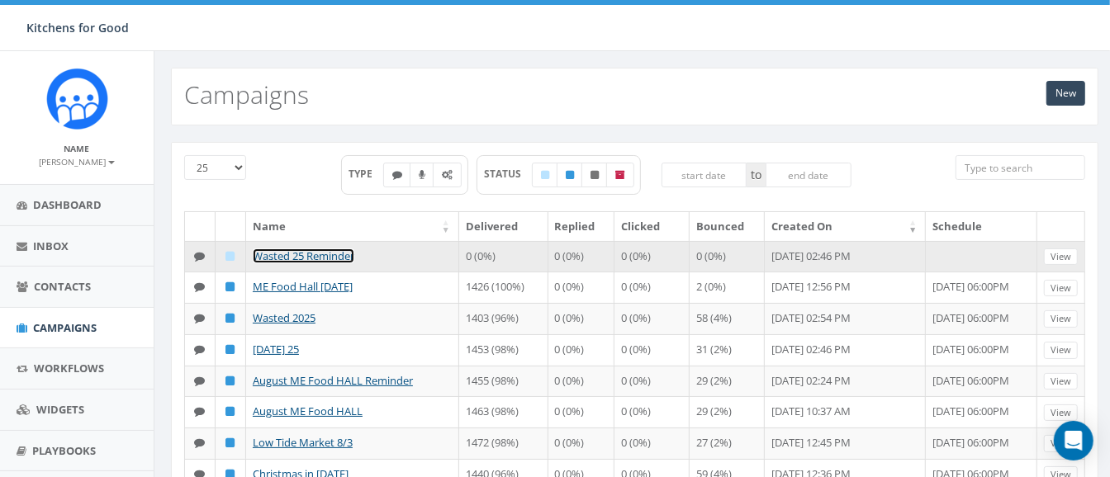
click at [270, 249] on link "Wasted 25 Reminder" at bounding box center [304, 256] width 102 height 15
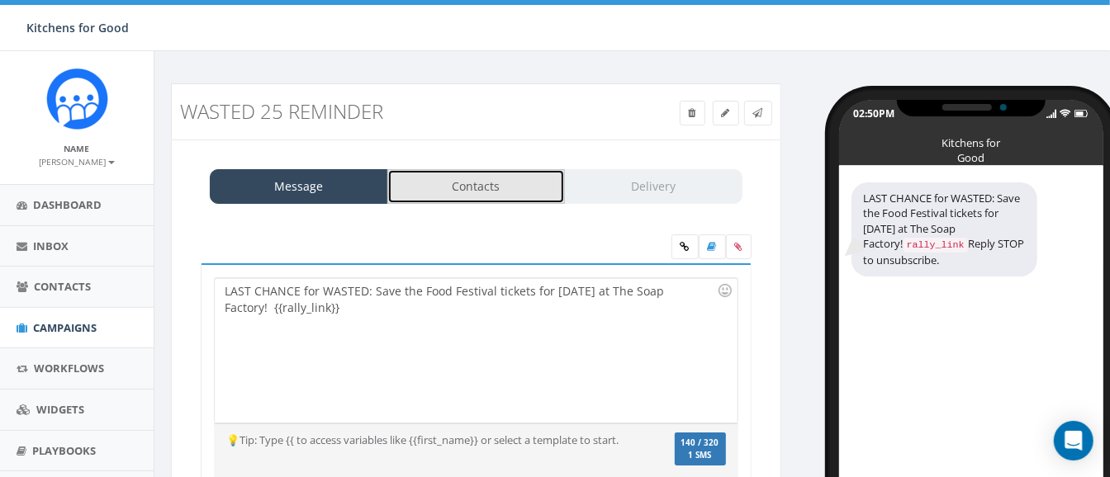
click at [459, 196] on link "Contacts" at bounding box center [476, 186] width 178 height 35
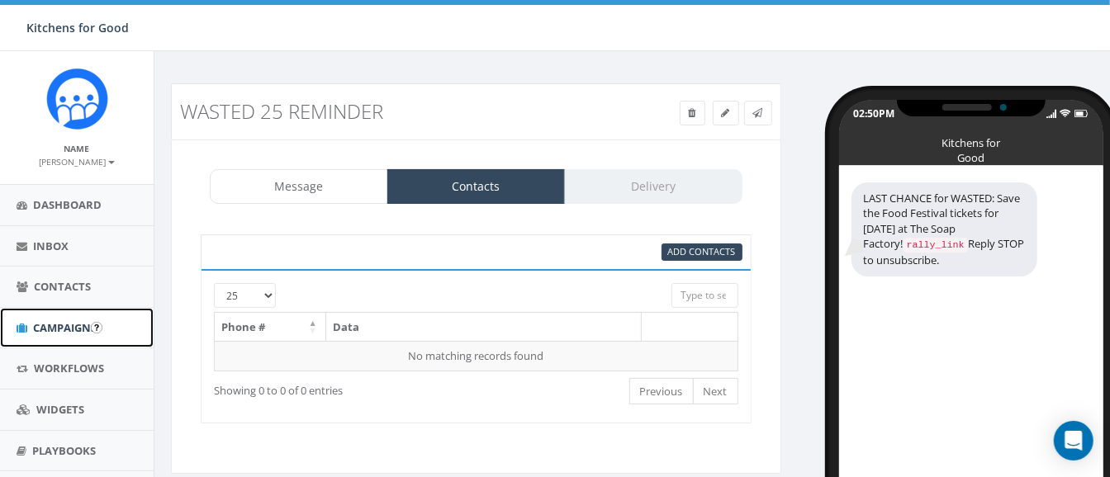
click at [53, 319] on link "Campaigns" at bounding box center [77, 328] width 154 height 40
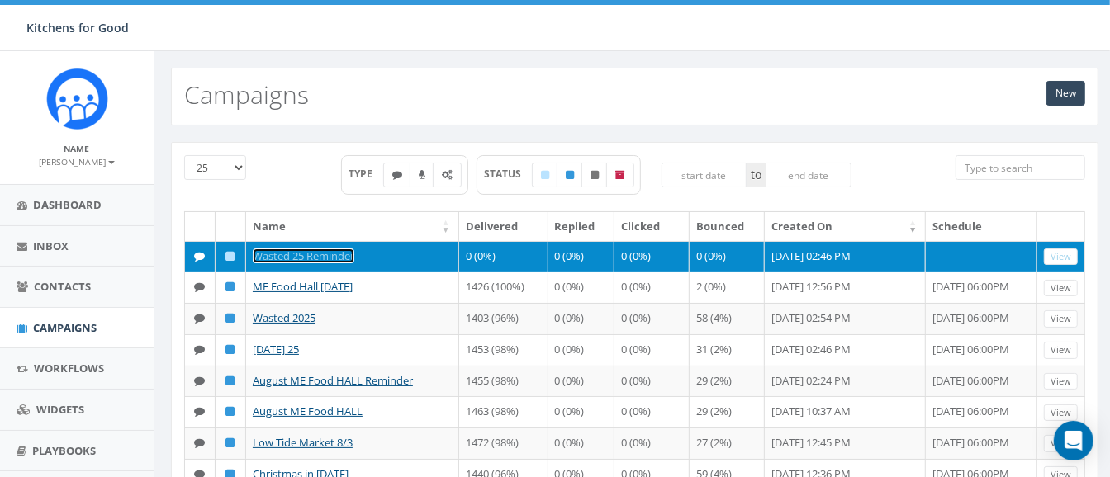
click at [284, 249] on link "Wasted 25 Reminder" at bounding box center [304, 256] width 102 height 15
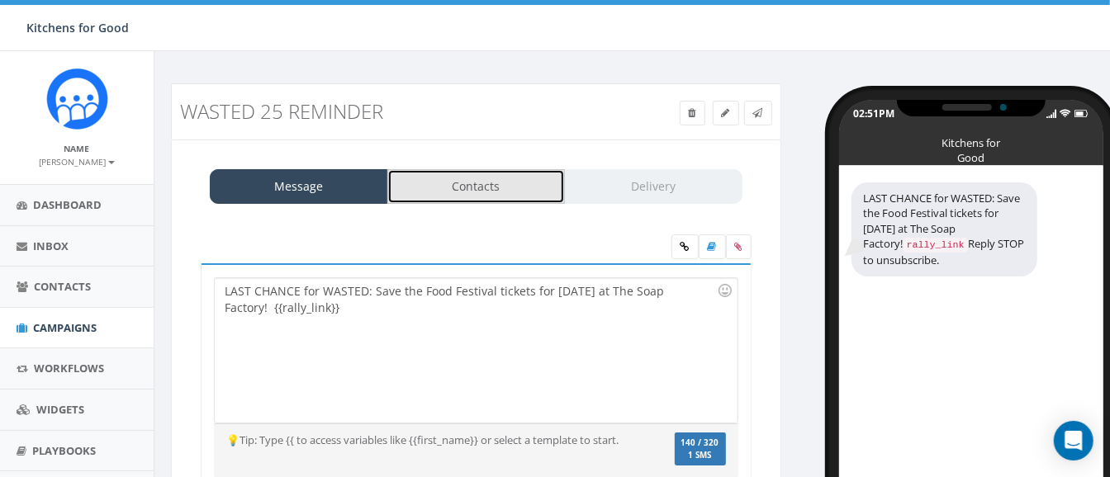
click at [466, 186] on link "Contacts" at bounding box center [476, 186] width 178 height 35
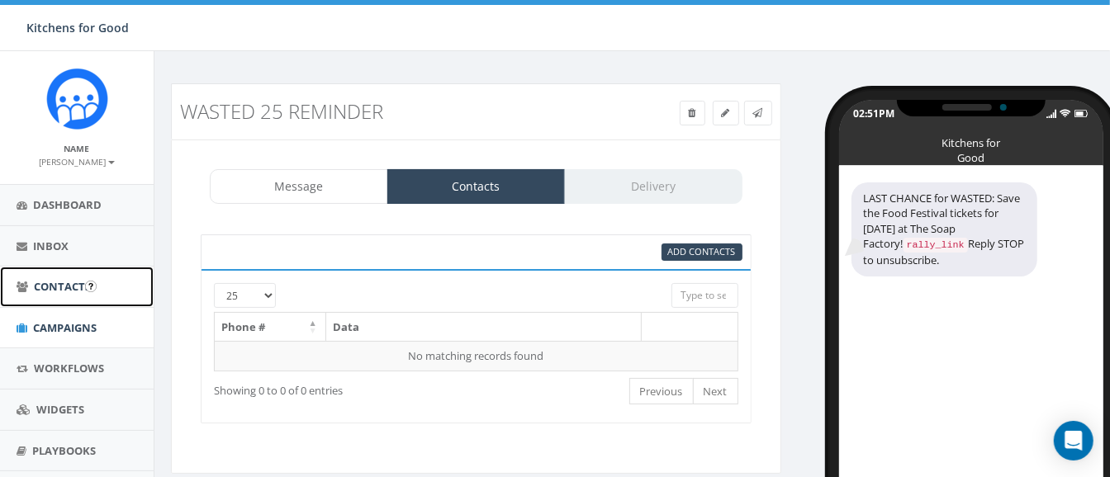
click at [54, 289] on span "Contacts" at bounding box center [62, 286] width 57 height 15
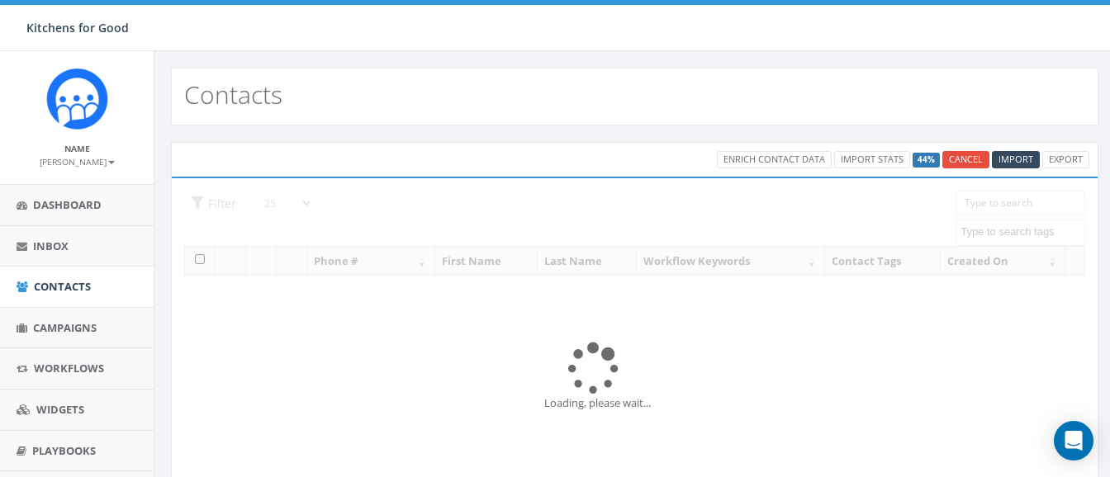
select select
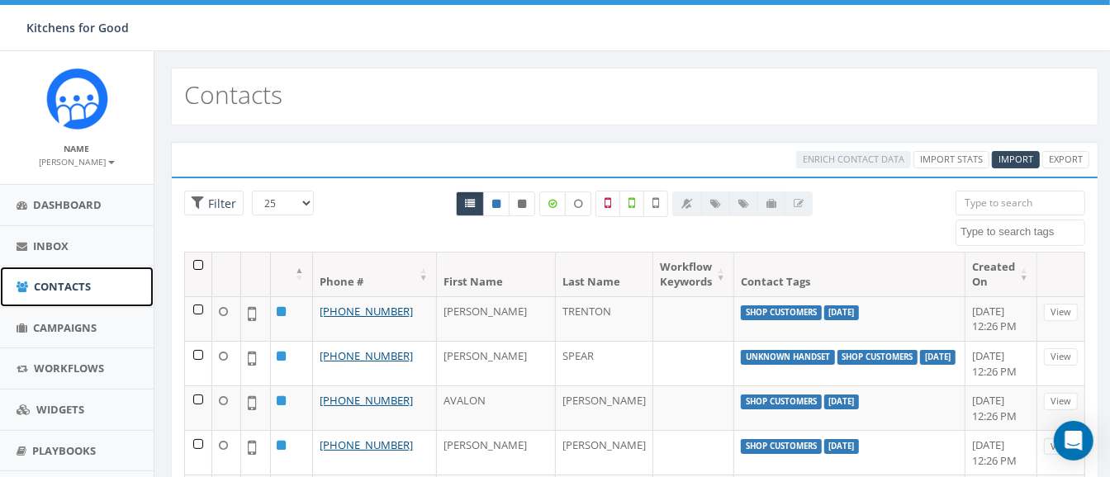
click at [54, 289] on span "Contacts" at bounding box center [62, 286] width 57 height 15
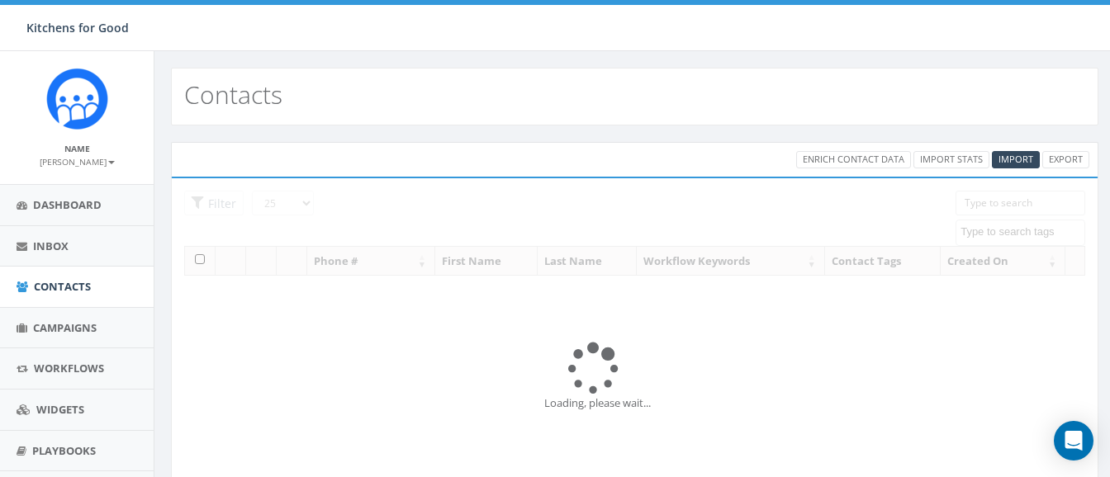
select select
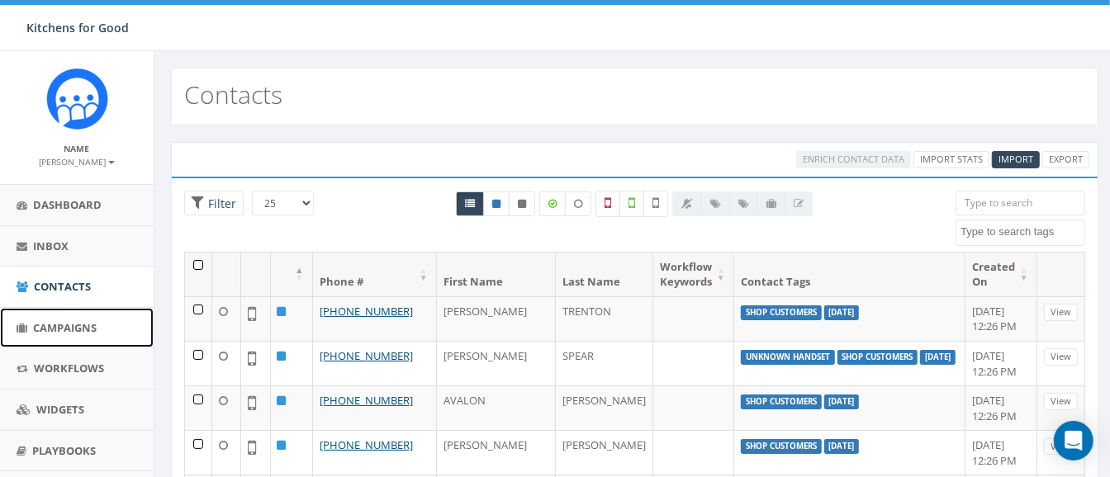
click at [61, 329] on span "Campaigns" at bounding box center [65, 327] width 64 height 15
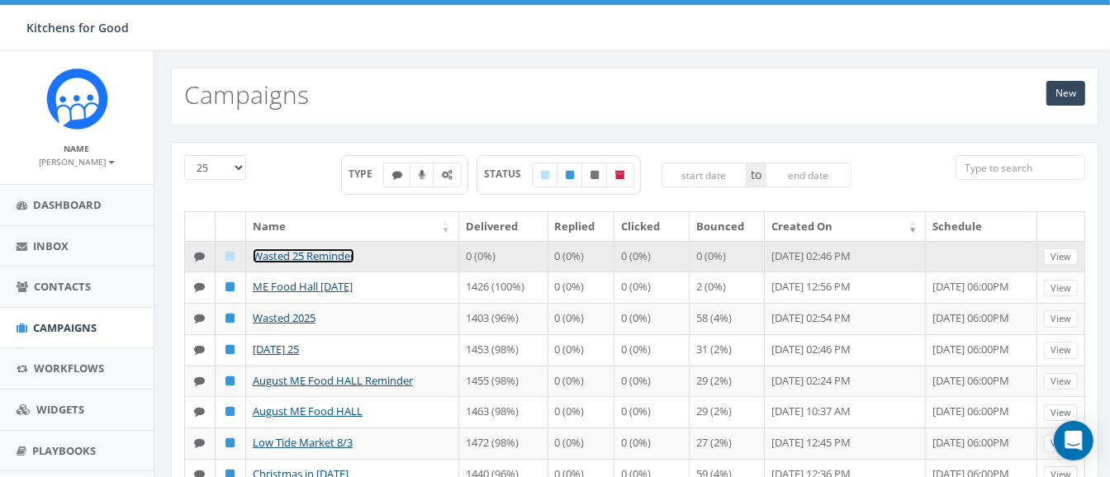
click at [286, 249] on link "Wasted 25 Reminder" at bounding box center [304, 256] width 102 height 15
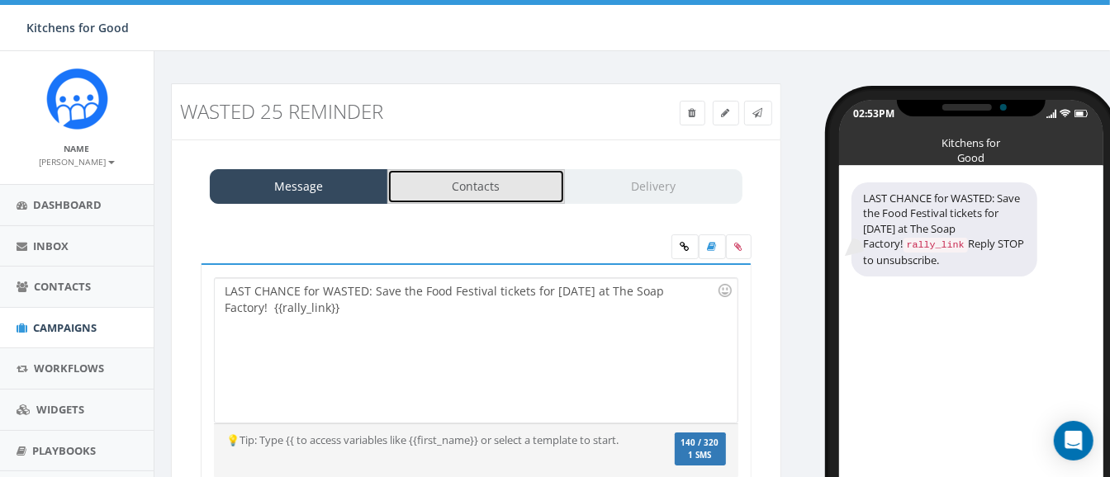
click at [485, 189] on link "Contacts" at bounding box center [476, 186] width 178 height 35
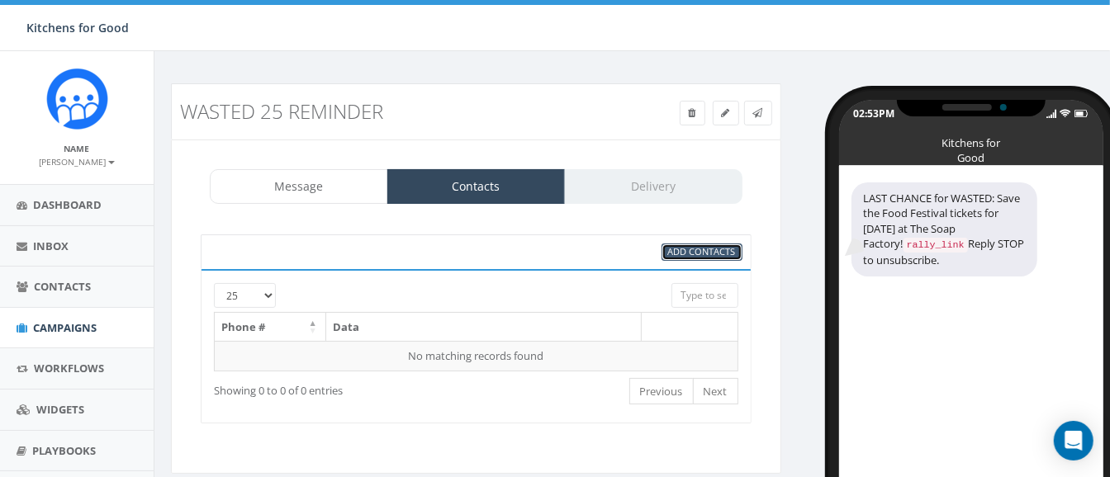
click at [687, 254] on span "Add Contacts" at bounding box center [702, 251] width 68 height 12
select select
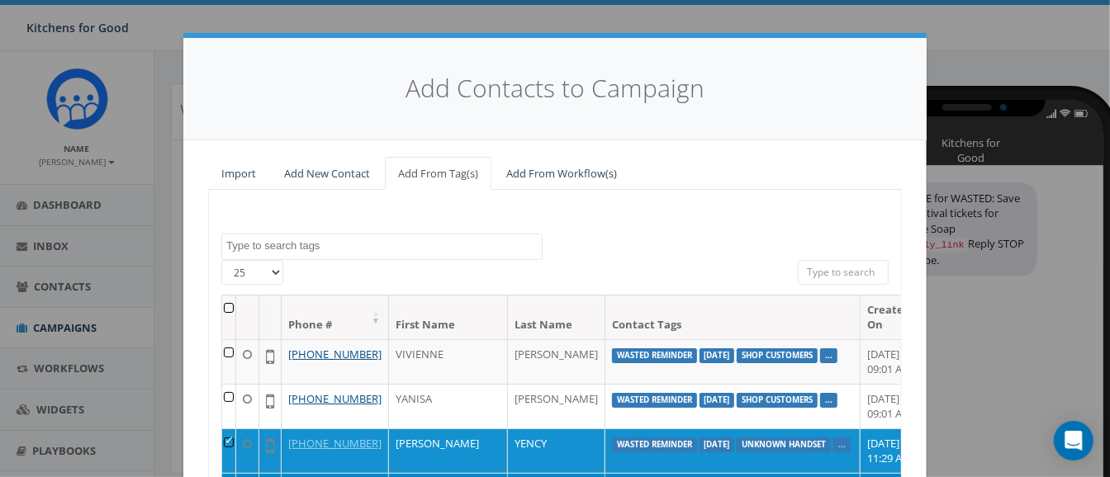
click at [398, 240] on textarea "Search" at bounding box center [383, 246] width 315 height 15
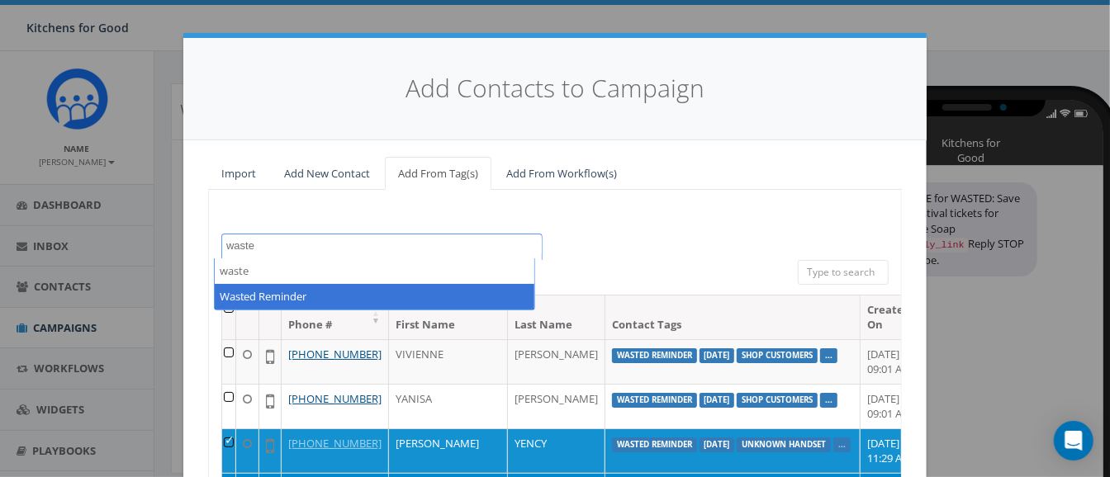
type textarea "waste"
select select "Wasted Reminder"
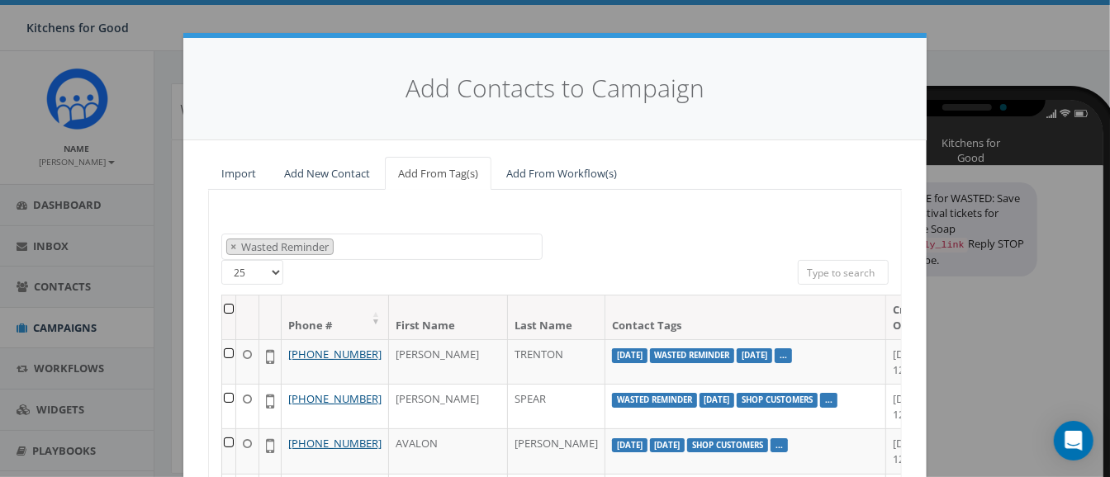
click at [222, 309] on th at bounding box center [229, 318] width 14 height 44
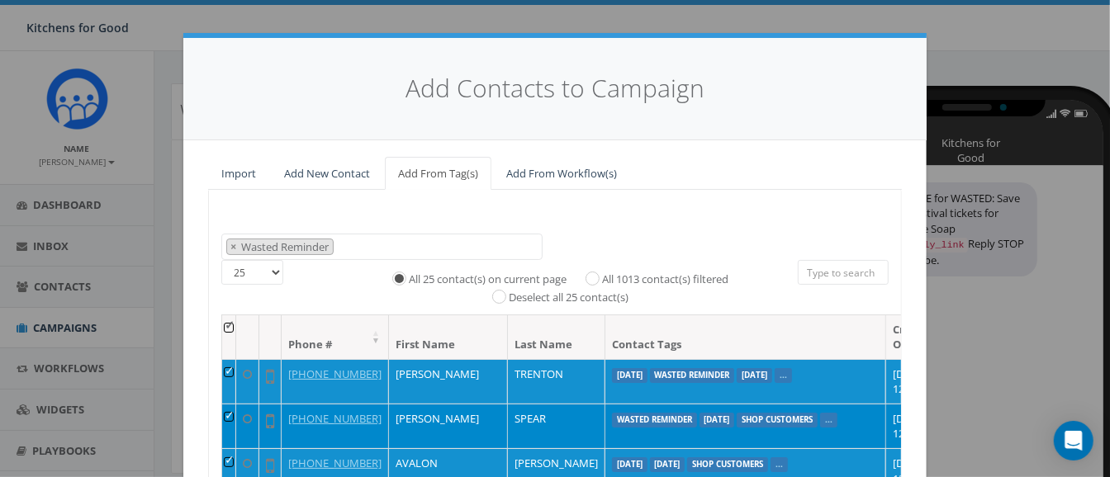
scroll to position [258, 0]
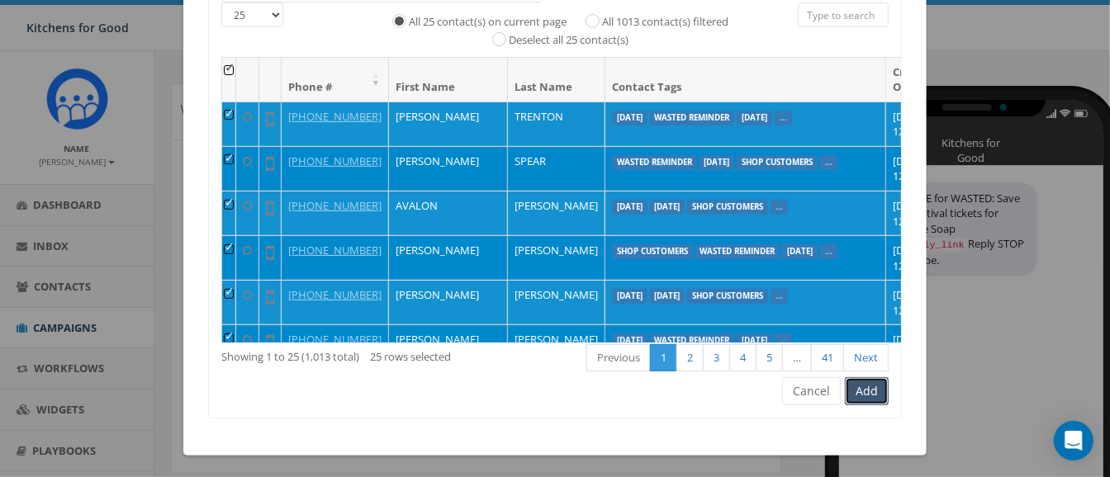
click at [857, 394] on button "Add" at bounding box center [867, 391] width 44 height 28
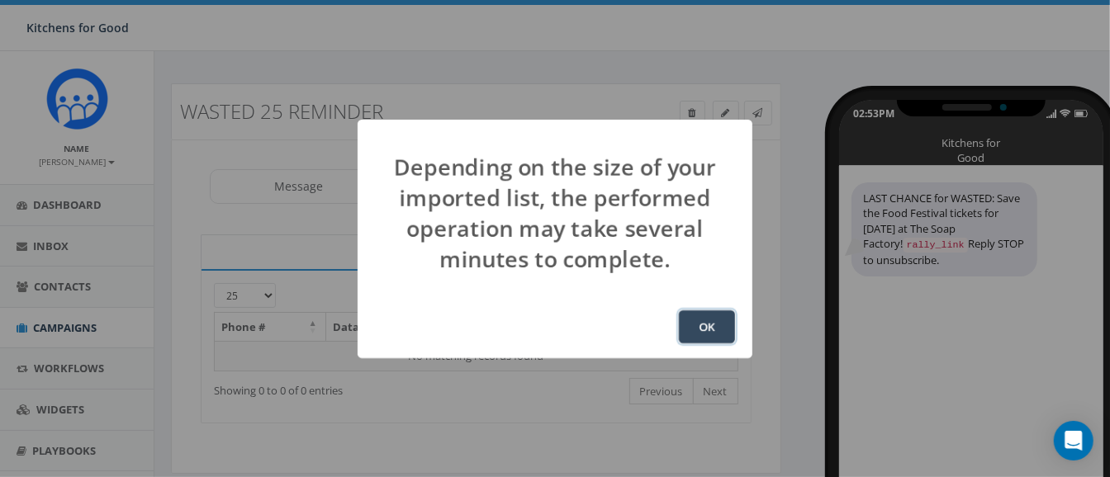
click at [702, 331] on button "OK" at bounding box center [707, 326] width 56 height 33
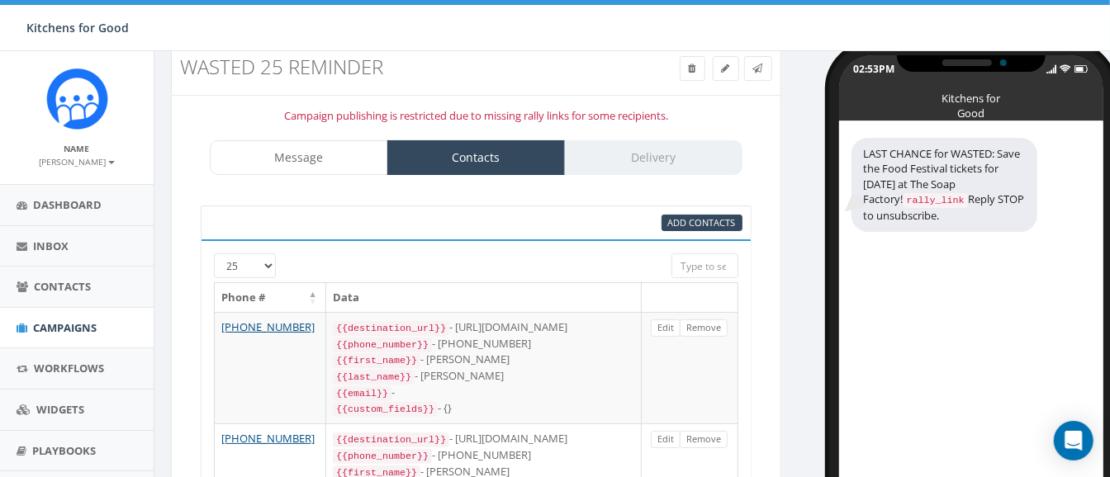
scroll to position [44, 0]
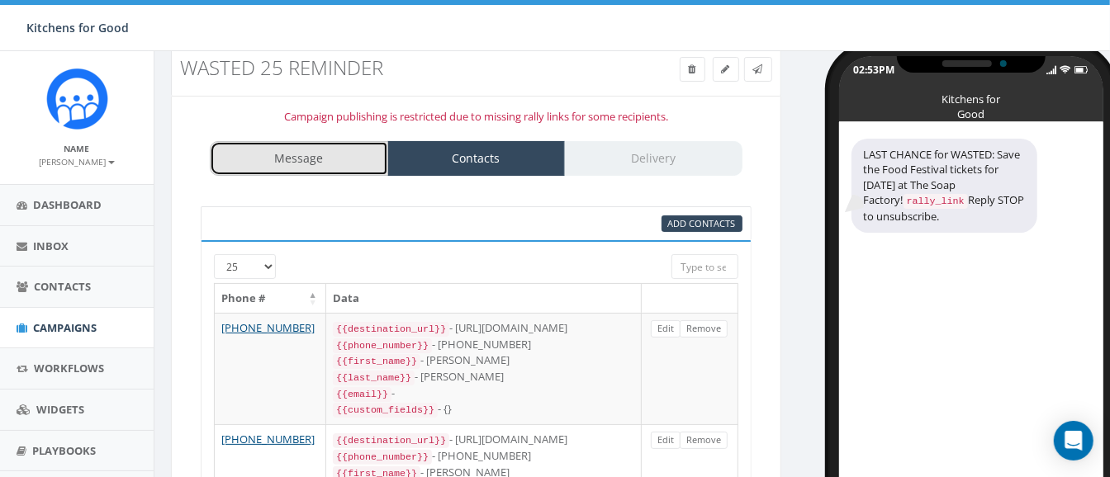
click at [367, 164] on link "Message" at bounding box center [299, 158] width 178 height 35
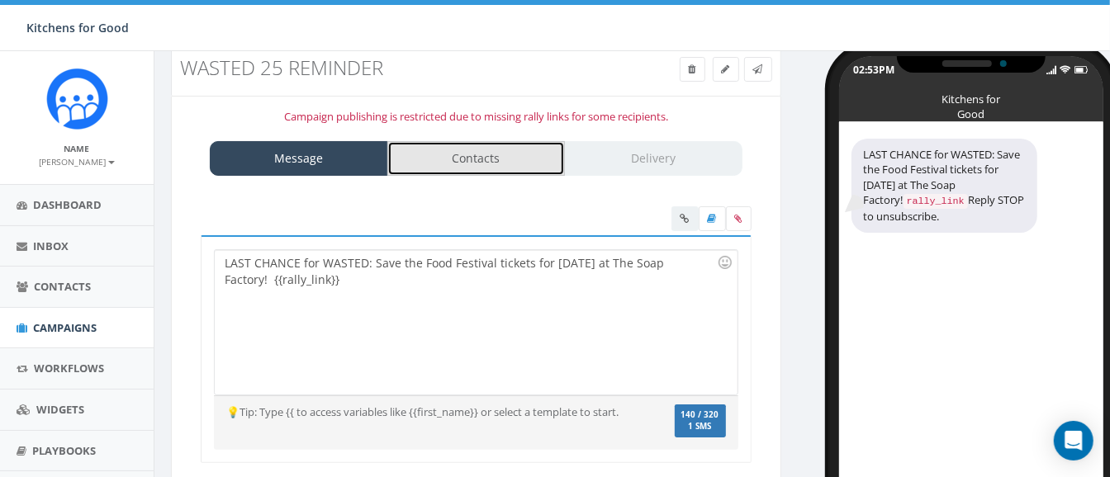
click at [491, 156] on link "Contacts" at bounding box center [476, 158] width 178 height 35
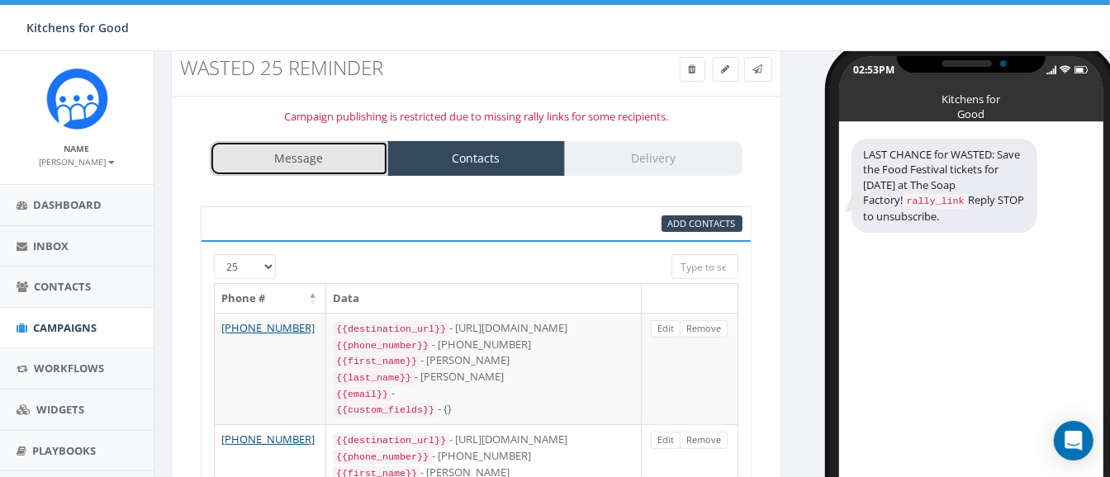
click at [343, 152] on link "Message" at bounding box center [299, 158] width 178 height 35
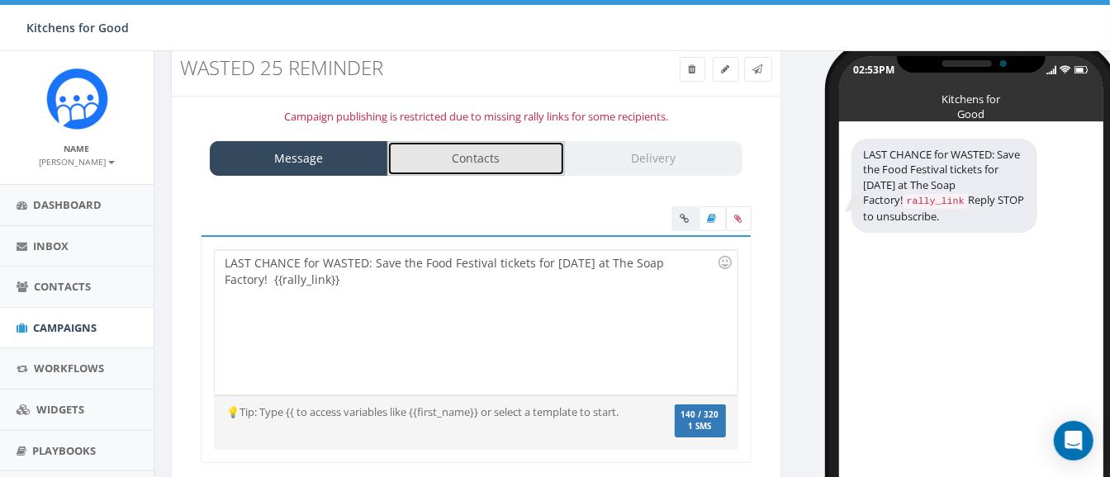
click at [509, 161] on link "Contacts" at bounding box center [476, 158] width 178 height 35
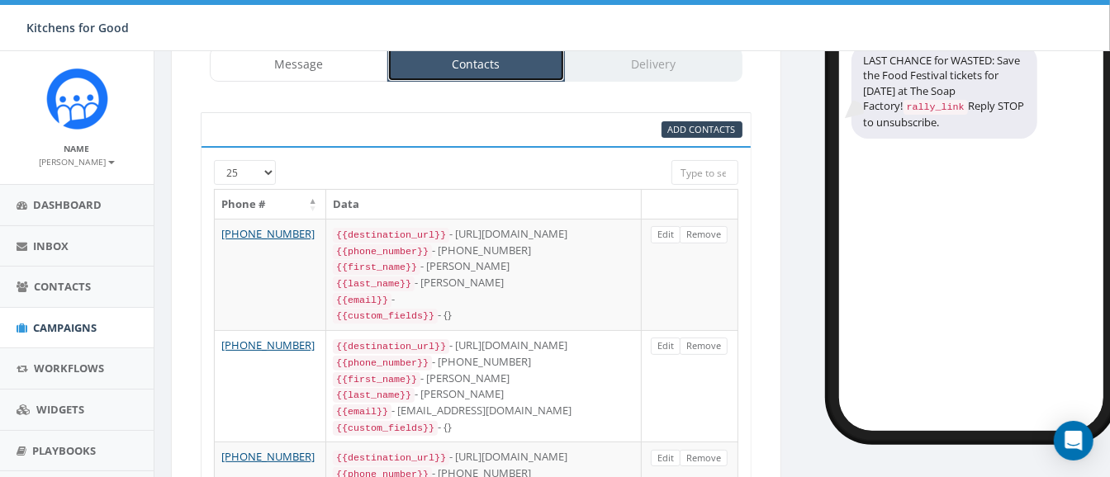
scroll to position [0, 0]
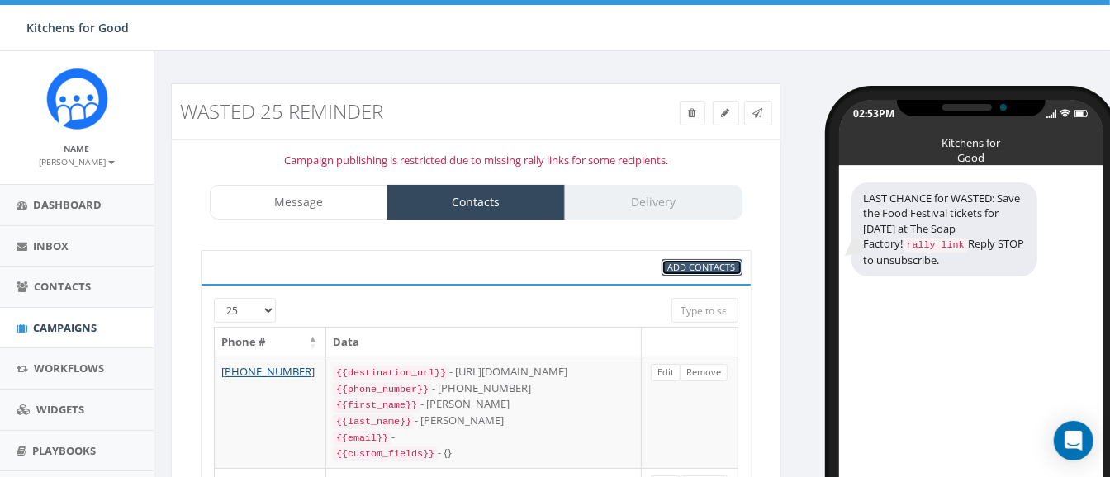
click at [680, 267] on span "Add Contacts" at bounding box center [702, 267] width 68 height 12
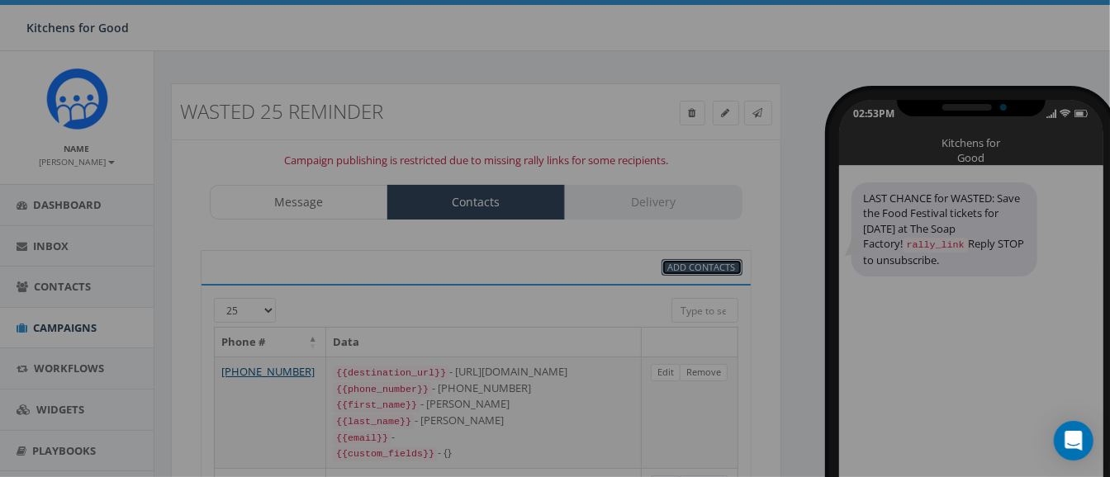
select select
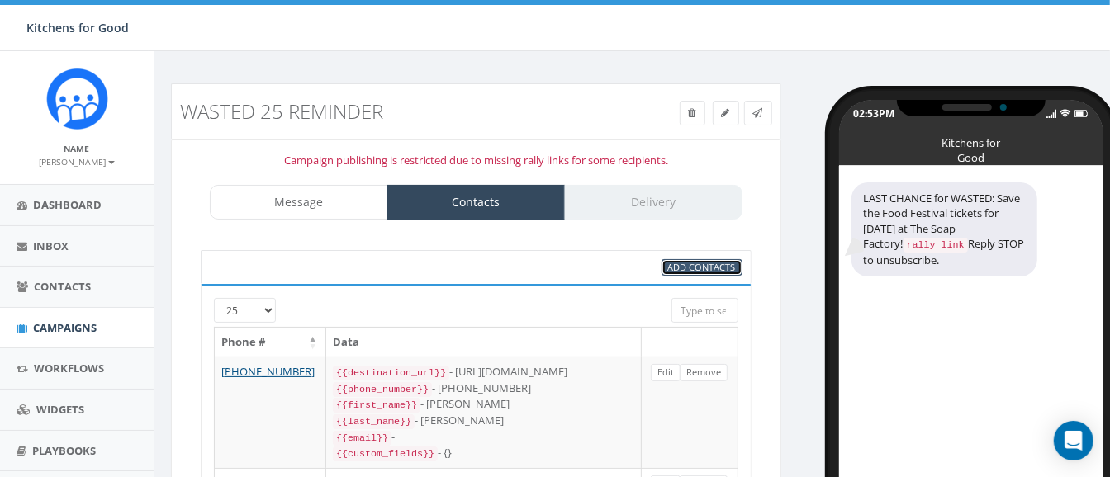
click at [684, 264] on span "Add Contacts" at bounding box center [702, 267] width 68 height 12
select select
click at [60, 329] on span "Campaigns" at bounding box center [65, 327] width 64 height 15
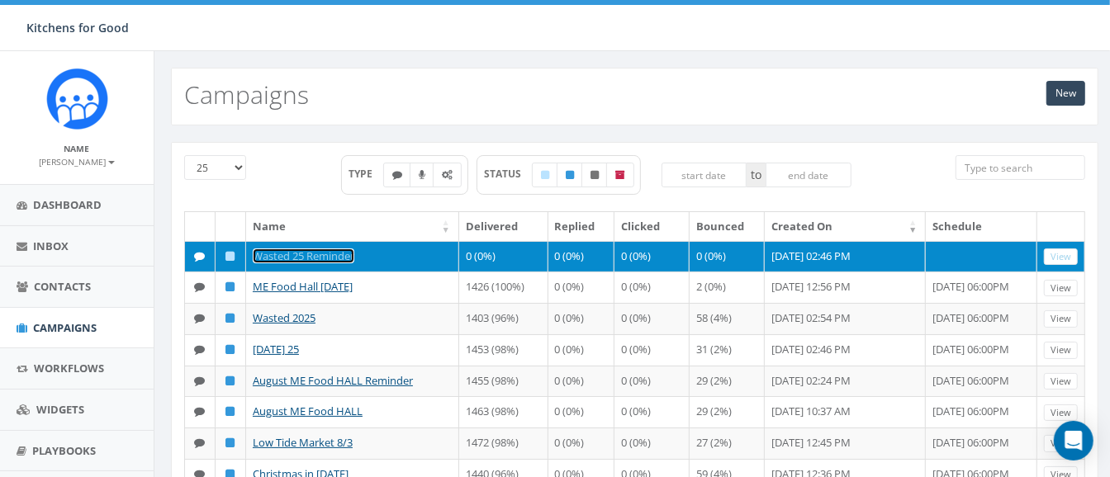
click at [334, 251] on link "Wasted 25 Reminder" at bounding box center [304, 256] width 102 height 15
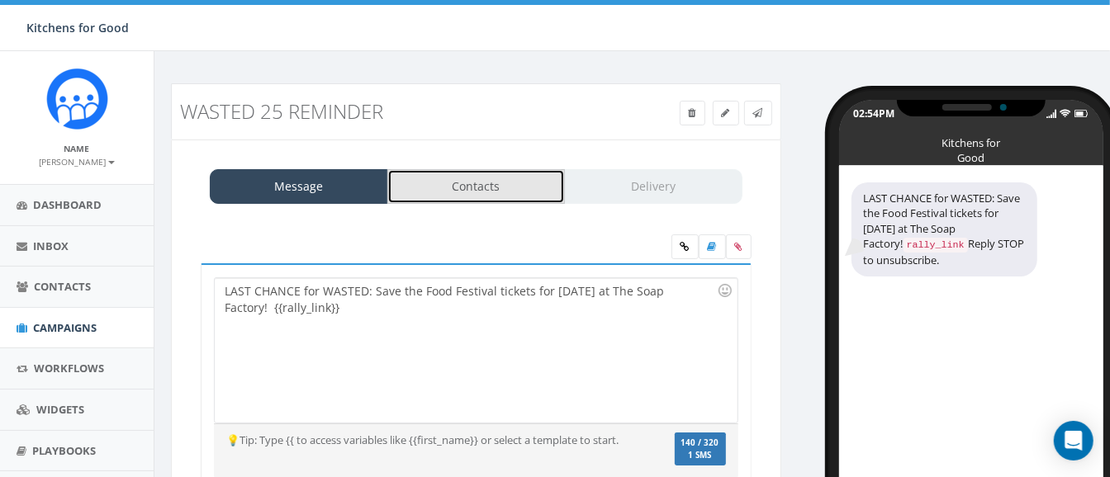
click at [524, 183] on link "Contacts" at bounding box center [476, 186] width 178 height 35
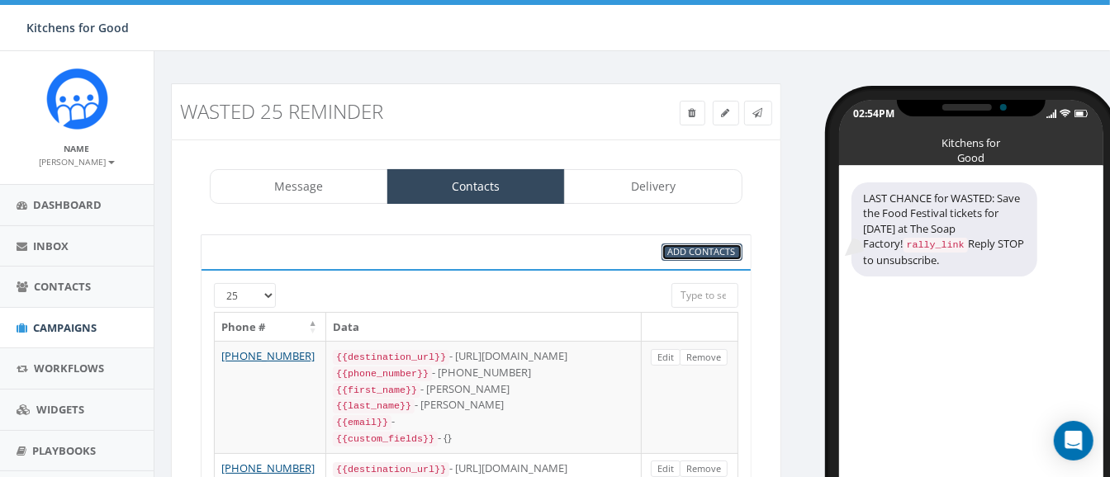
click at [688, 251] on span "Add Contacts" at bounding box center [702, 251] width 68 height 12
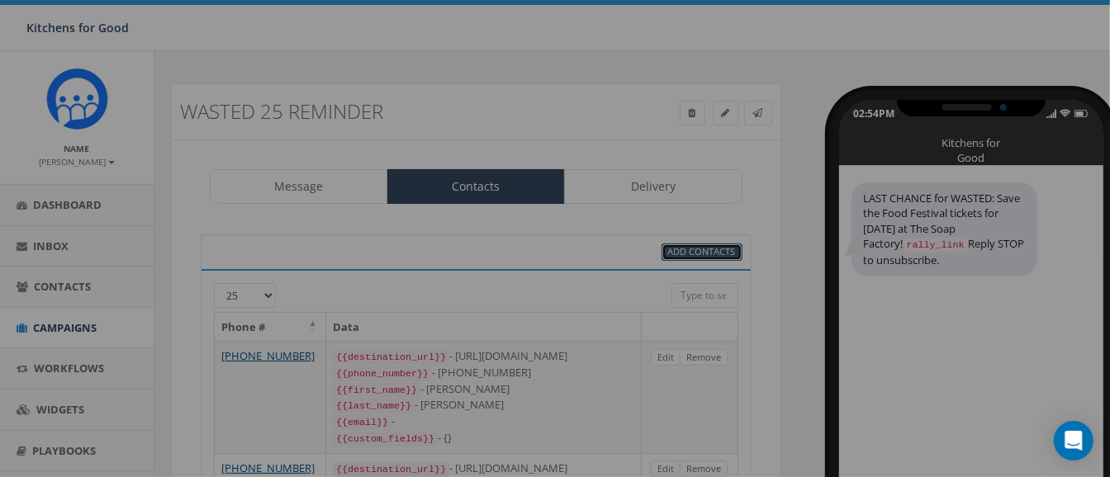
select select
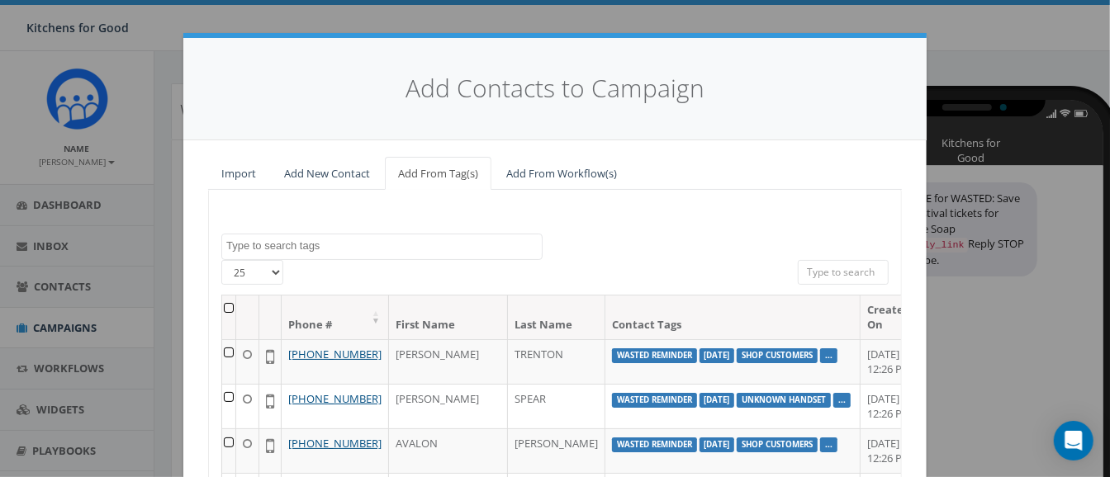
click at [394, 239] on textarea "Search" at bounding box center [383, 246] width 315 height 15
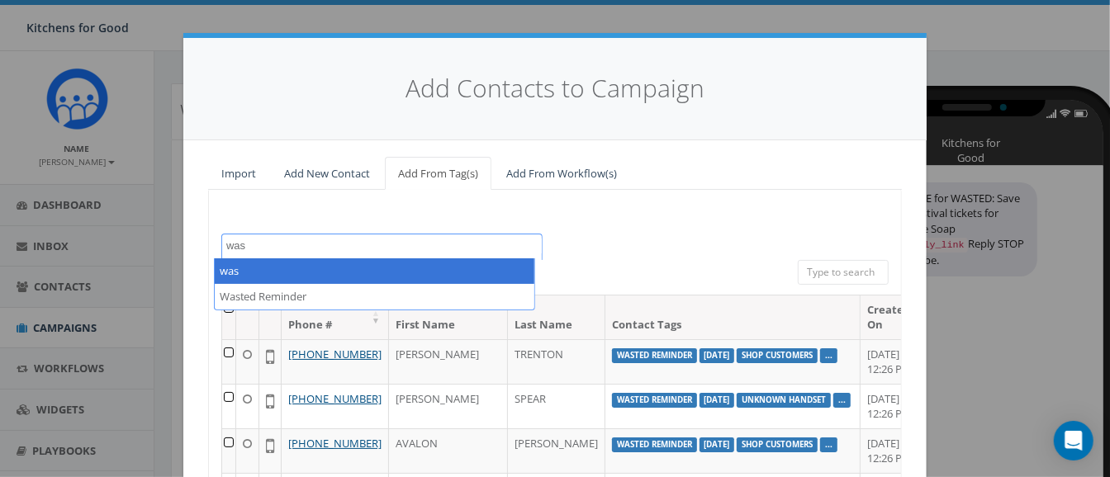
type textarea "was"
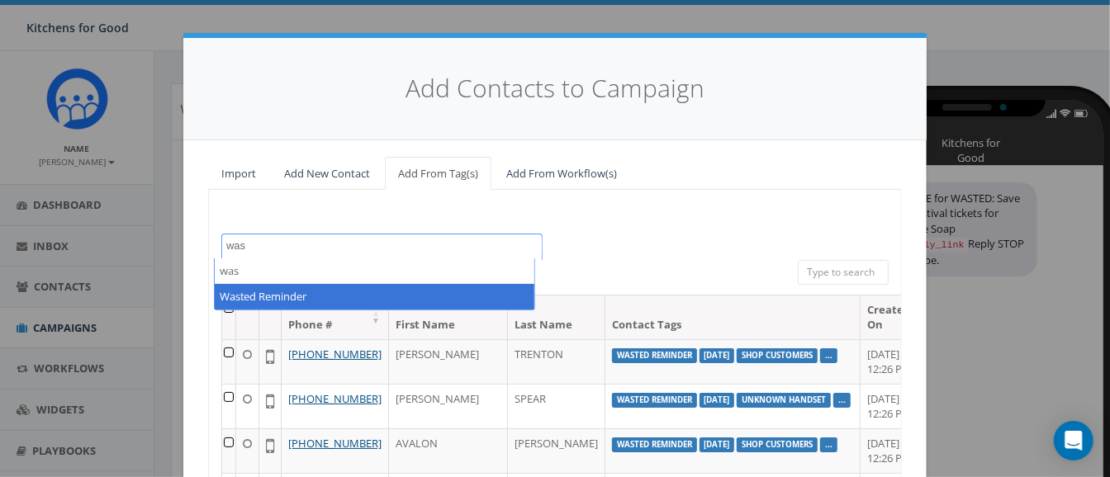
select select "Wasted Reminder"
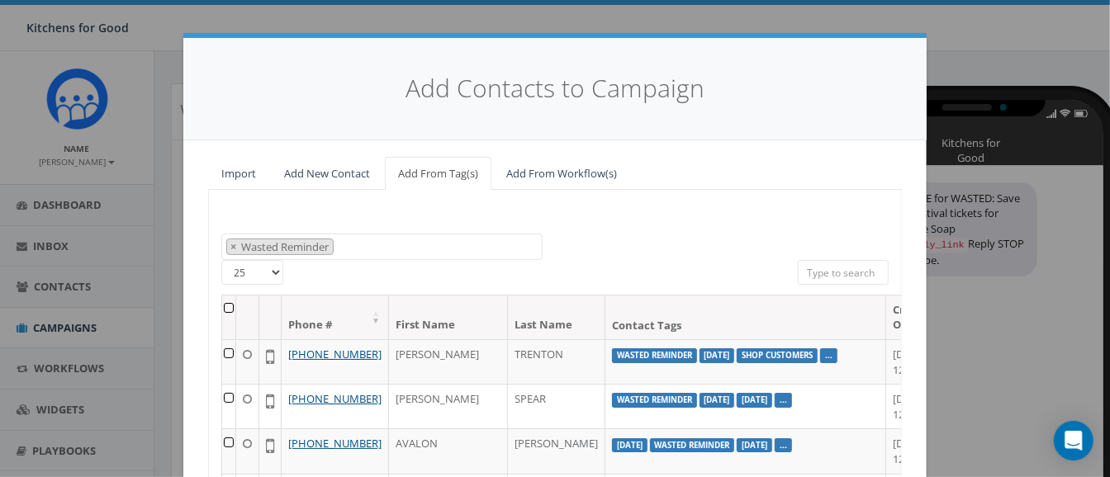
click at [222, 307] on th at bounding box center [229, 318] width 14 height 44
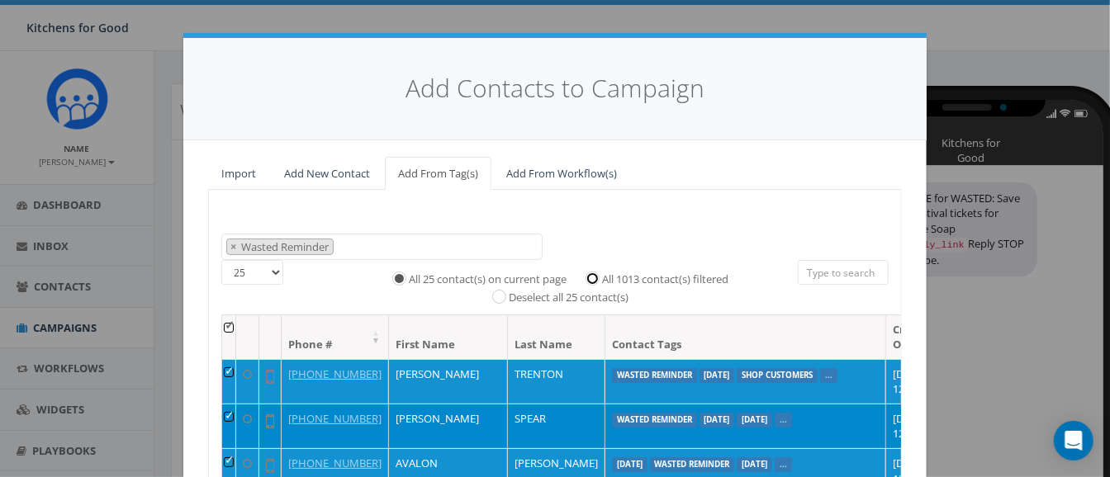
click at [591, 277] on input "All 1013 contact(s) filtered" at bounding box center [596, 277] width 11 height 11
radio input "true"
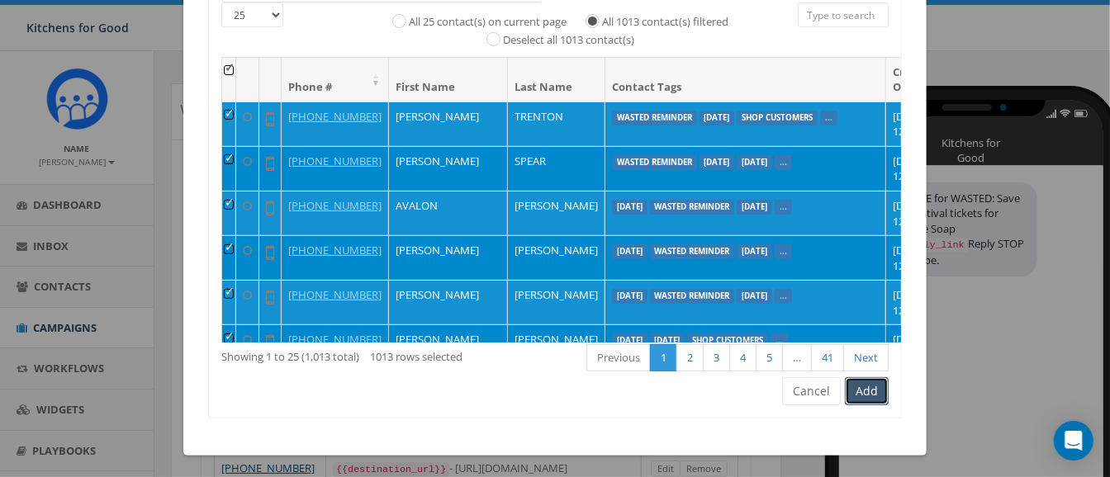
click at [867, 382] on button "Add" at bounding box center [867, 391] width 44 height 28
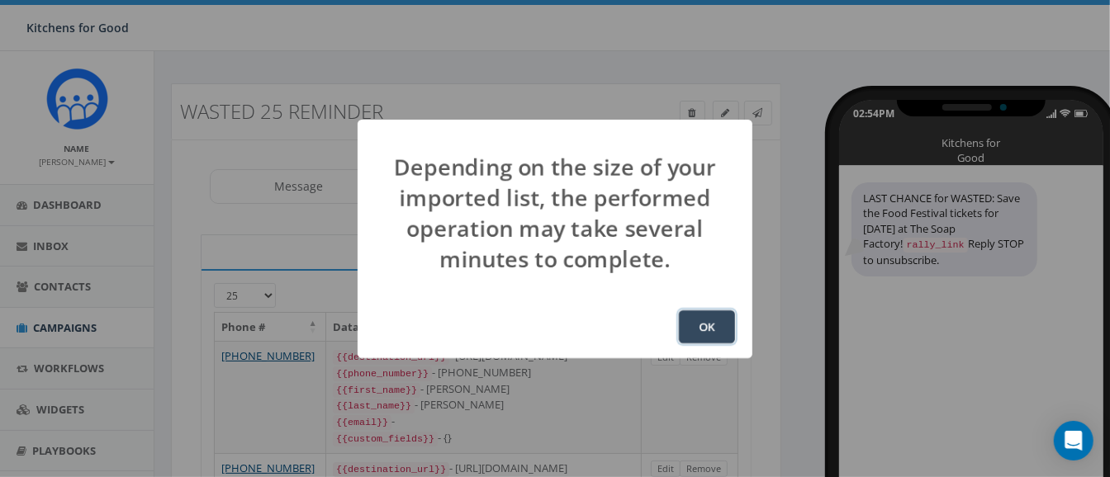
click at [689, 319] on button "OK" at bounding box center [707, 326] width 56 height 33
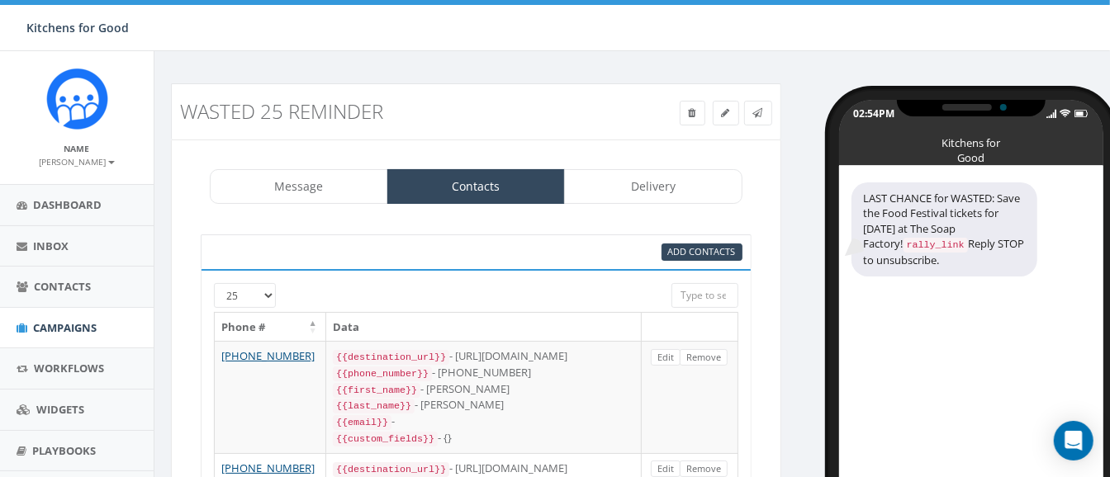
scroll to position [216, 0]
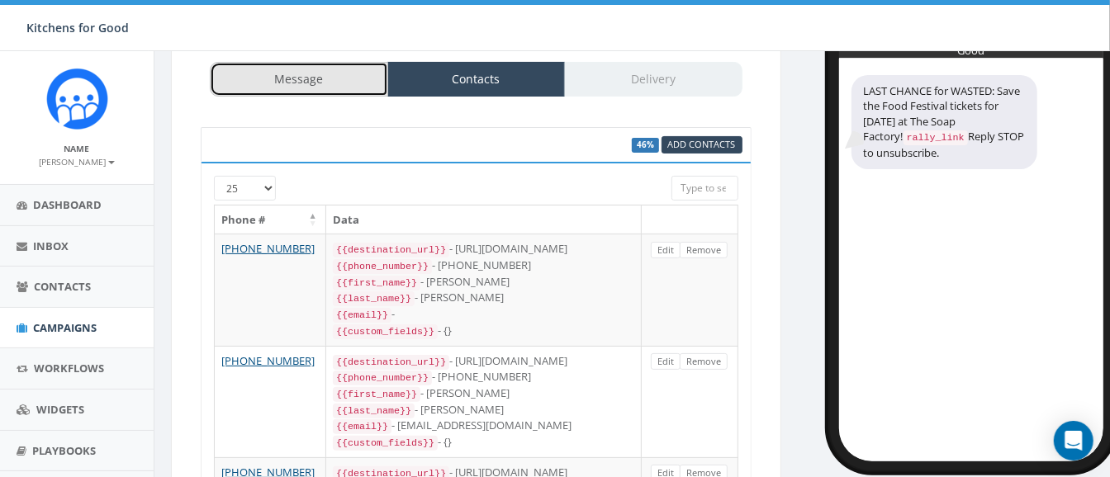
click at [306, 73] on link "Message" at bounding box center [299, 79] width 178 height 35
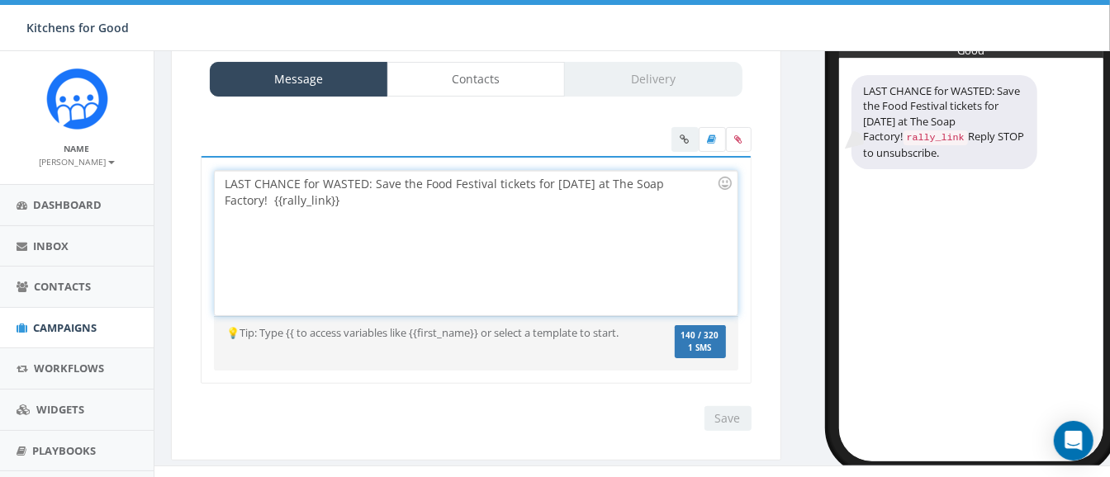
click at [323, 183] on div "LAST CHANCE for WASTED: Save the Food Festival tickets for THIS SUNDAY at The S…" at bounding box center [476, 243] width 522 height 144
click at [308, 182] on div "LAST CHANCE for Kitchen for Good's WASTED: Save the Food Festival tickets for T…" at bounding box center [476, 243] width 522 height 144
click at [646, 182] on div "LAST CHANCE for Kitchen for Good's WASTED: Save the Food Festival tickets for T…" at bounding box center [476, 243] width 522 height 144
click at [642, 183] on div "LAST CHANCE for Kitchen for Good's WASTED: Save the Food Festival tickets for T…" at bounding box center [476, 243] width 522 height 144
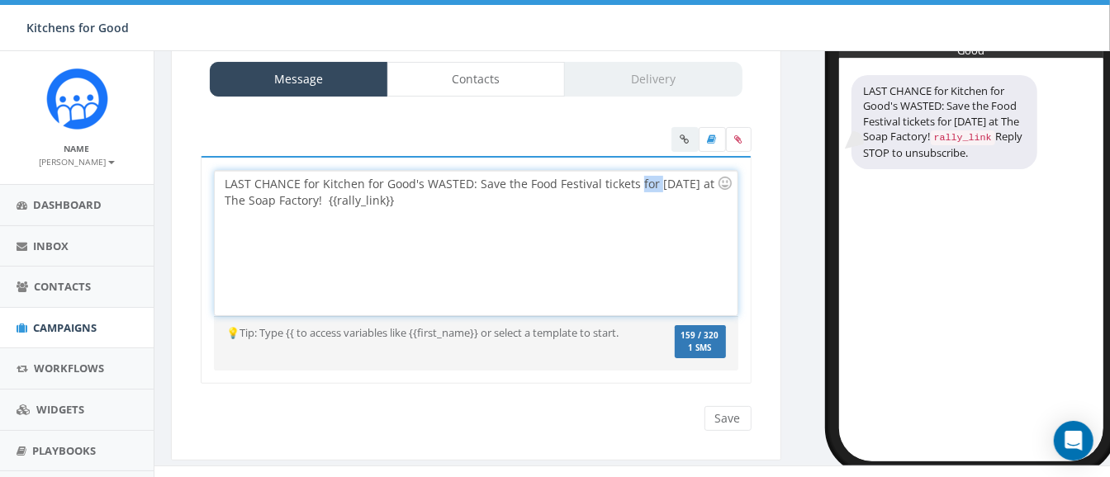
click at [642, 183] on div "LAST CHANCE for Kitchen for Good's WASTED: Save the Food Festival tickets for T…" at bounding box center [476, 243] width 522 height 144
click at [439, 195] on div "LAST CHANCE for Kitchen for Good's WASTED: Save the Food Festival tickets! [DAT…" at bounding box center [476, 243] width 522 height 144
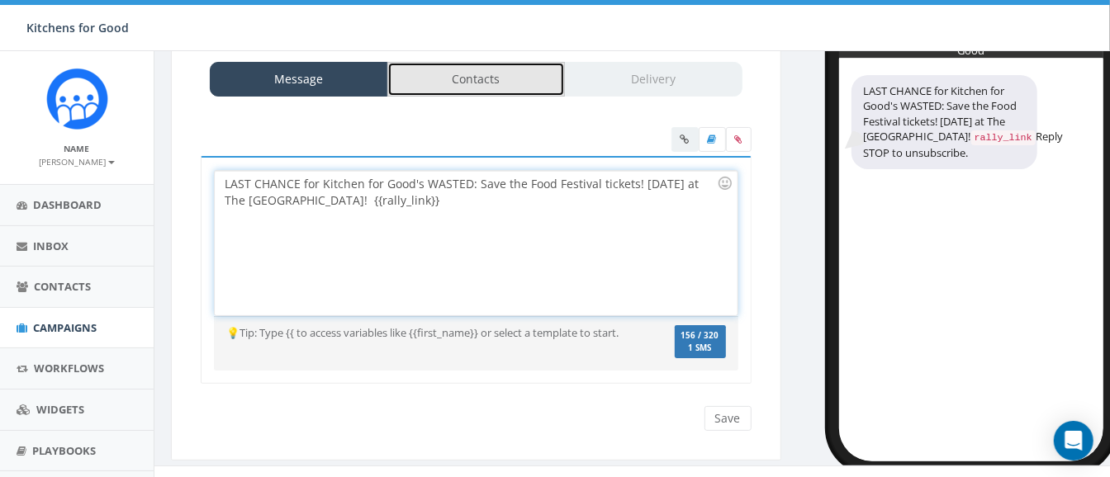
click at [509, 81] on link "Contacts" at bounding box center [476, 79] width 178 height 35
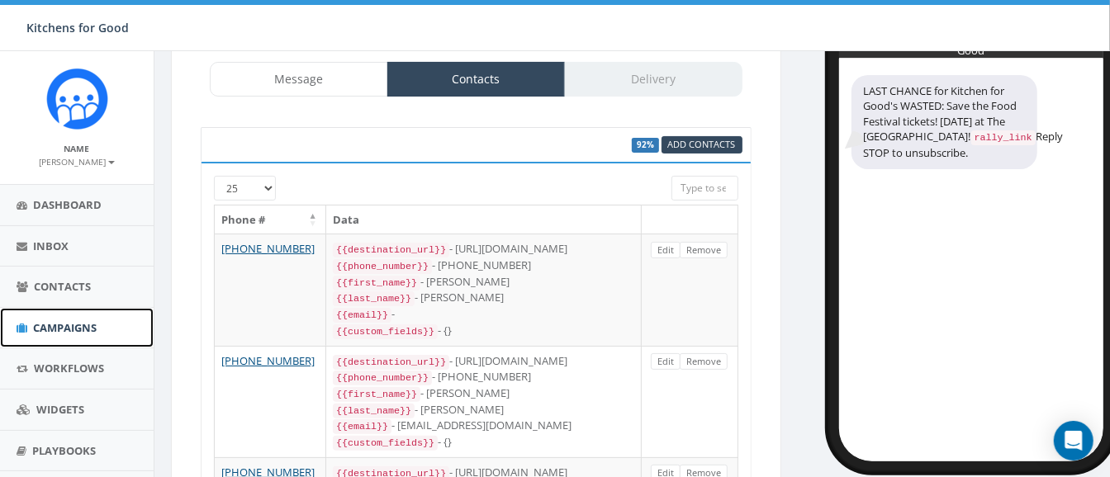
click at [59, 320] on span "Campaigns" at bounding box center [65, 327] width 64 height 15
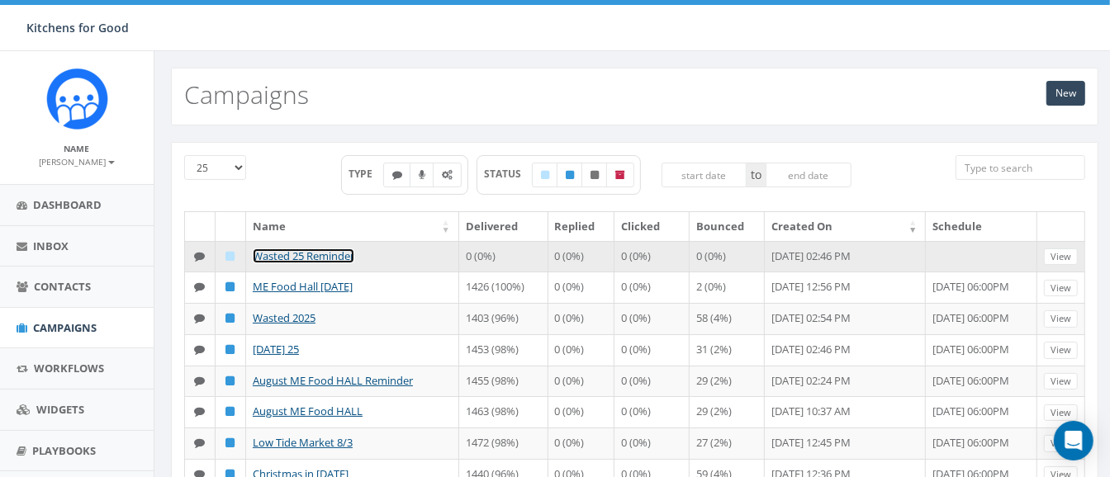
click at [277, 251] on link "Wasted 25 Reminder" at bounding box center [304, 256] width 102 height 15
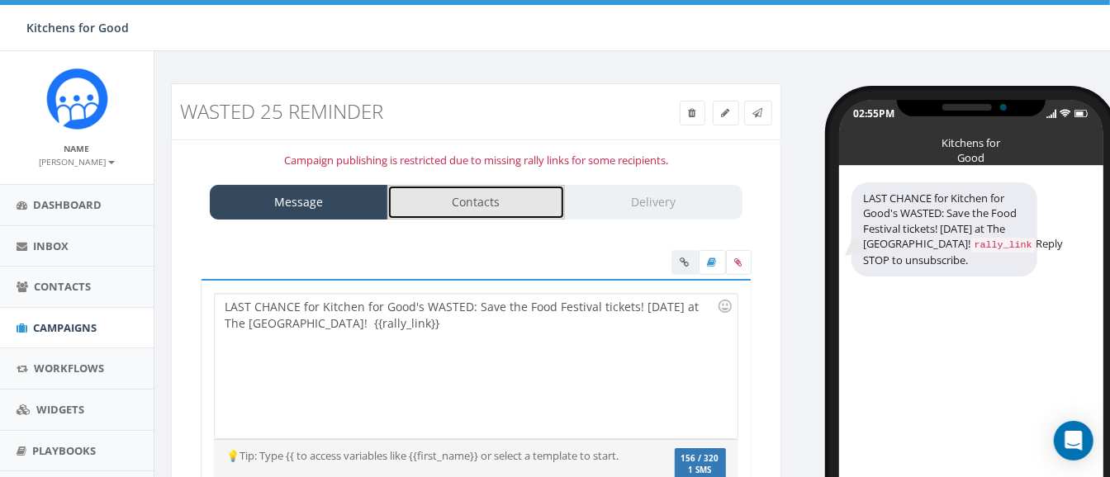
click at [434, 204] on link "Contacts" at bounding box center [476, 202] width 178 height 35
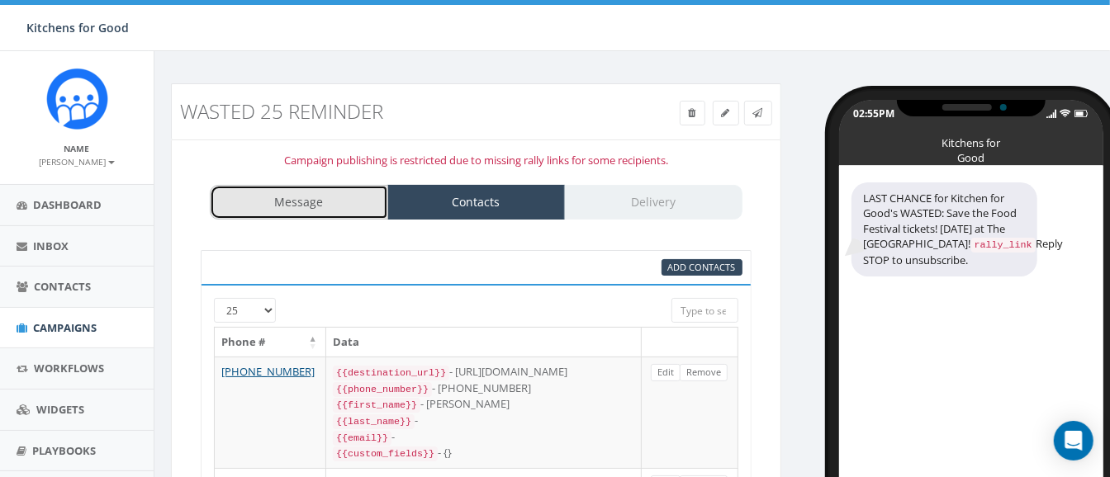
click at [347, 203] on link "Message" at bounding box center [299, 202] width 178 height 35
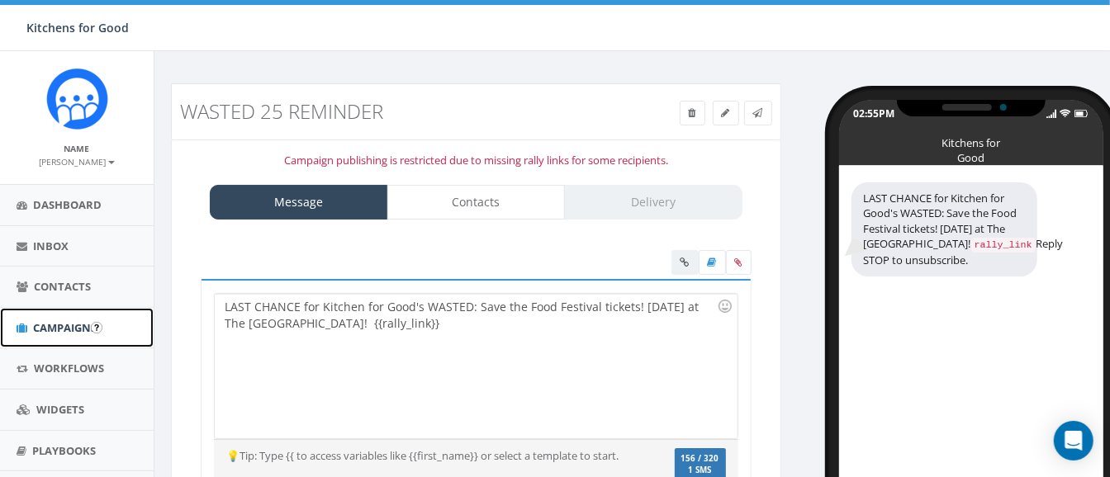
click at [62, 322] on span "Campaigns" at bounding box center [65, 327] width 64 height 15
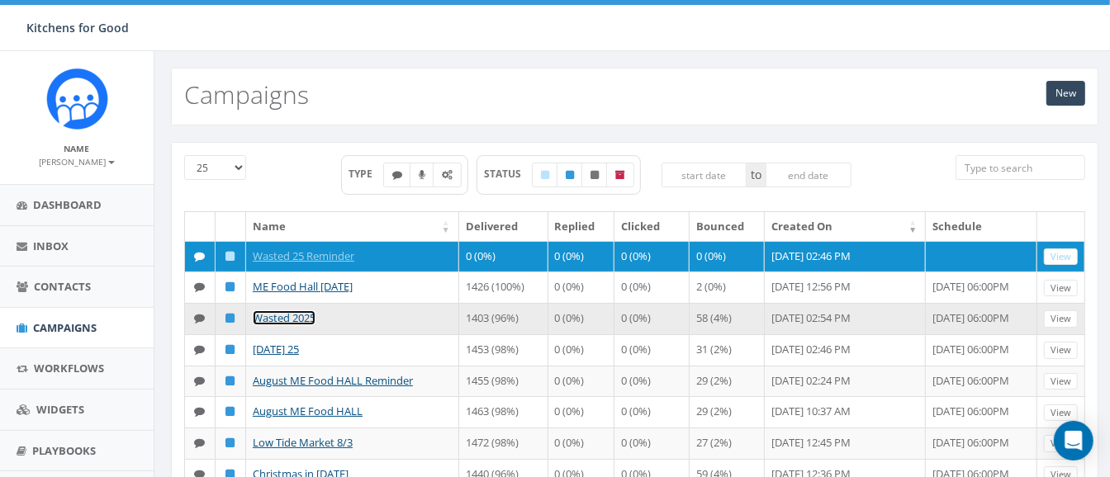
click at [293, 325] on link "Wasted 2025" at bounding box center [284, 317] width 63 height 15
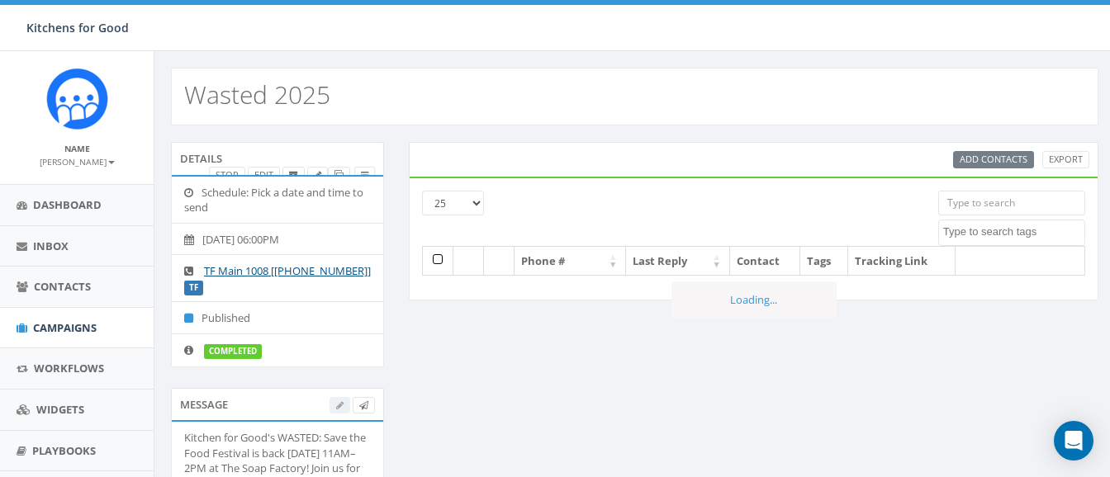
select select
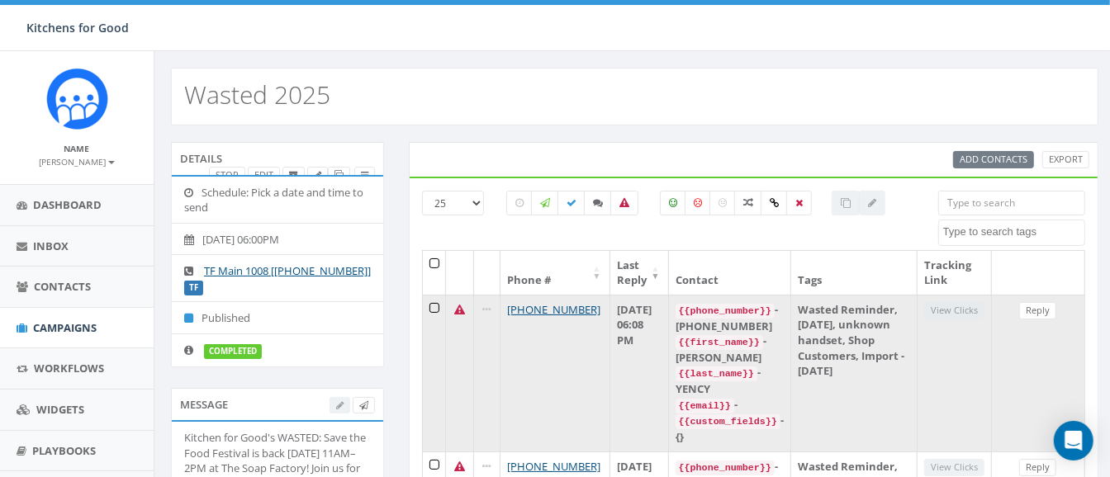
scroll to position [192, 0]
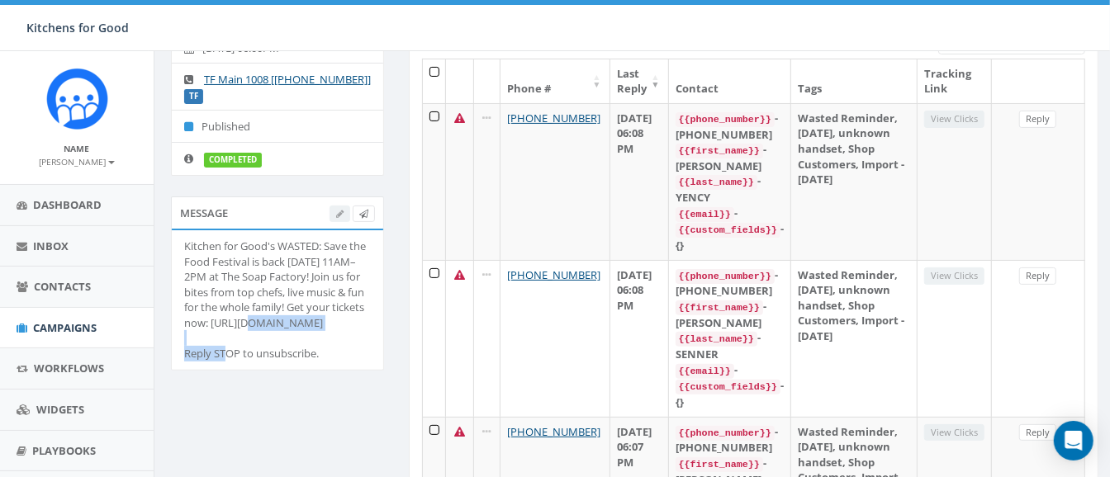
drag, startPoint x: 351, startPoint y: 322, endPoint x: 248, endPoint y: 324, distance: 103.2
click at [248, 324] on div "Kitchen for Good's WASTED: Save the Food Festival is back [DATE] 11AM–2PM at Th…" at bounding box center [277, 300] width 187 height 123
copy div "[URL][DOMAIN_NAME]"
click at [50, 324] on span "Campaigns" at bounding box center [65, 327] width 64 height 15
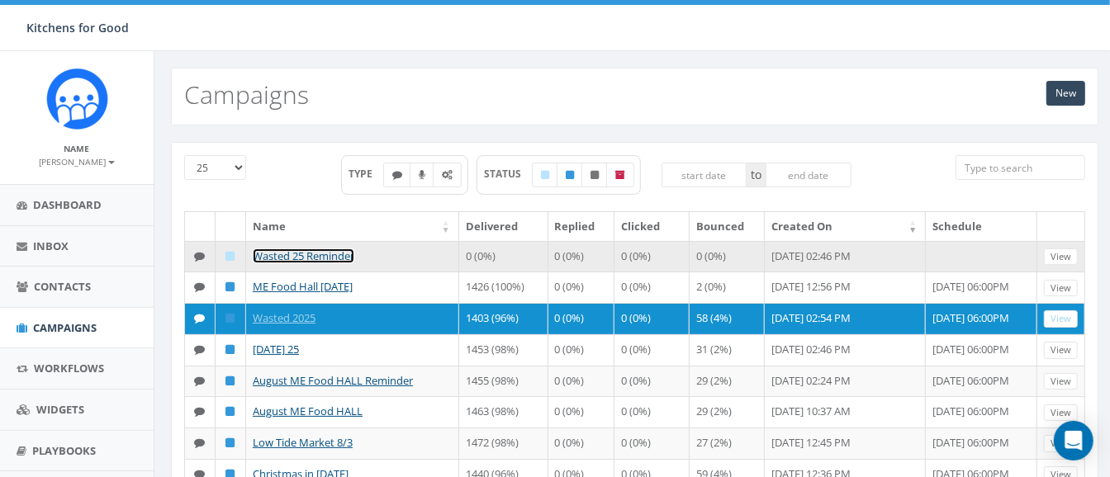
click at [326, 249] on link "Wasted 25 Reminder" at bounding box center [304, 256] width 102 height 15
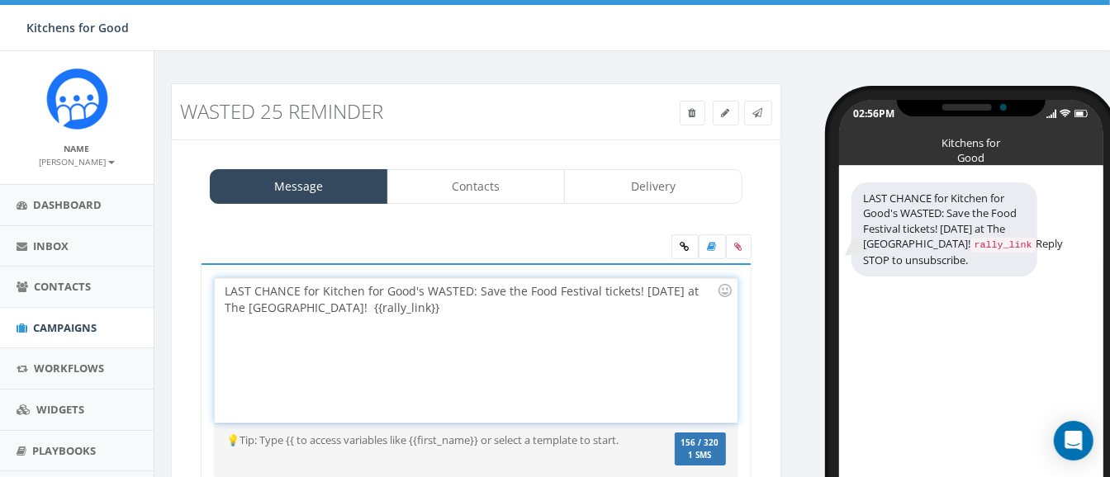
drag, startPoint x: 419, startPoint y: 307, endPoint x: 336, endPoint y: 310, distance: 83.5
click at [336, 310] on div "LAST CHANCE for Kitchen for Good's WASTED: Save the Food Festival tickets! THIS…" at bounding box center [476, 350] width 522 height 144
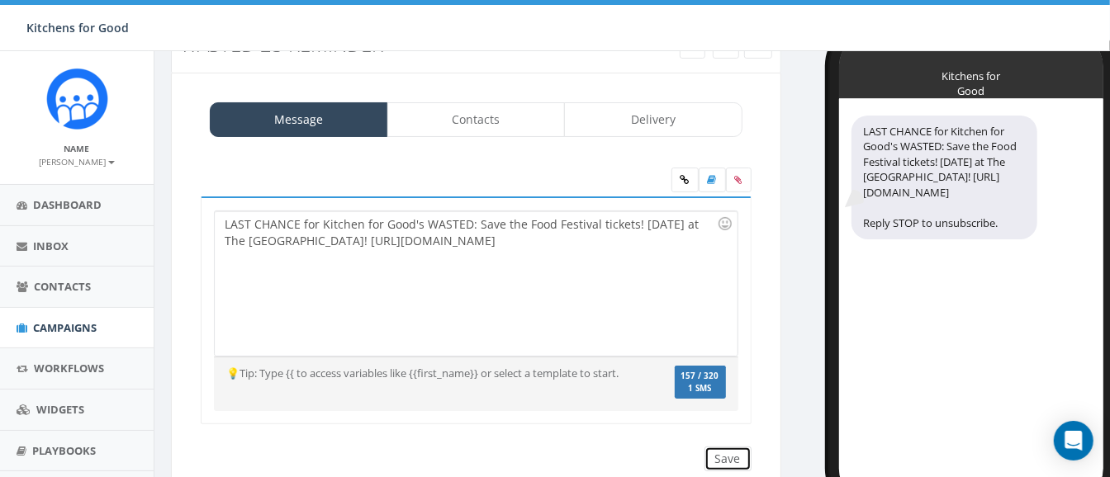
click at [720, 452] on input "Save" at bounding box center [727, 459] width 47 height 25
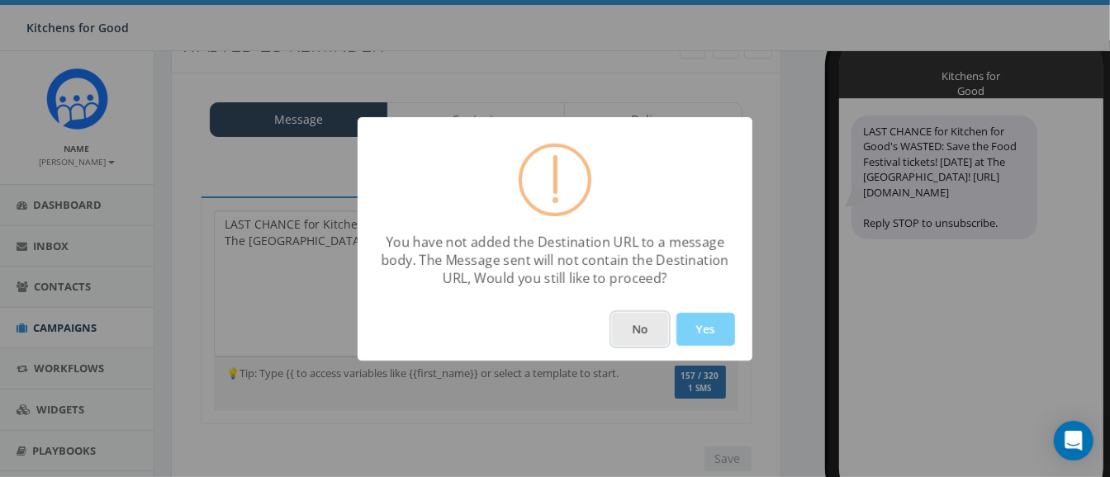
click at [641, 326] on button "No" at bounding box center [640, 329] width 56 height 33
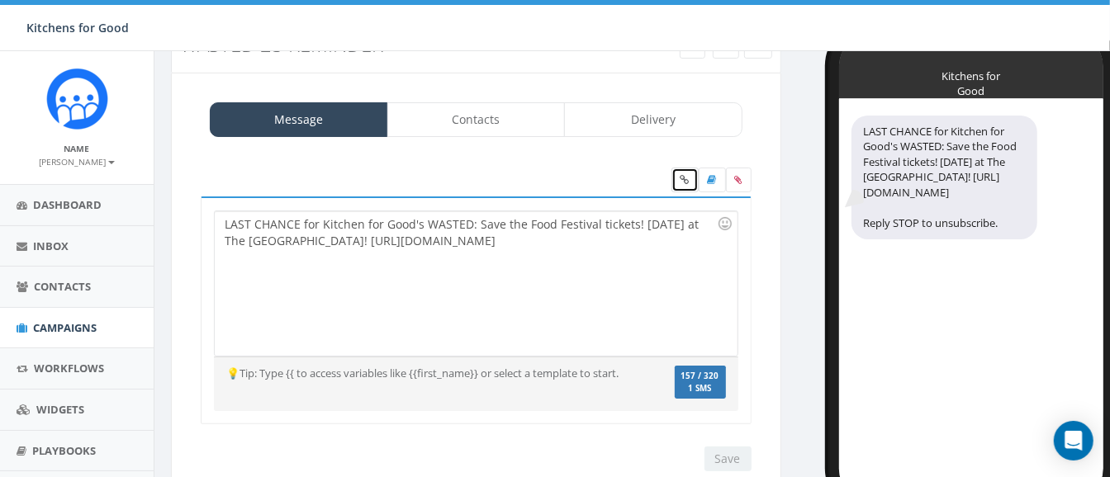
click at [683, 186] on link at bounding box center [684, 180] width 27 height 25
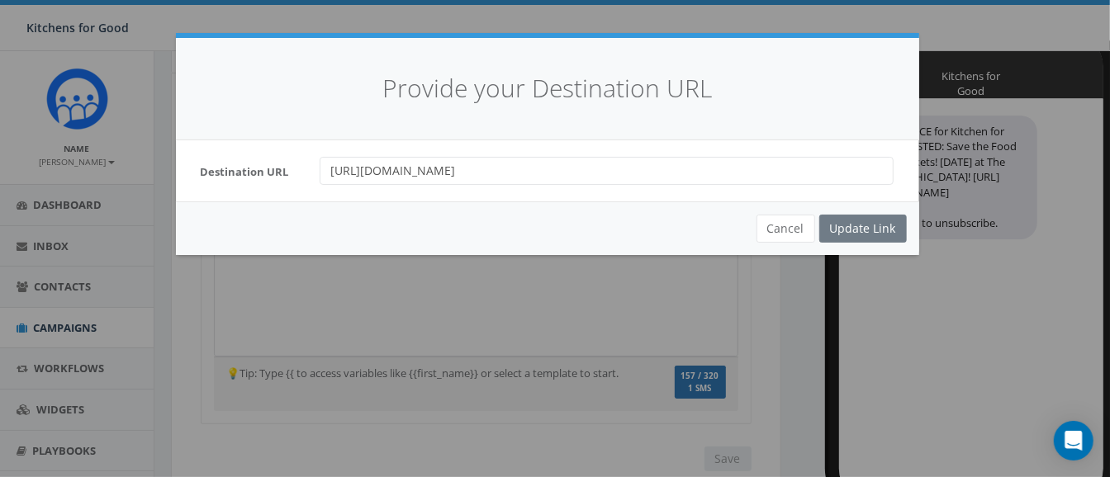
click at [728, 158] on input "https://www.eventbrite.com/e/wasted-save-the-food-festival-tickets-136090855712…" at bounding box center [607, 171] width 574 height 28
click at [797, 228] on button "Cancel" at bounding box center [785, 229] width 59 height 28
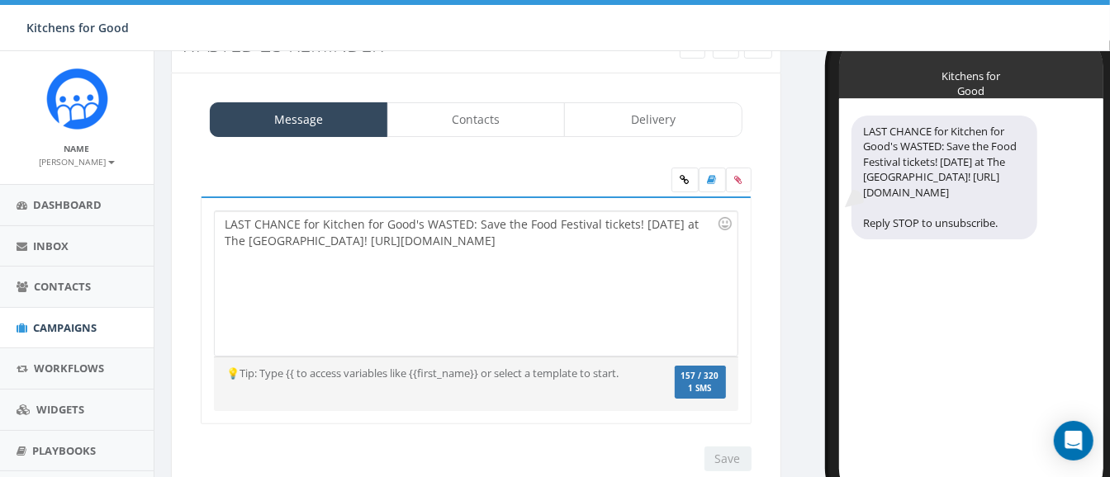
click at [480, 240] on div "LAST CHANCE for Kitchen for Good's WASTED: Save the Food Festival tickets! THIS…" at bounding box center [476, 283] width 522 height 144
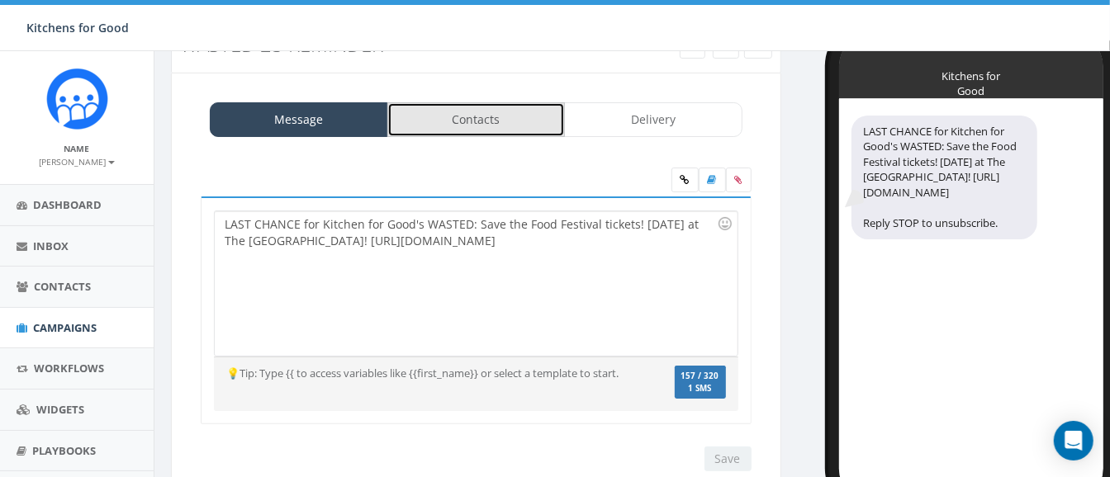
click at [466, 121] on link "Contacts" at bounding box center [476, 119] width 178 height 35
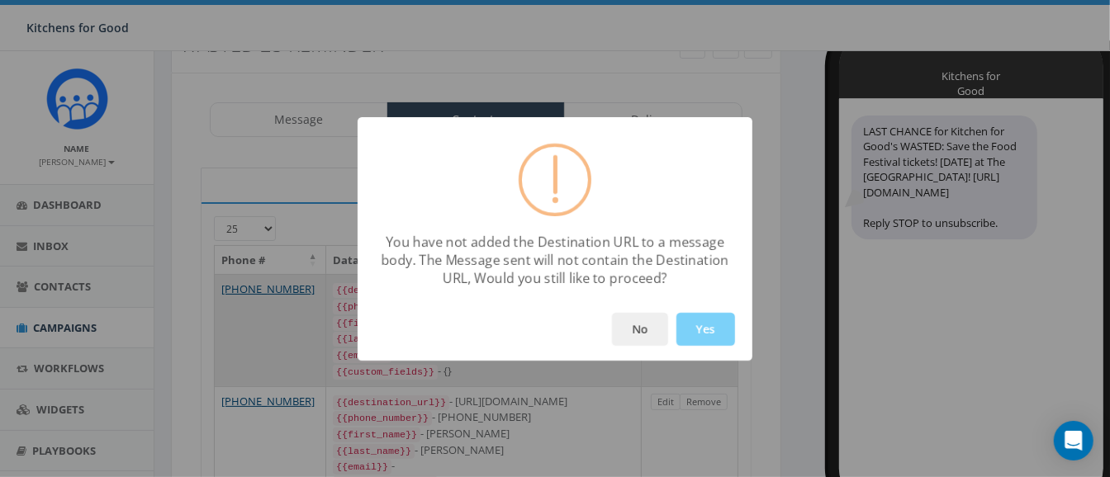
click at [716, 331] on button "Yes" at bounding box center [705, 329] width 59 height 33
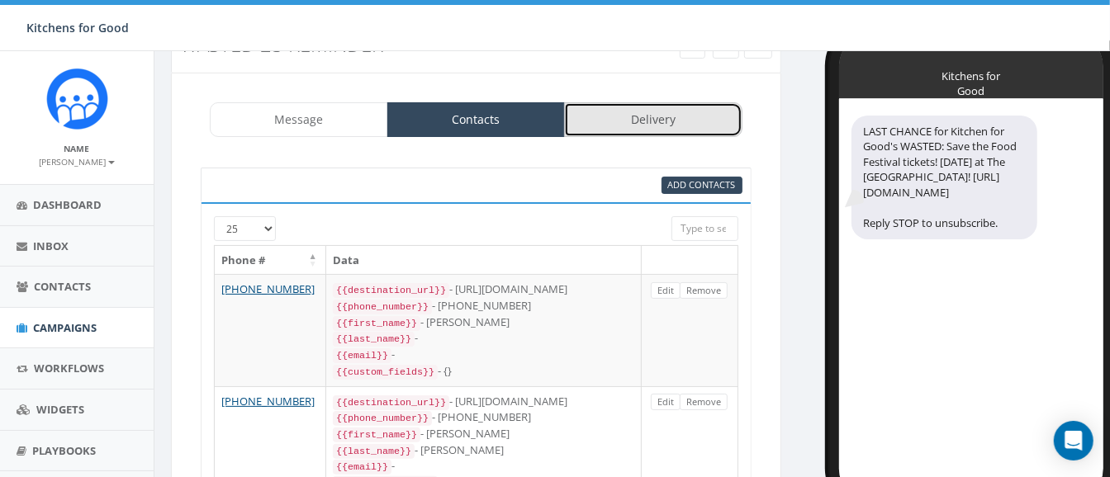
click at [627, 113] on link "Delivery" at bounding box center [653, 119] width 178 height 35
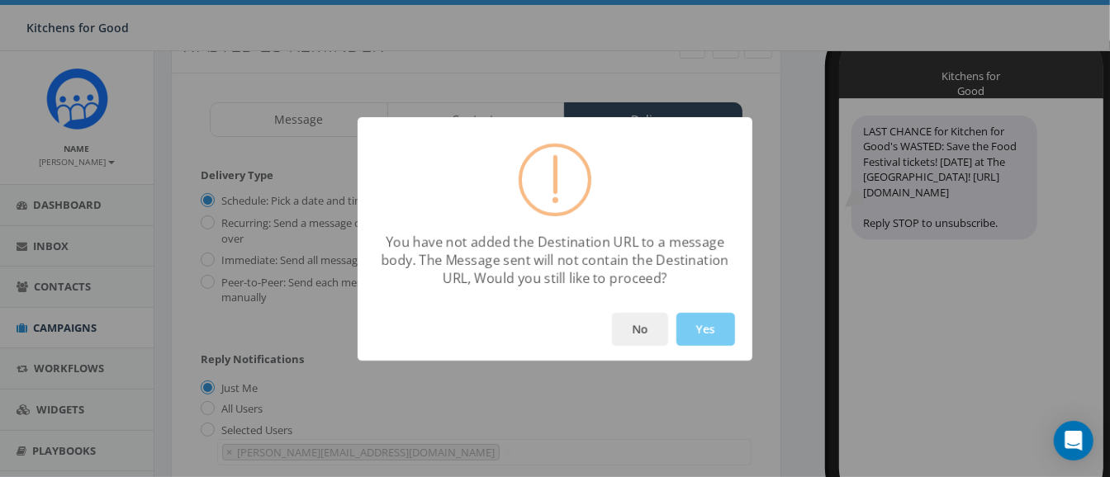
click at [691, 330] on button "Yes" at bounding box center [705, 329] width 59 height 33
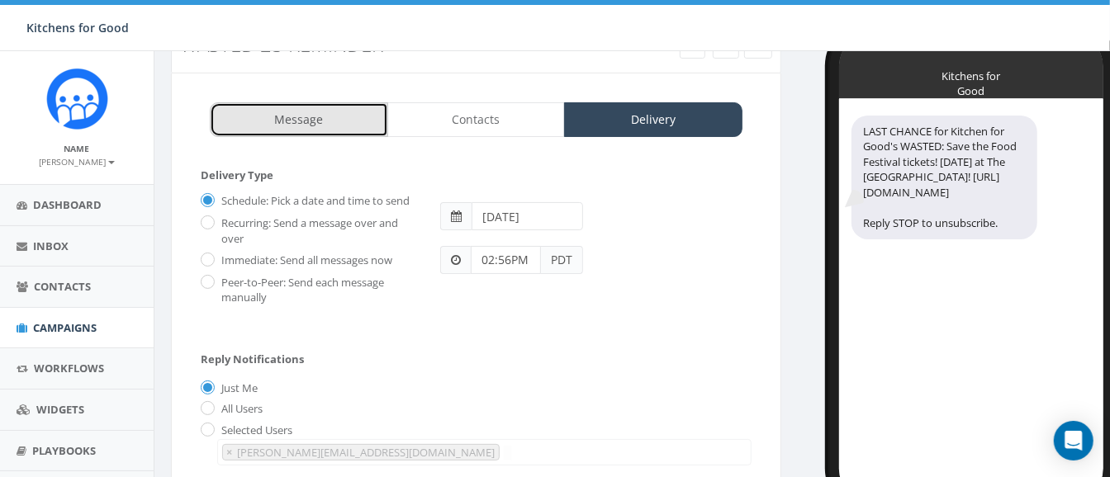
click at [320, 115] on link "Message" at bounding box center [299, 119] width 178 height 35
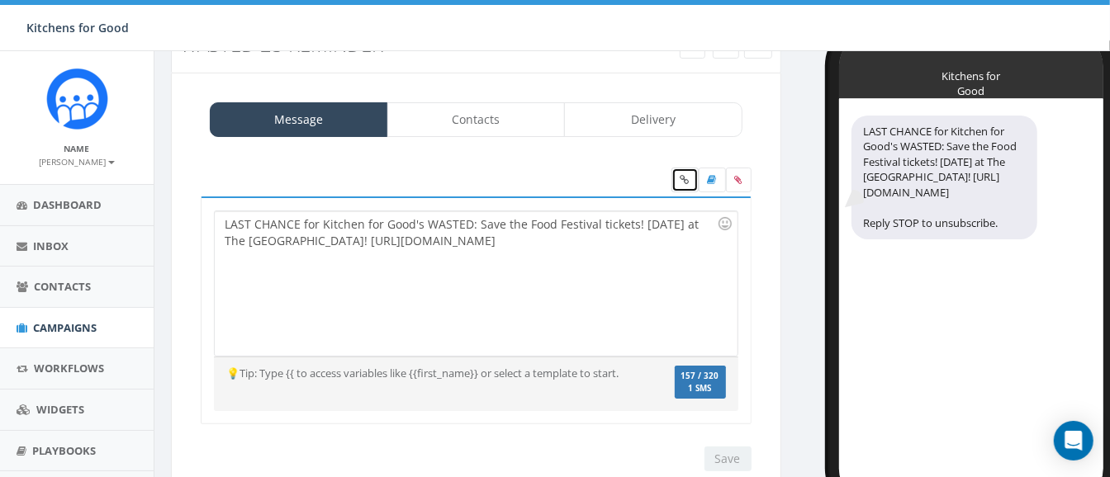
click at [684, 178] on icon at bounding box center [684, 180] width 9 height 10
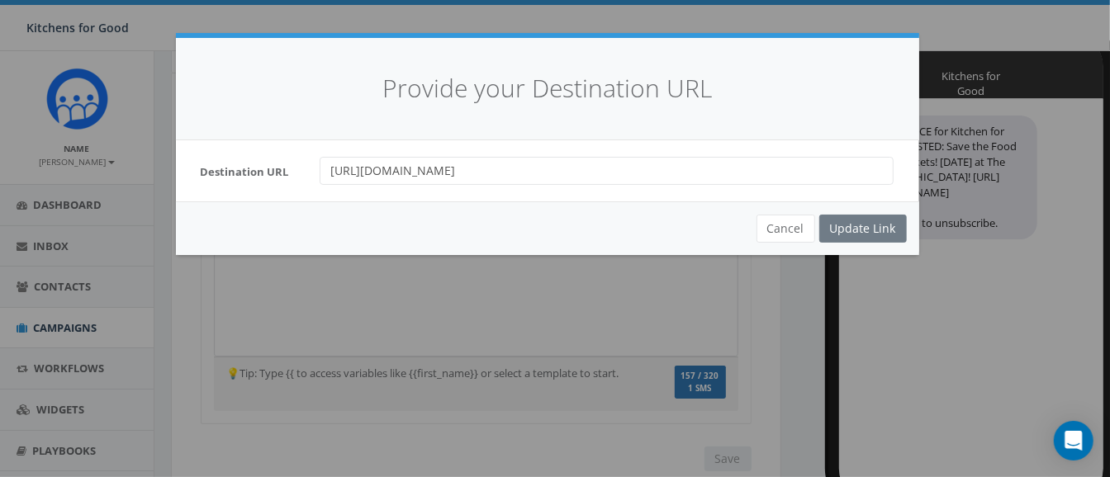
click at [612, 172] on input "https://www.eventbrite.com/e/wasted-save-the-food-festival-tickets-136090855712…" at bounding box center [607, 171] width 574 height 28
type input "https://www.eventbrite.com/e/wasted-save-the--festival-tickets-1360908557129?af…"
click at [844, 224] on div "Cancel Update Link" at bounding box center [547, 228] width 743 height 54
click at [614, 181] on input "url" at bounding box center [607, 171] width 574 height 28
click at [760, 187] on div "Destination URL" at bounding box center [547, 170] width 743 height 61
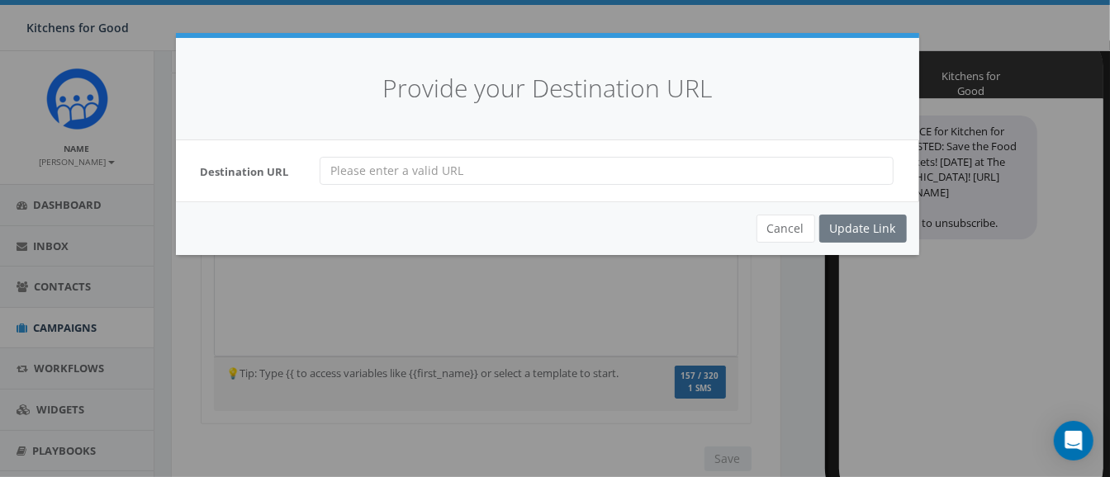
click at [670, 323] on div "Provide your Destination URL Destination URL Cancel Update Link Loading..." at bounding box center [555, 238] width 1110 height 477
click at [784, 229] on button "Cancel" at bounding box center [785, 229] width 59 height 28
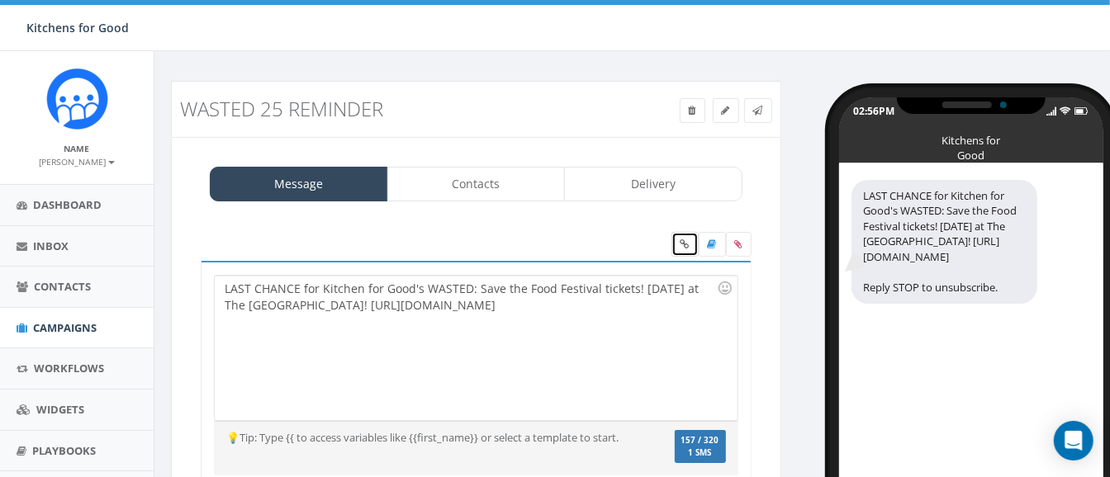
scroll to position [0, 0]
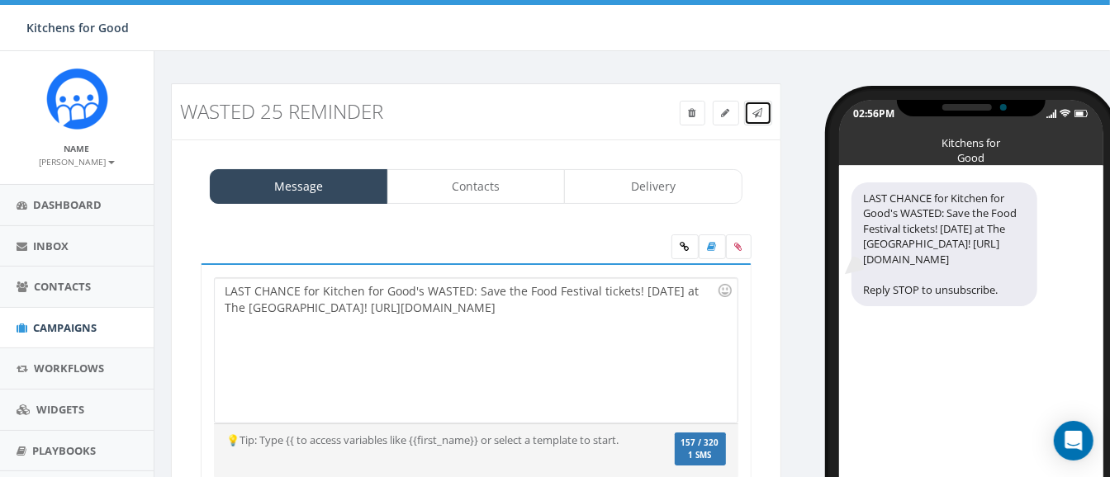
click at [767, 110] on link at bounding box center [758, 113] width 28 height 25
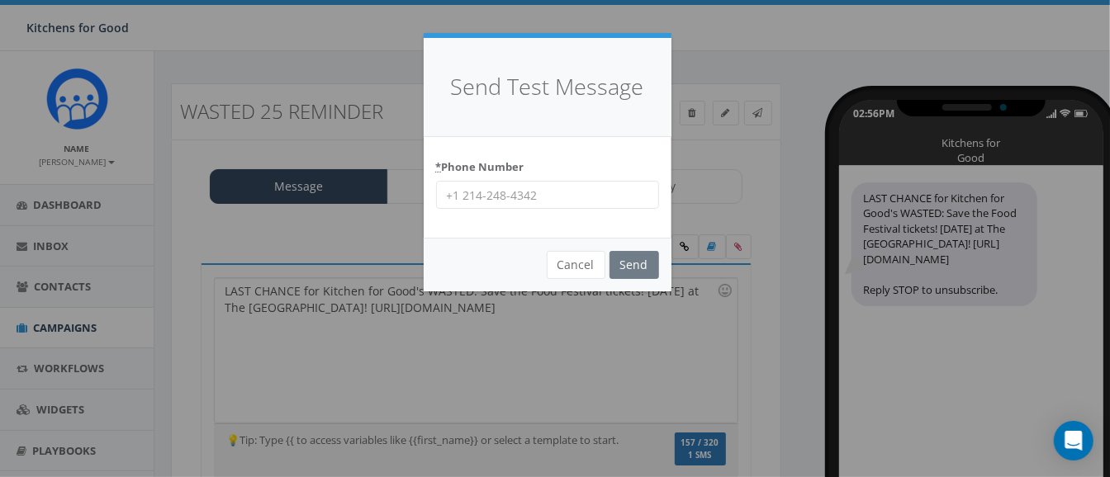
click at [570, 190] on input "* Phone Number" at bounding box center [547, 195] width 223 height 28
type input "7022342347"
click at [542, 157] on div "* Phone Number 7022342347" at bounding box center [547, 182] width 223 height 56
click at [629, 260] on input "Send" at bounding box center [634, 265] width 50 height 28
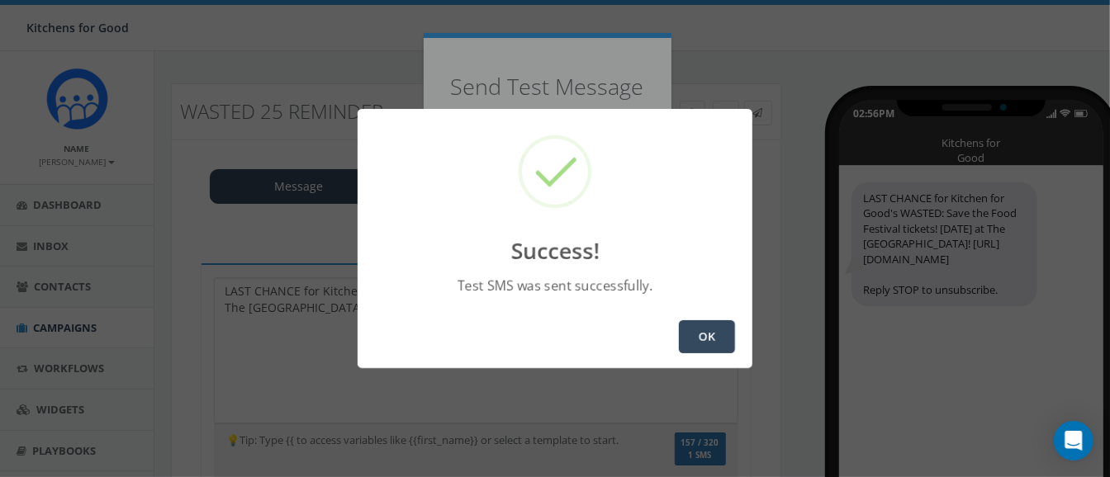
click at [718, 334] on button "OK" at bounding box center [707, 336] width 56 height 33
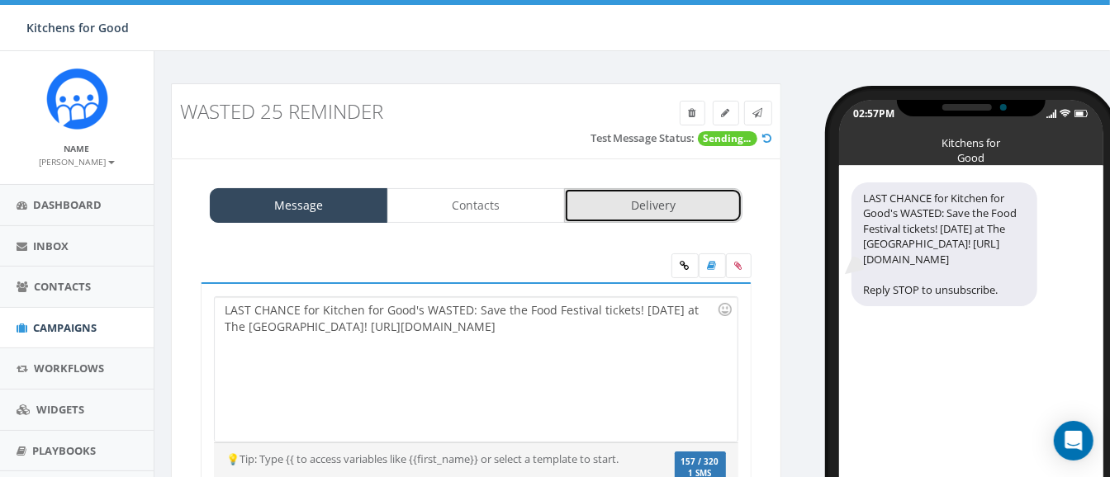
click at [589, 200] on link "Delivery" at bounding box center [653, 205] width 178 height 35
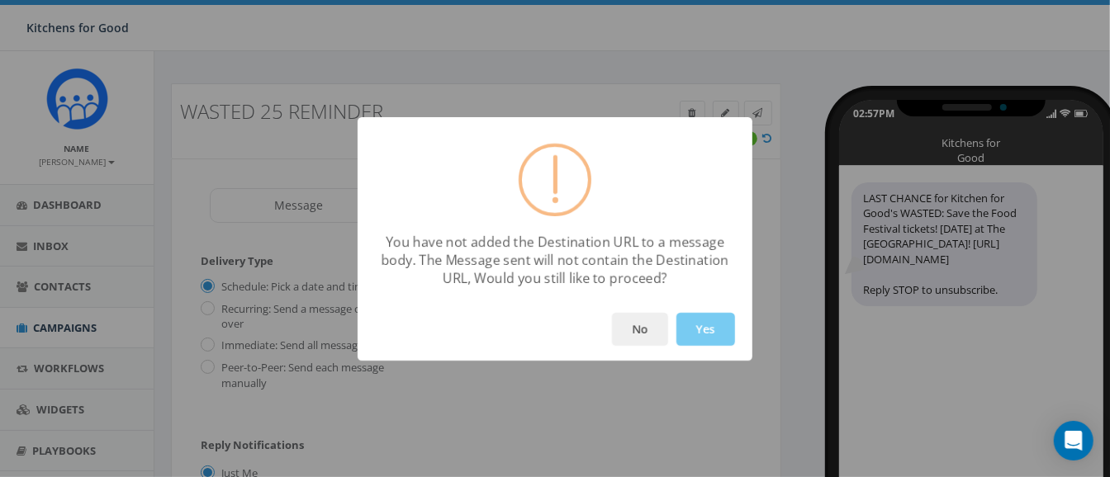
click at [685, 326] on button "Yes" at bounding box center [705, 329] width 59 height 33
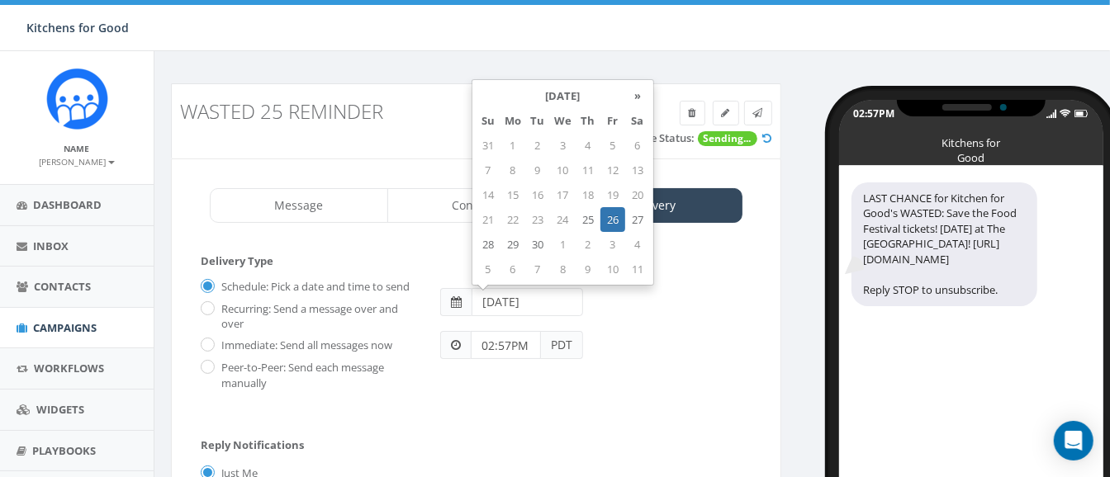
click at [526, 306] on input "2025-09-26" at bounding box center [526, 302] width 111 height 28
click at [582, 222] on td "25" at bounding box center [587, 219] width 25 height 25
type input "2025-09-25"
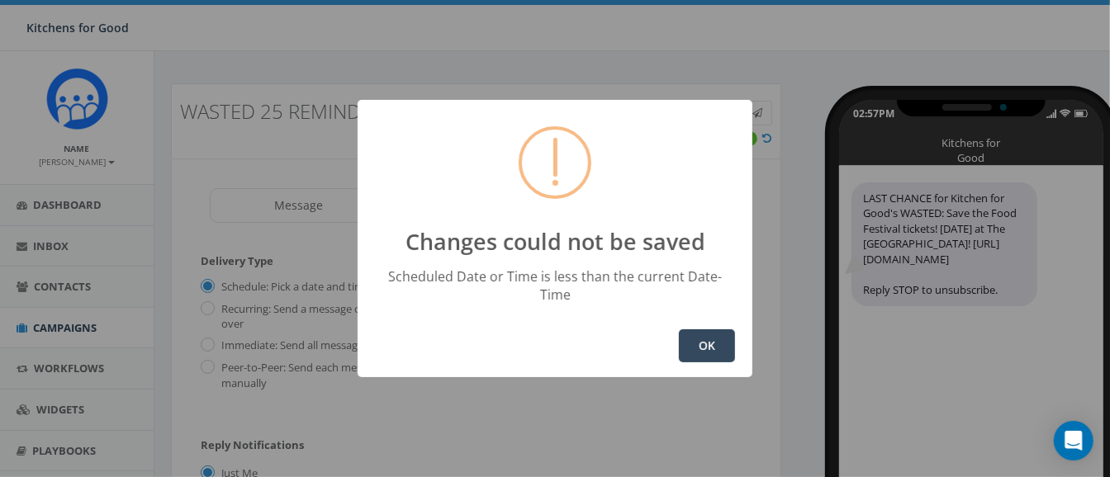
click at [703, 329] on button "OK" at bounding box center [707, 345] width 56 height 33
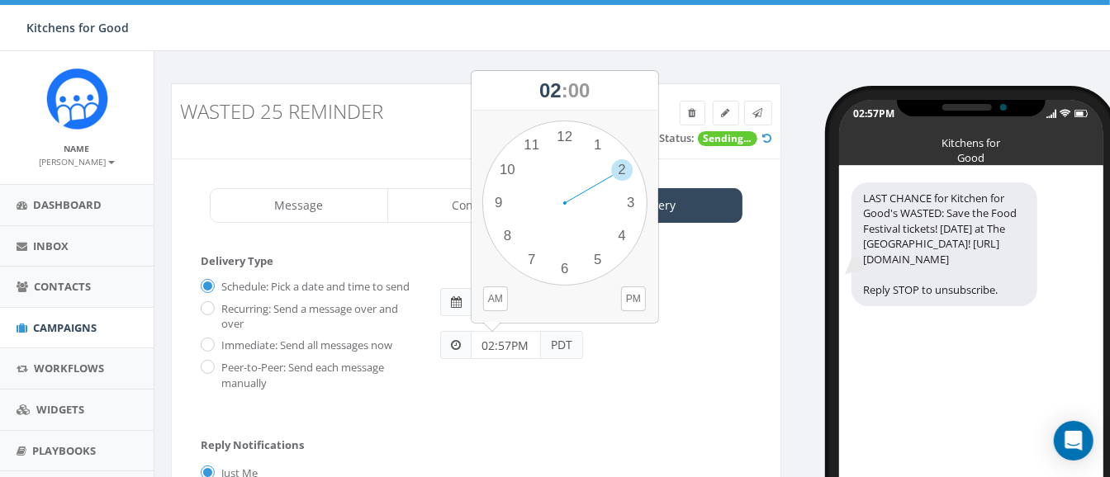
click at [518, 340] on input "02:57PM" at bounding box center [506, 345] width 70 height 28
click at [563, 277] on div "1 2 3 4 5 6 7 8 9 10 11 12 00 05 10 15 20 25 30 35 40 45 50 55" at bounding box center [564, 203] width 165 height 165
click at [563, 136] on div "1 2 3 4 5 6 7 8 9 10 11 12 00 05 10 15 20 25 30 35 40 45 50 55" at bounding box center [564, 203] width 165 height 165
type input "06:00PM"
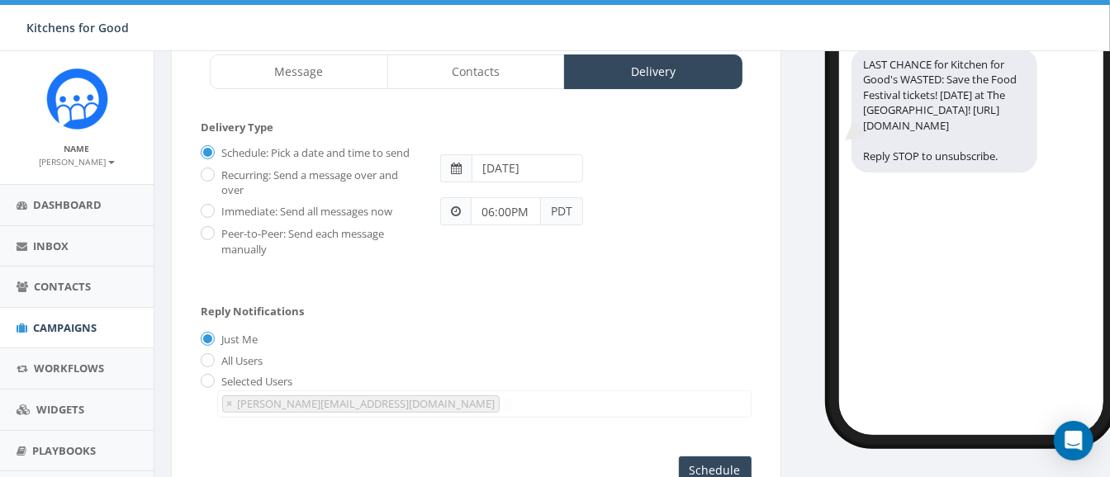
scroll to position [246, 0]
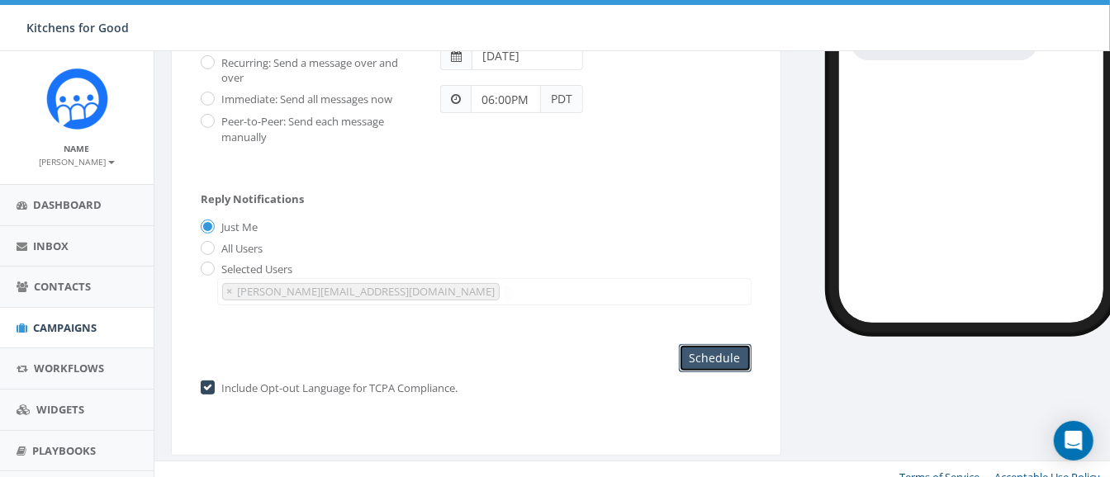
click at [712, 362] on input "Schedule" at bounding box center [715, 358] width 73 height 28
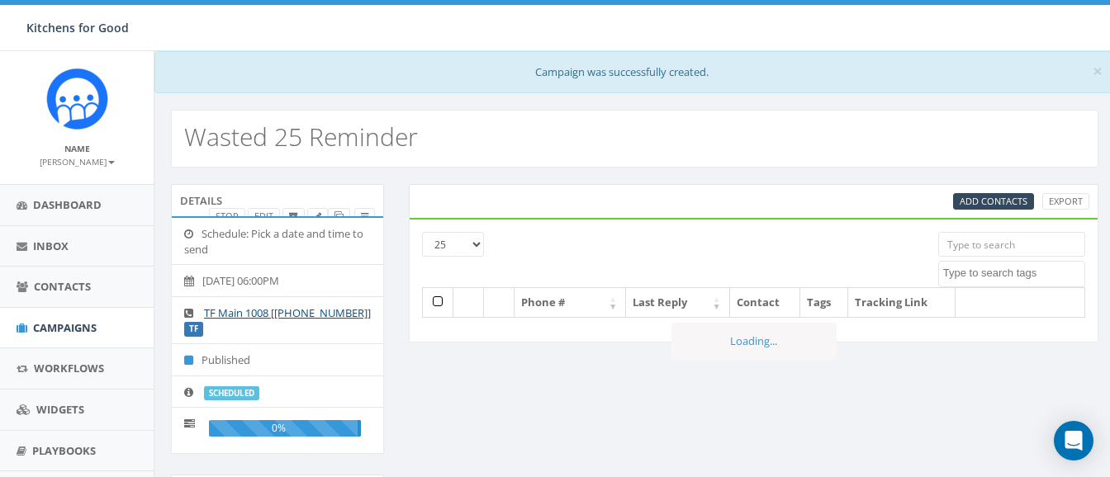
select select
